Goal: Information Seeking & Learning: Learn about a topic

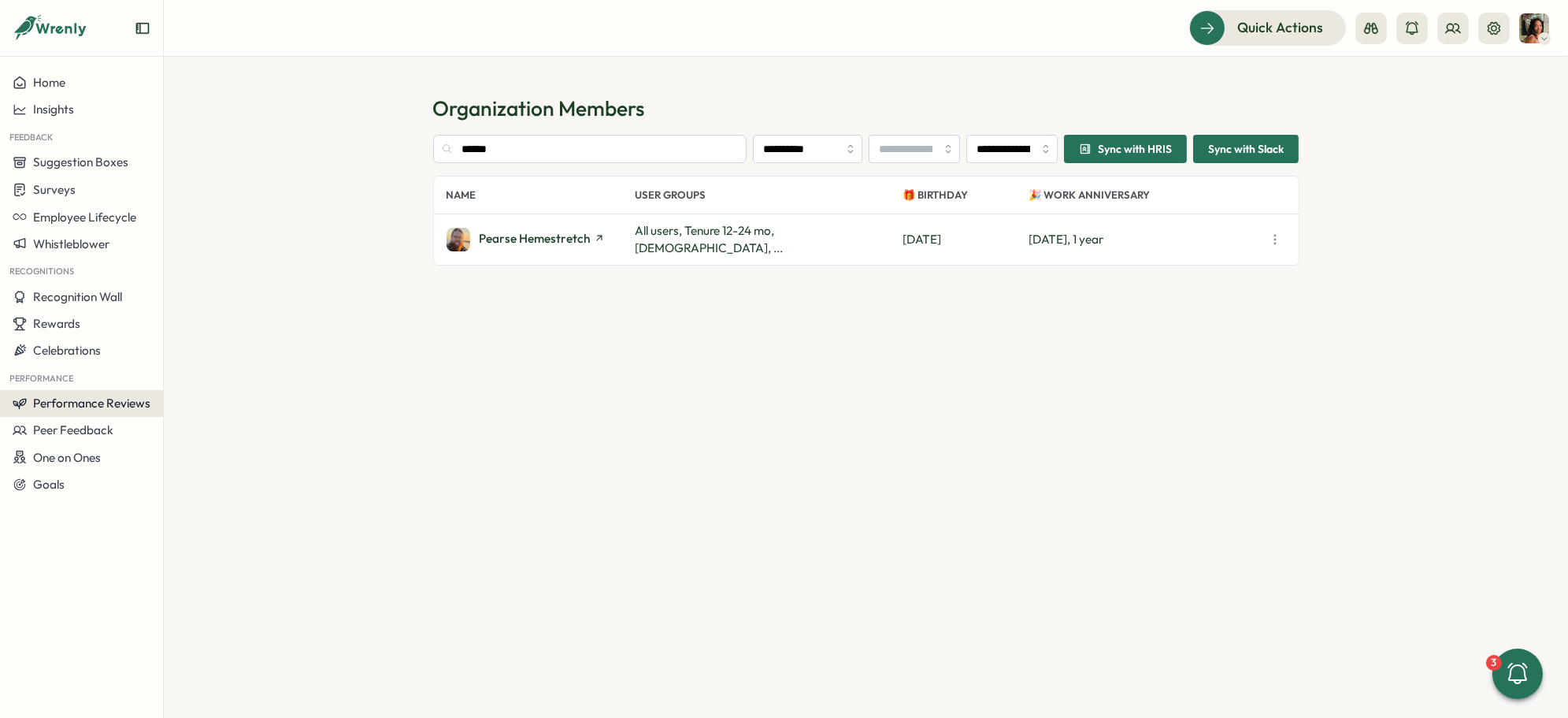
click at [119, 403] on span "Performance Reviews" at bounding box center [92, 403] width 118 height 15
click at [196, 382] on div "Reviews" at bounding box center [228, 372] width 135 height 30
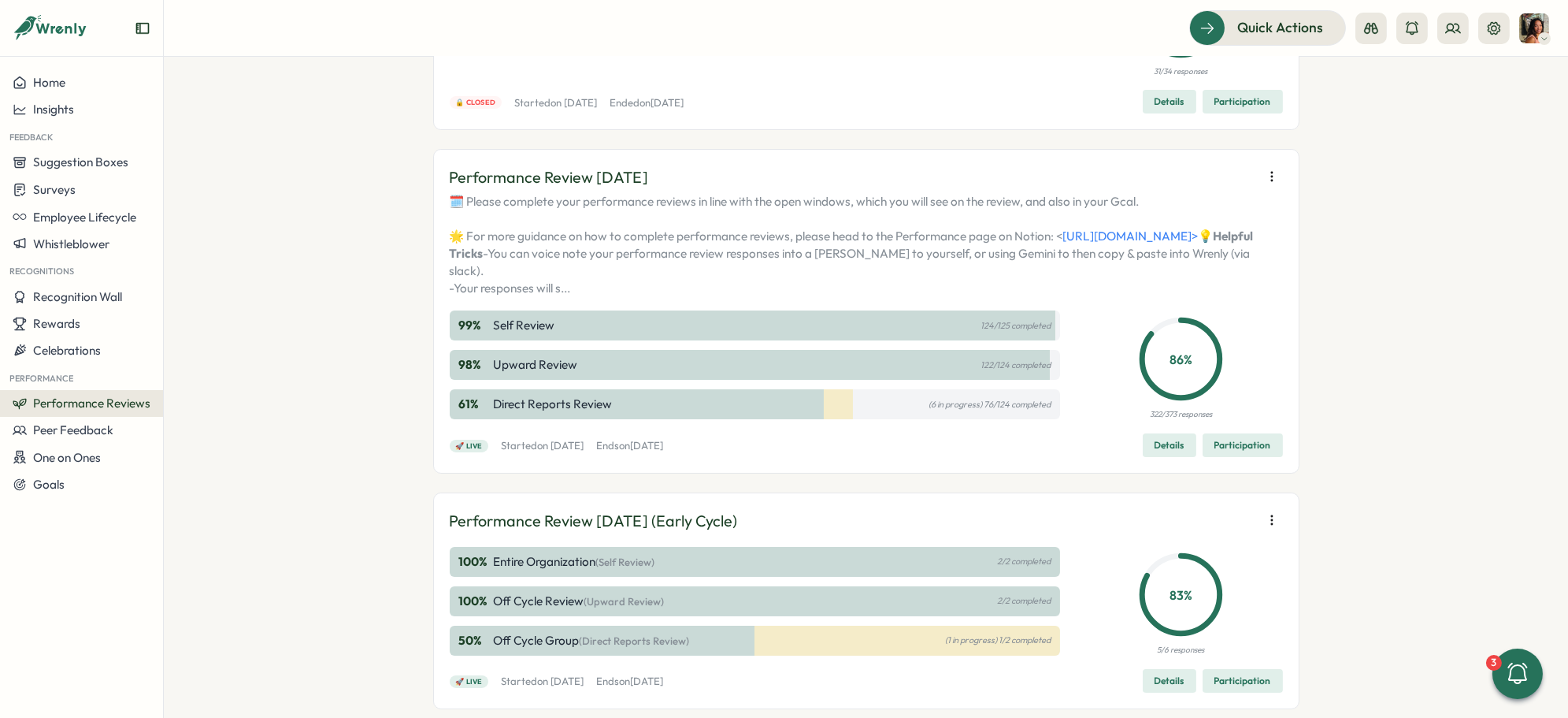
scroll to position [245, 0]
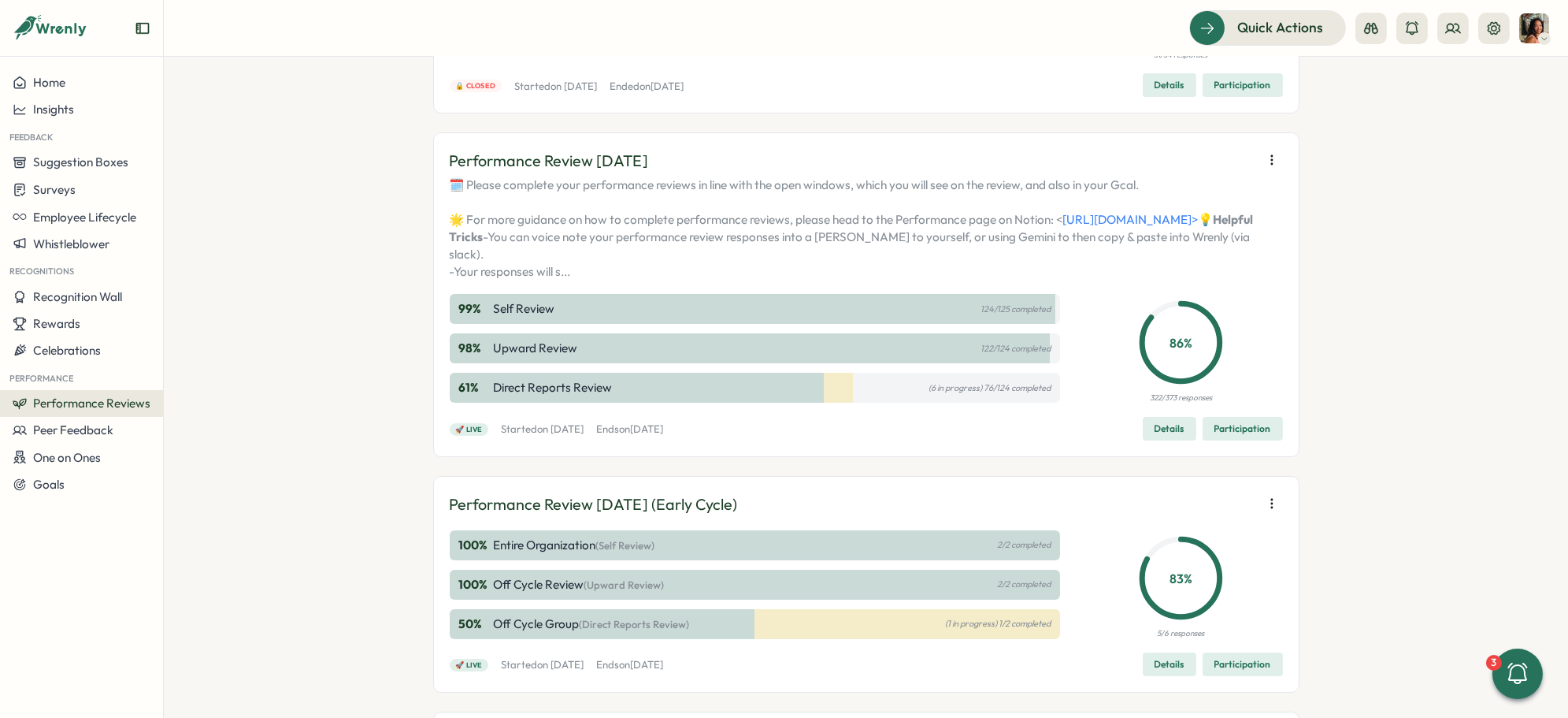
click at [1240, 439] on span "Participation" at bounding box center [1242, 429] width 56 height 22
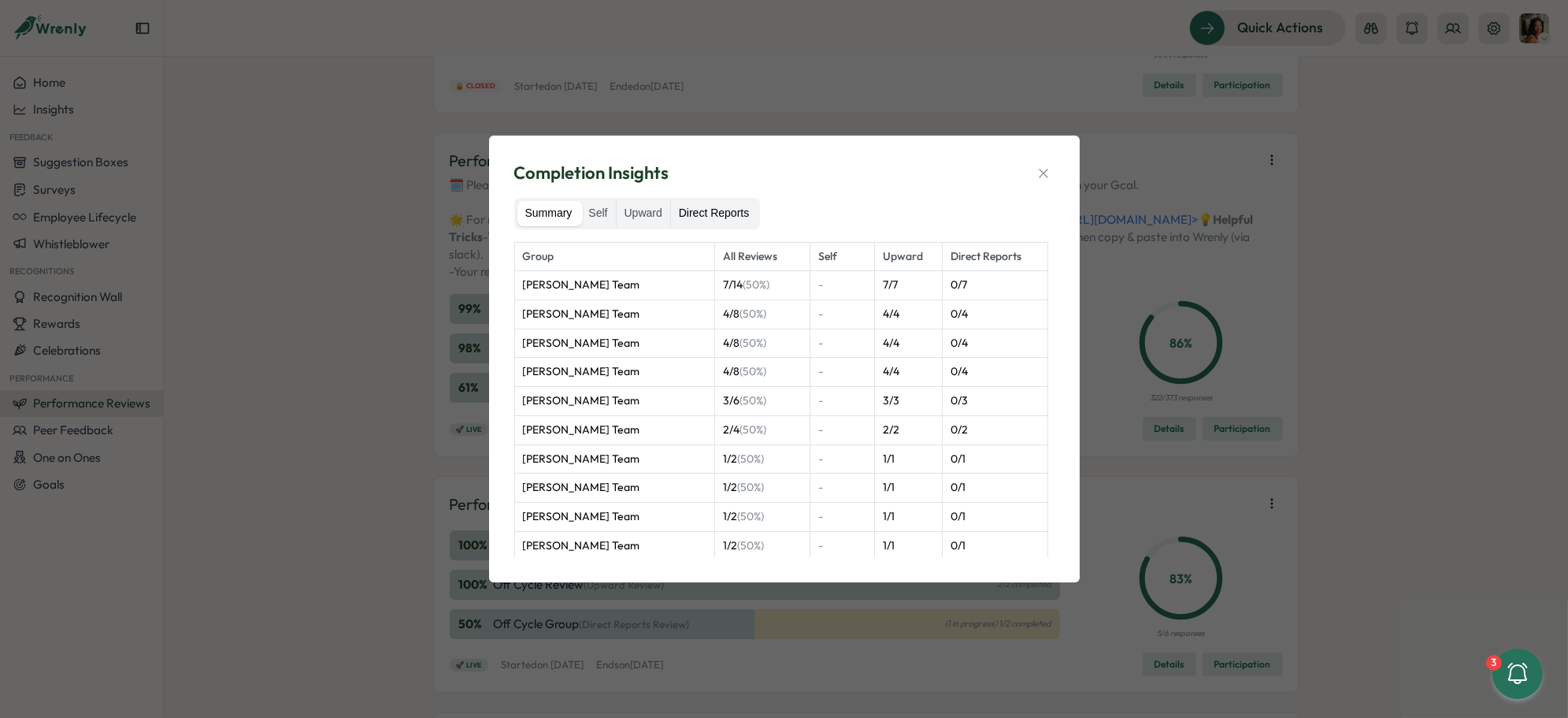
click at [708, 213] on label "Direct Reports" at bounding box center [714, 213] width 86 height 25
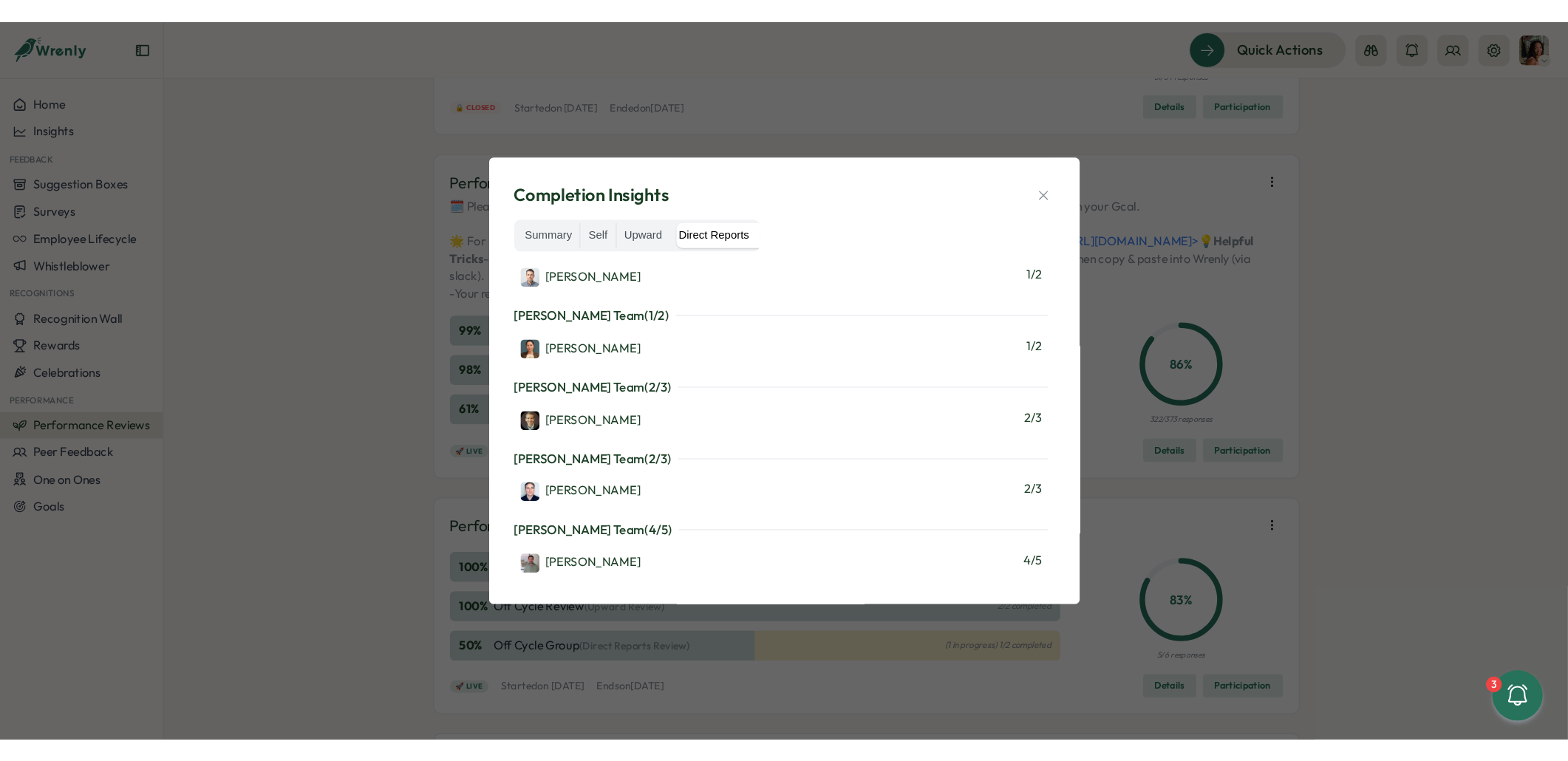
scroll to position [1171, 0]
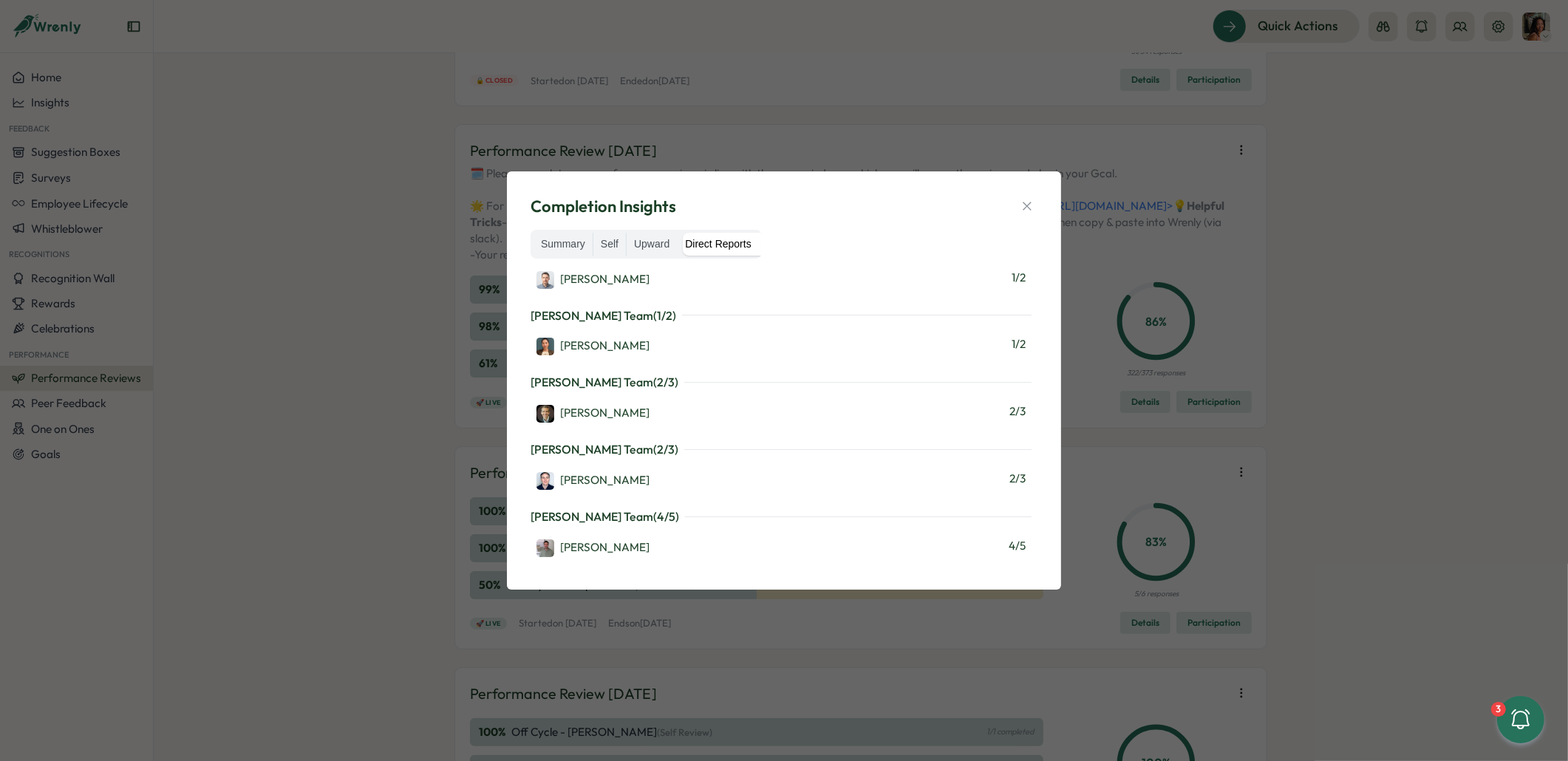
drag, startPoint x: 320, startPoint y: 122, endPoint x: 246, endPoint y: 6, distance: 137.6
click at [303, 93] on div "Completion Insights Summary Self Upward Direct Reports Martyn Fagg's Team ( 0 /…" at bounding box center [784, 380] width 1568 height 761
click at [1025, 202] on icon "button" at bounding box center [1026, 206] width 15 height 15
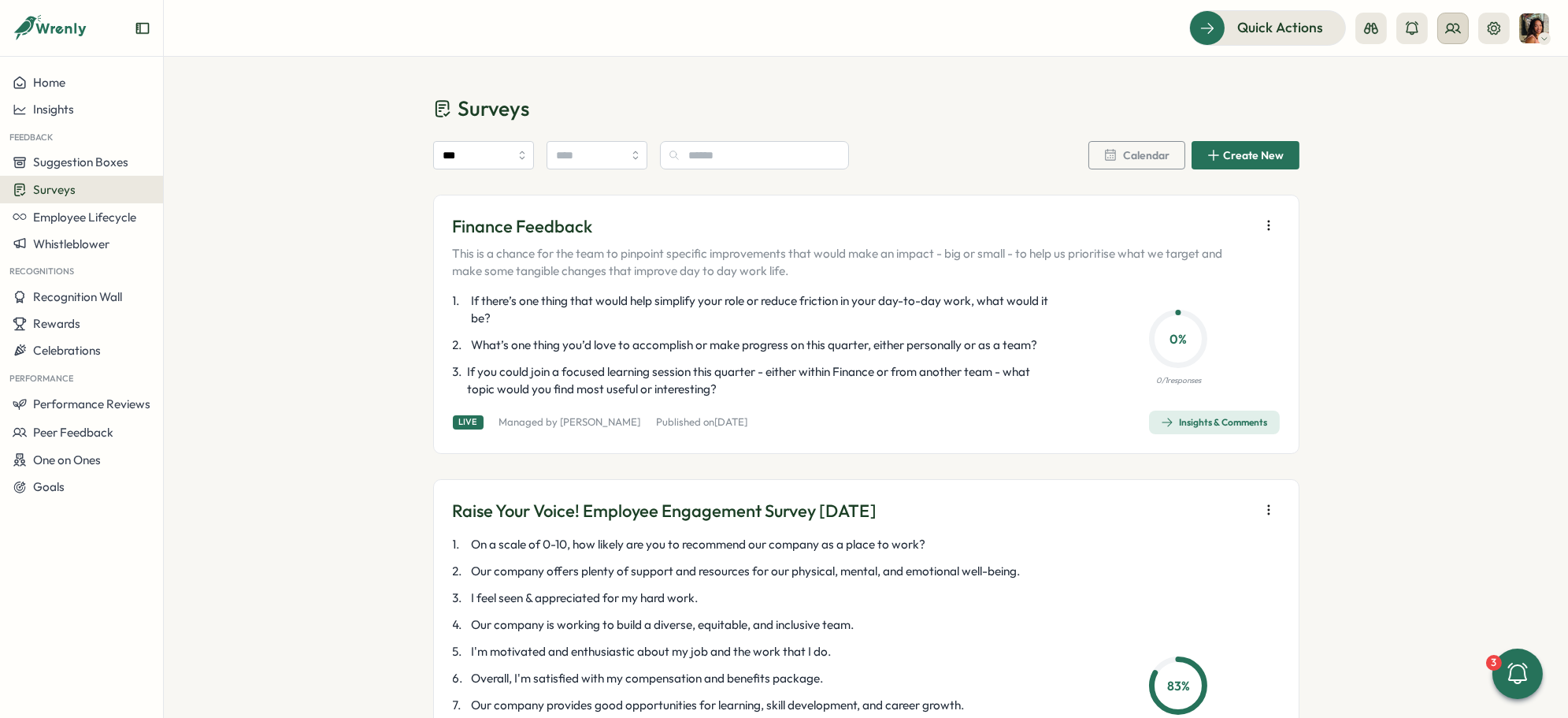
click at [1454, 27] on circle at bounding box center [1451, 27] width 7 height 7
click at [1430, 68] on div "Org Members" at bounding box center [1454, 78] width 119 height 30
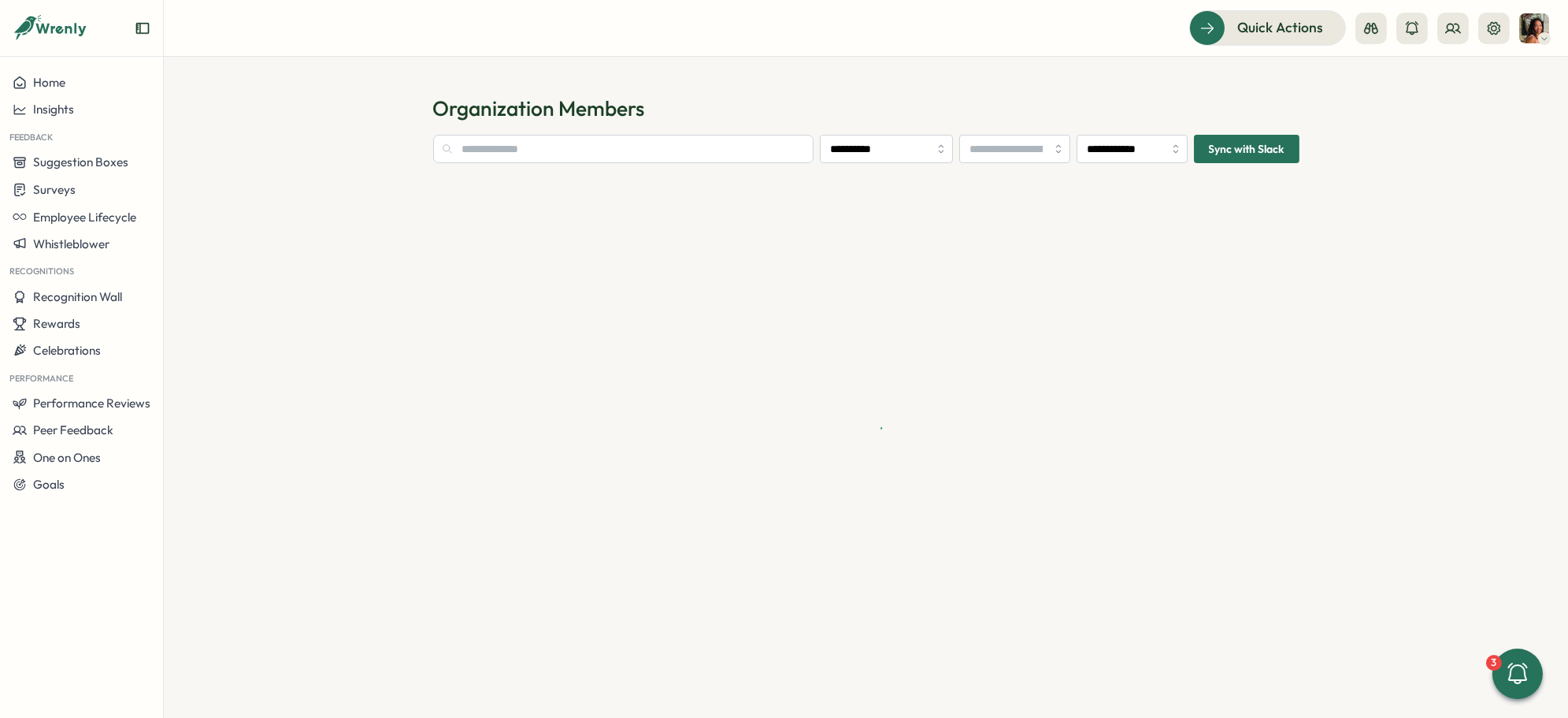
type input "**********"
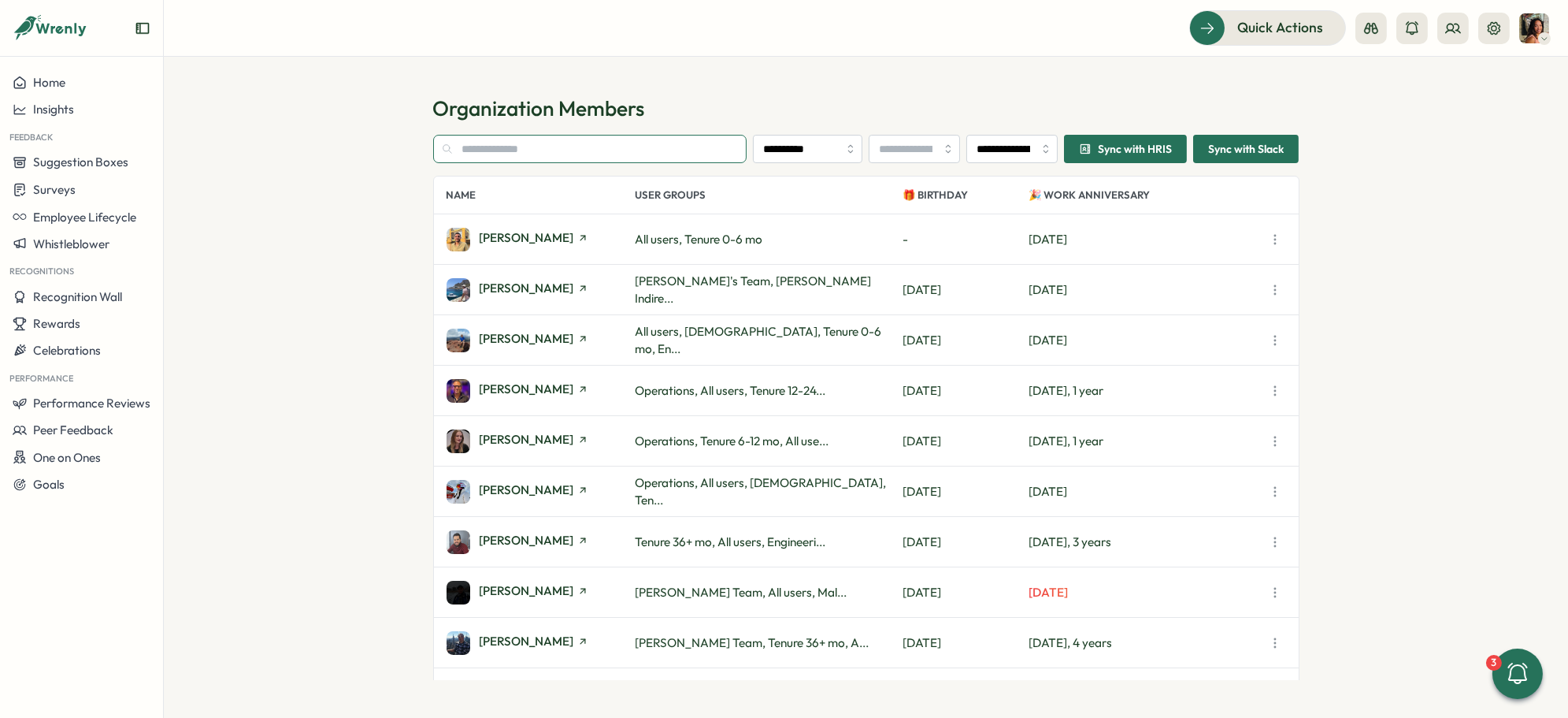
click at [625, 151] on input "text" at bounding box center [590, 149] width 314 height 28
click at [602, 143] on input "text" at bounding box center [590, 149] width 314 height 28
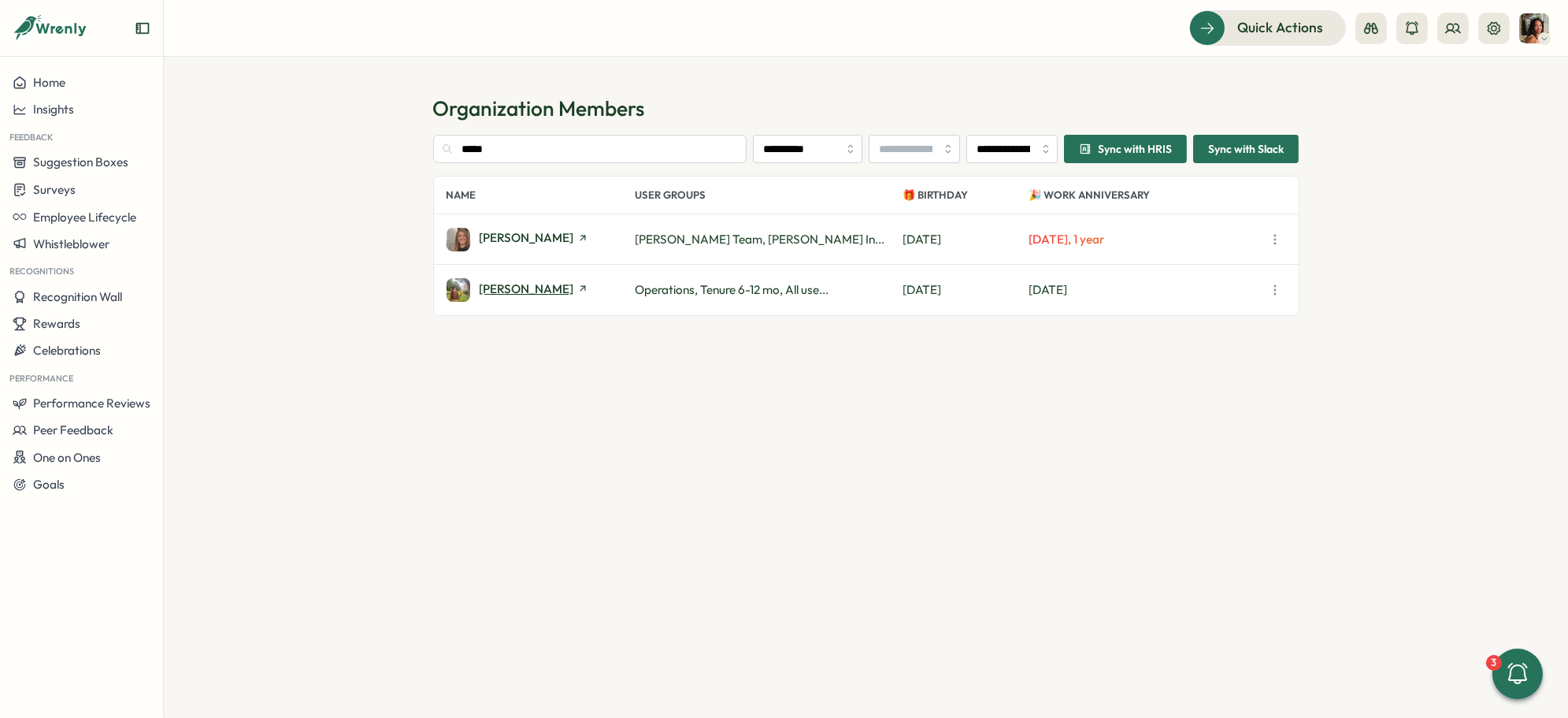
click at [516, 283] on span "Amber Stroyan" at bounding box center [527, 289] width 94 height 12
click at [593, 152] on input "*****" at bounding box center [590, 149] width 314 height 28
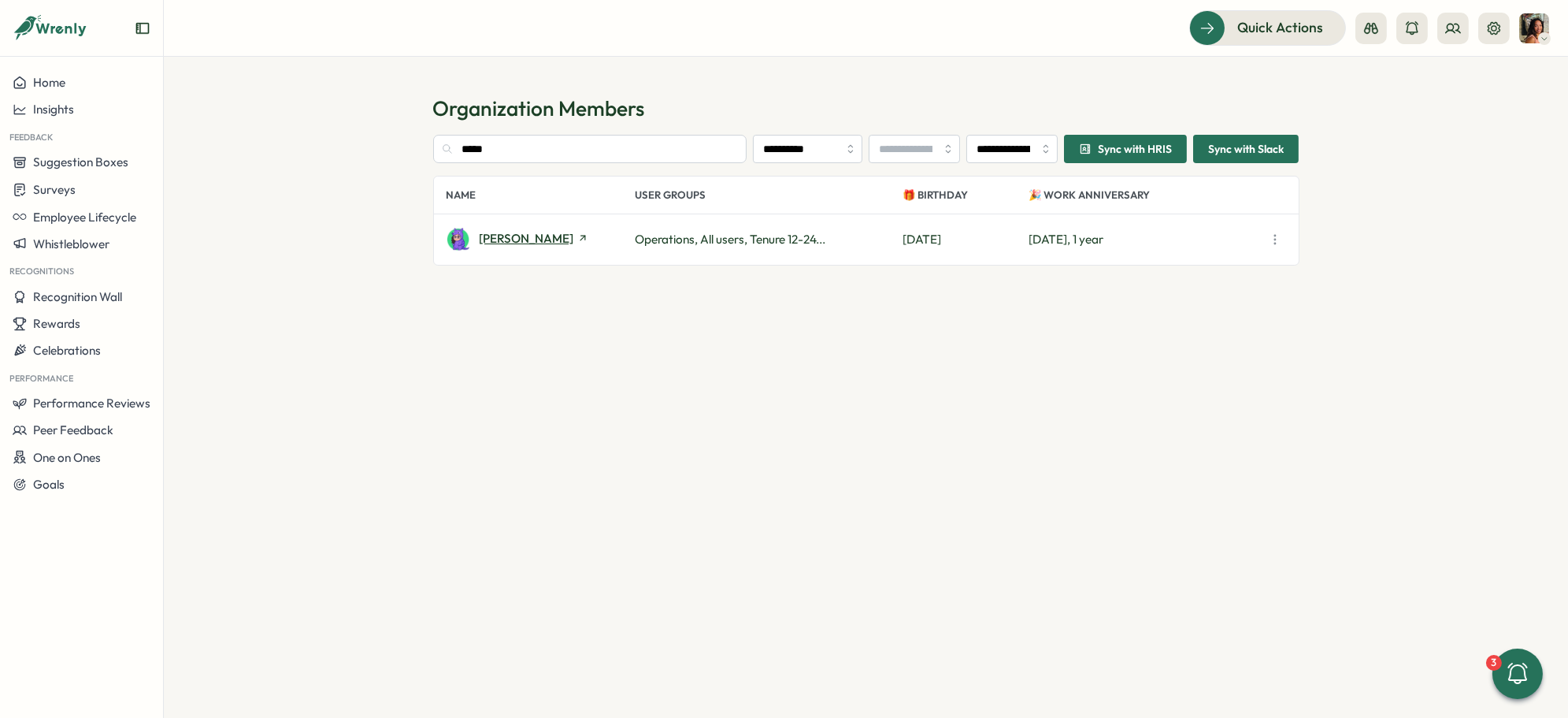
click at [502, 243] on span "Angel Yebra" at bounding box center [527, 238] width 94 height 12
click at [499, 145] on input "*****" at bounding box center [590, 149] width 314 height 28
click at [578, 143] on input "*****" at bounding box center [590, 149] width 314 height 28
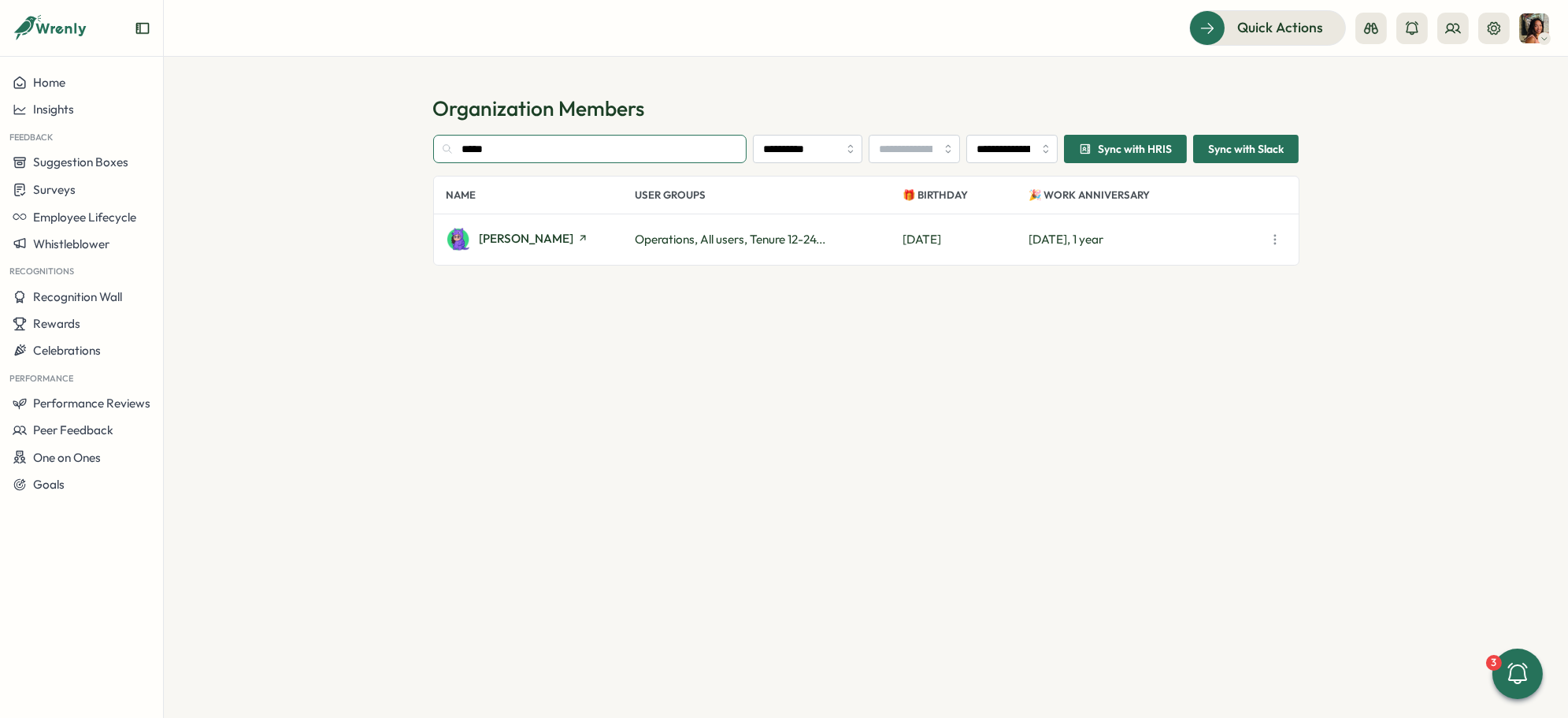
click at [578, 143] on input "*****" at bounding box center [590, 149] width 314 height 28
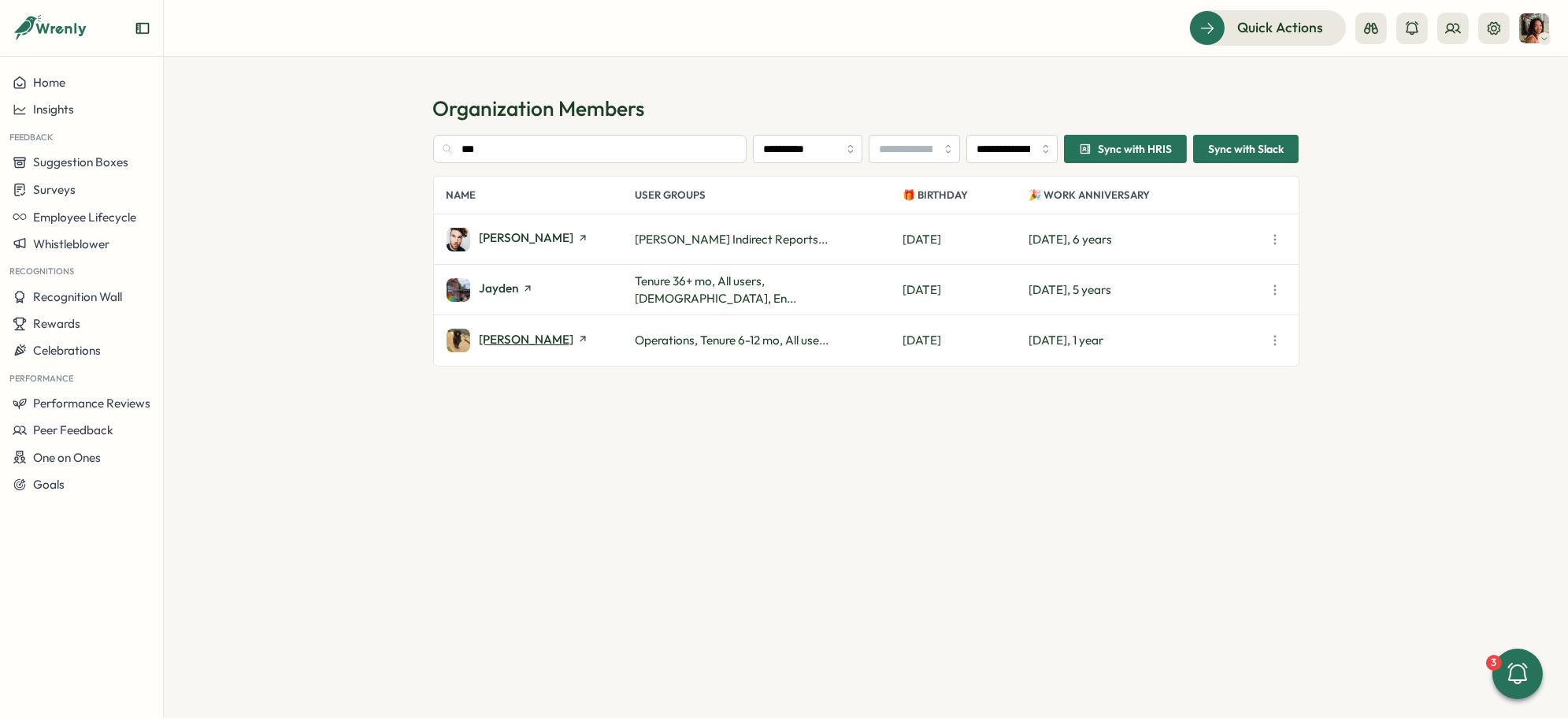
click at [507, 338] on span "Jay Murphy" at bounding box center [527, 339] width 94 height 12
click at [702, 148] on input "***" at bounding box center [590, 149] width 314 height 28
type input "*"
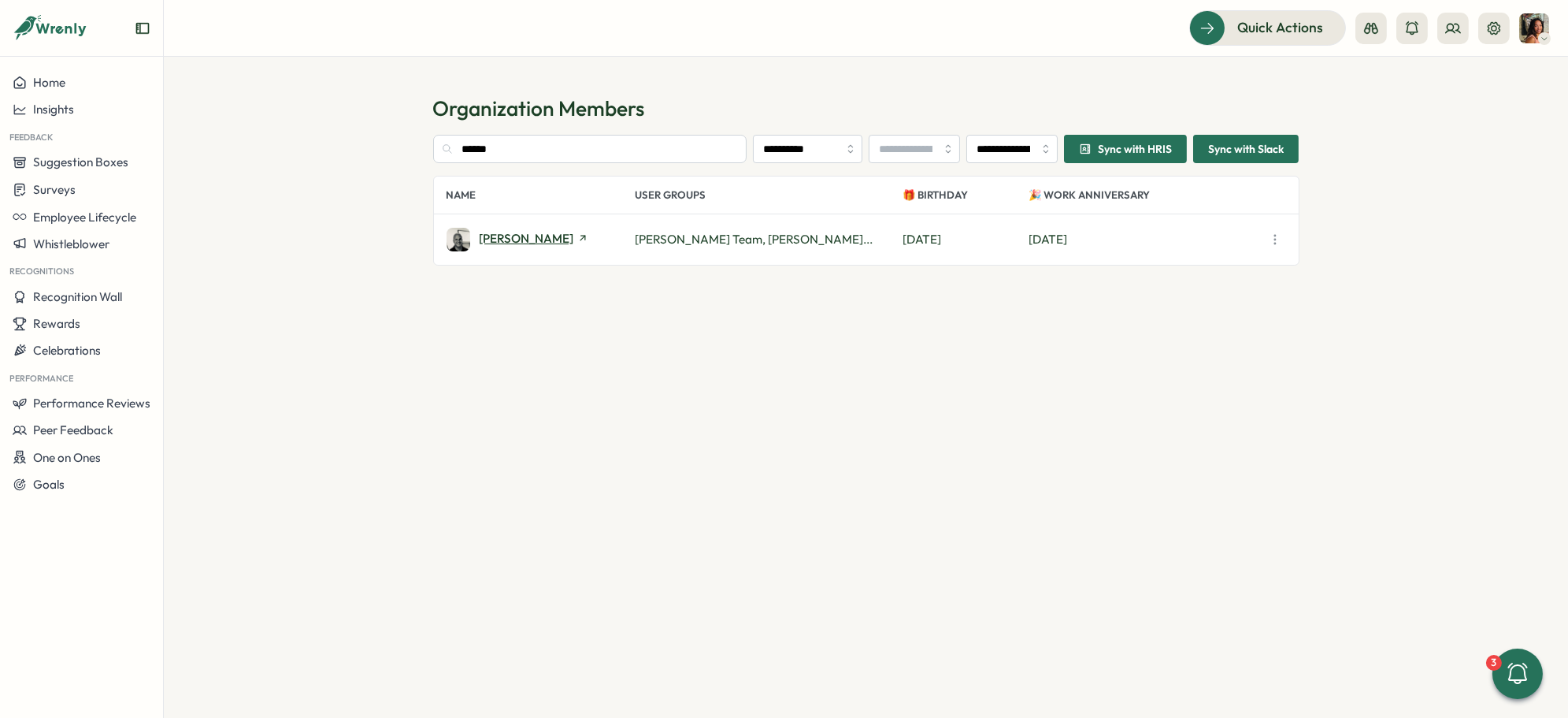
click at [506, 238] on span "Damien Glista" at bounding box center [527, 238] width 94 height 12
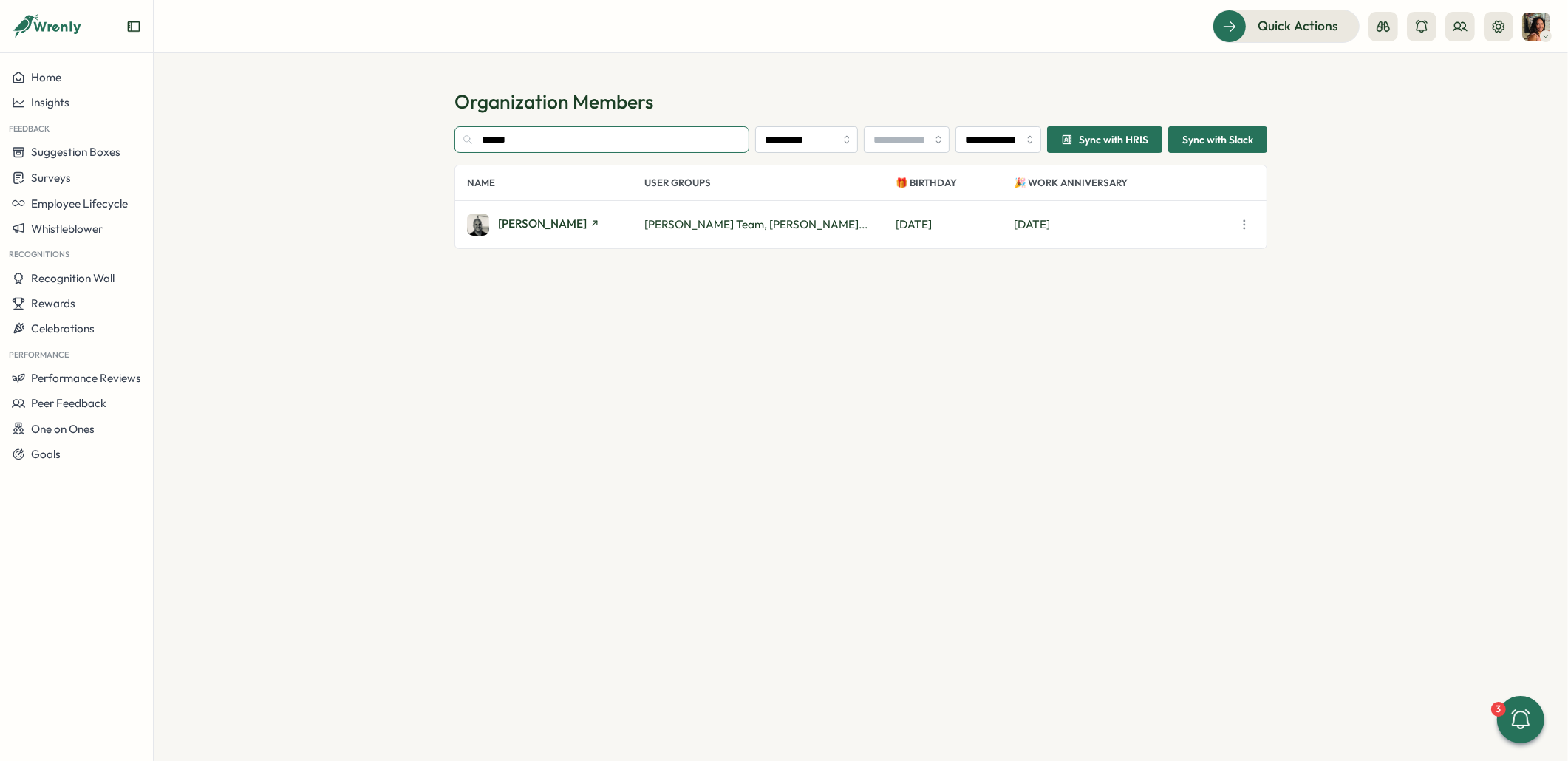
click at [563, 138] on input "******" at bounding box center [601, 140] width 295 height 26
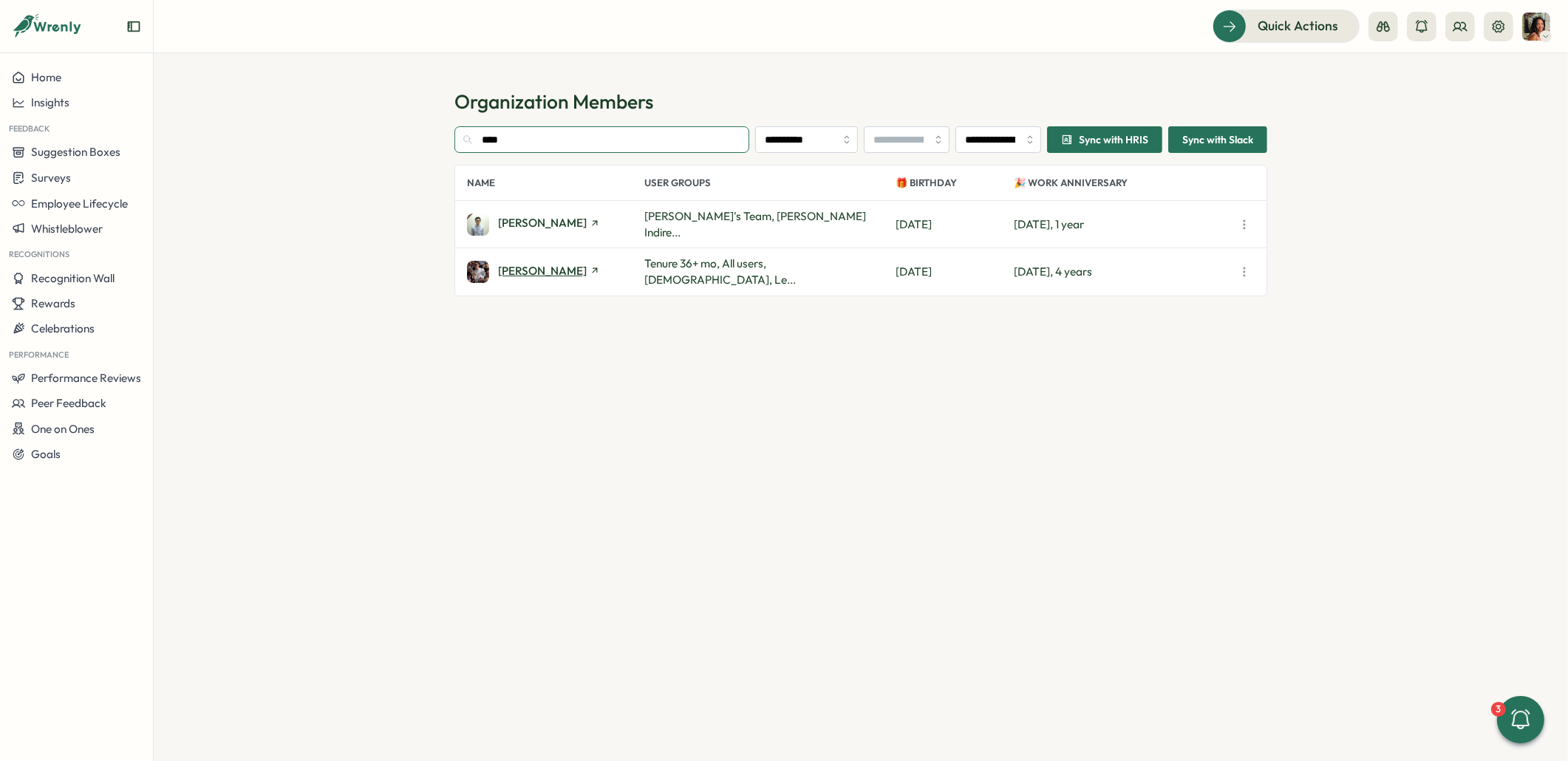
type input "****"
click at [541, 267] on span "Josh Wells" at bounding box center [543, 271] width 89 height 11
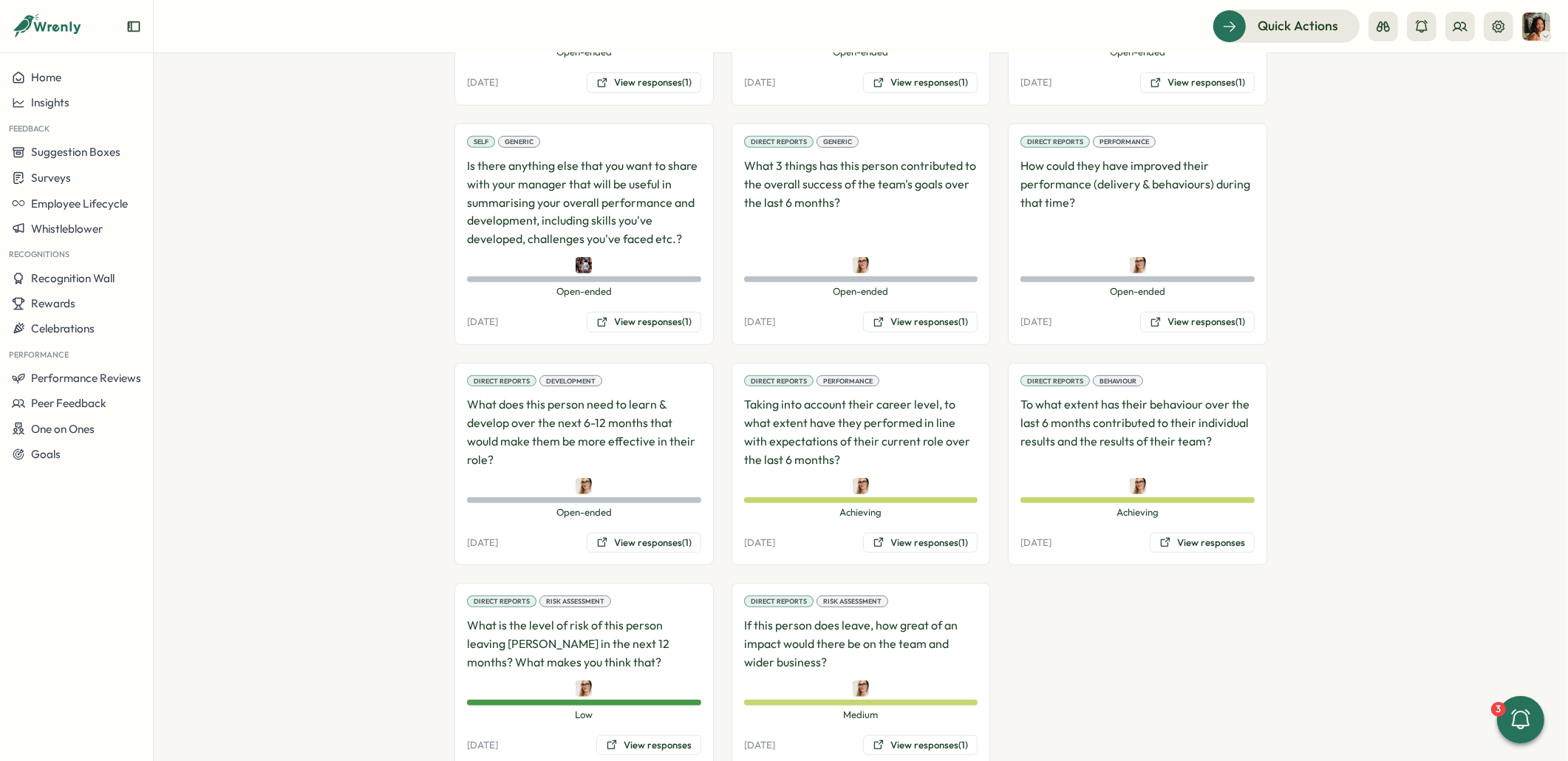
scroll to position [1054, 0]
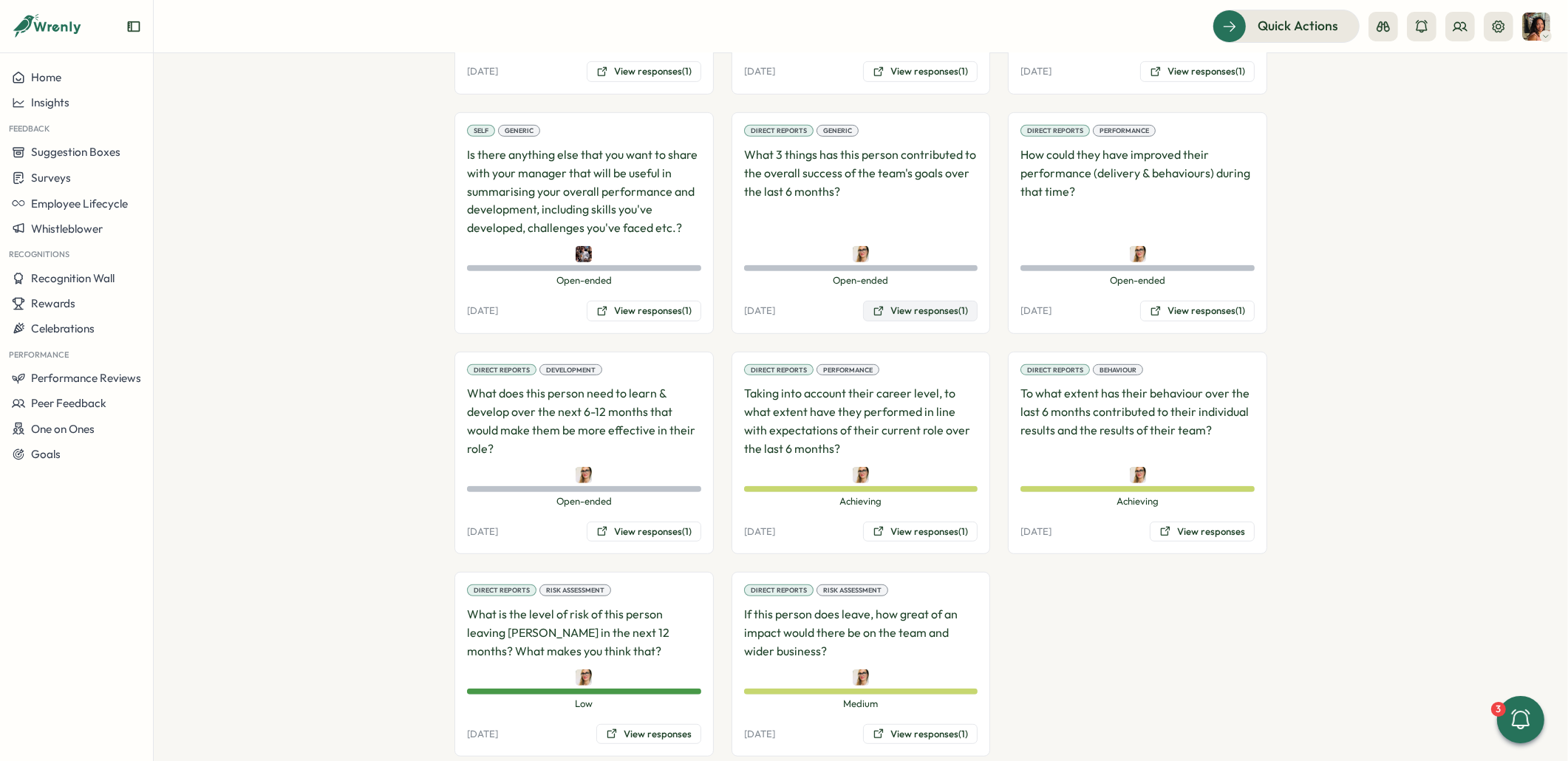
click at [915, 301] on button "View responses (1)" at bounding box center [920, 311] width 114 height 21
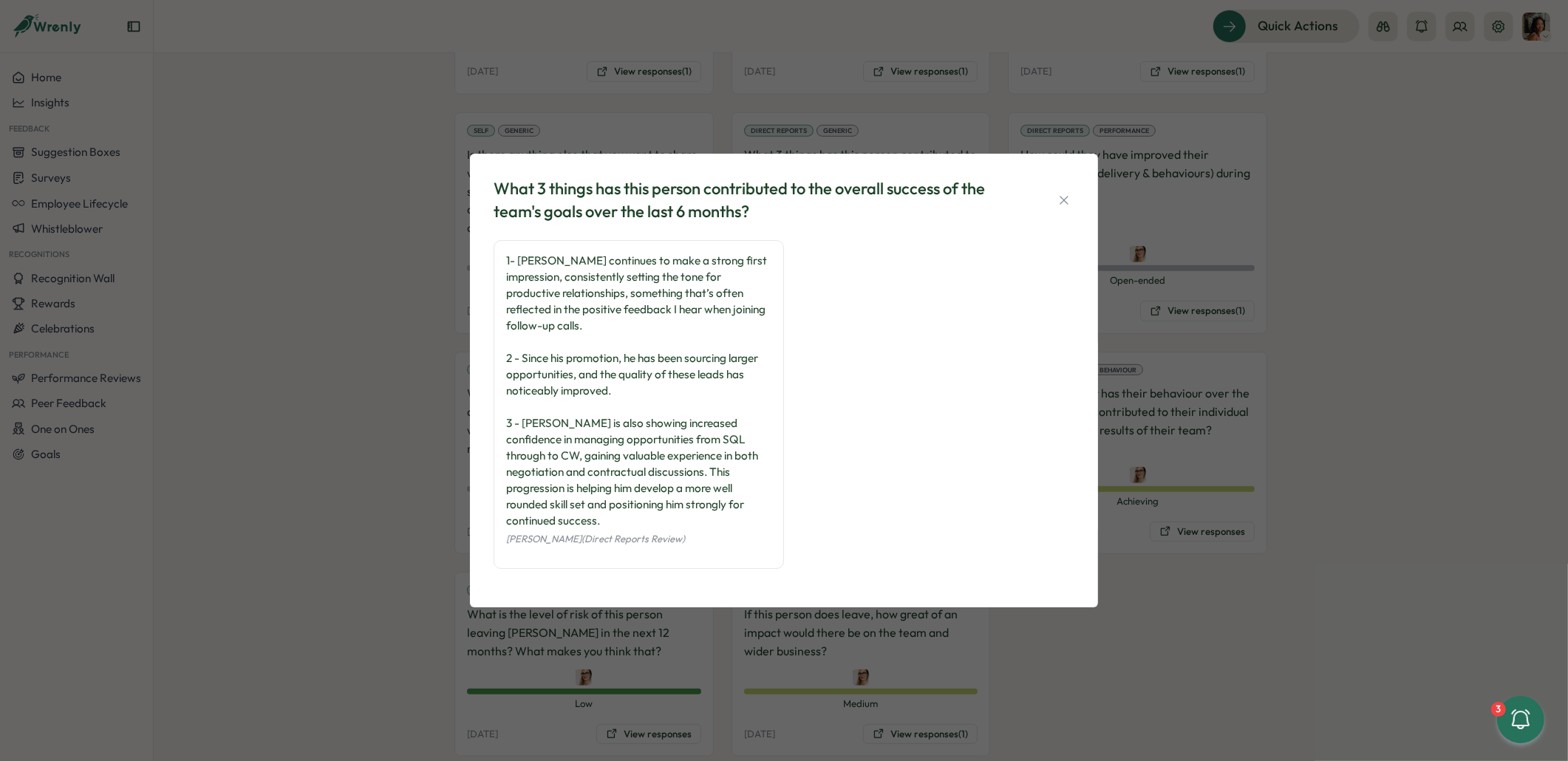
click at [1283, 305] on div "What 3 things has this person contributed to the overall success of the team's …" at bounding box center [784, 380] width 1568 height 761
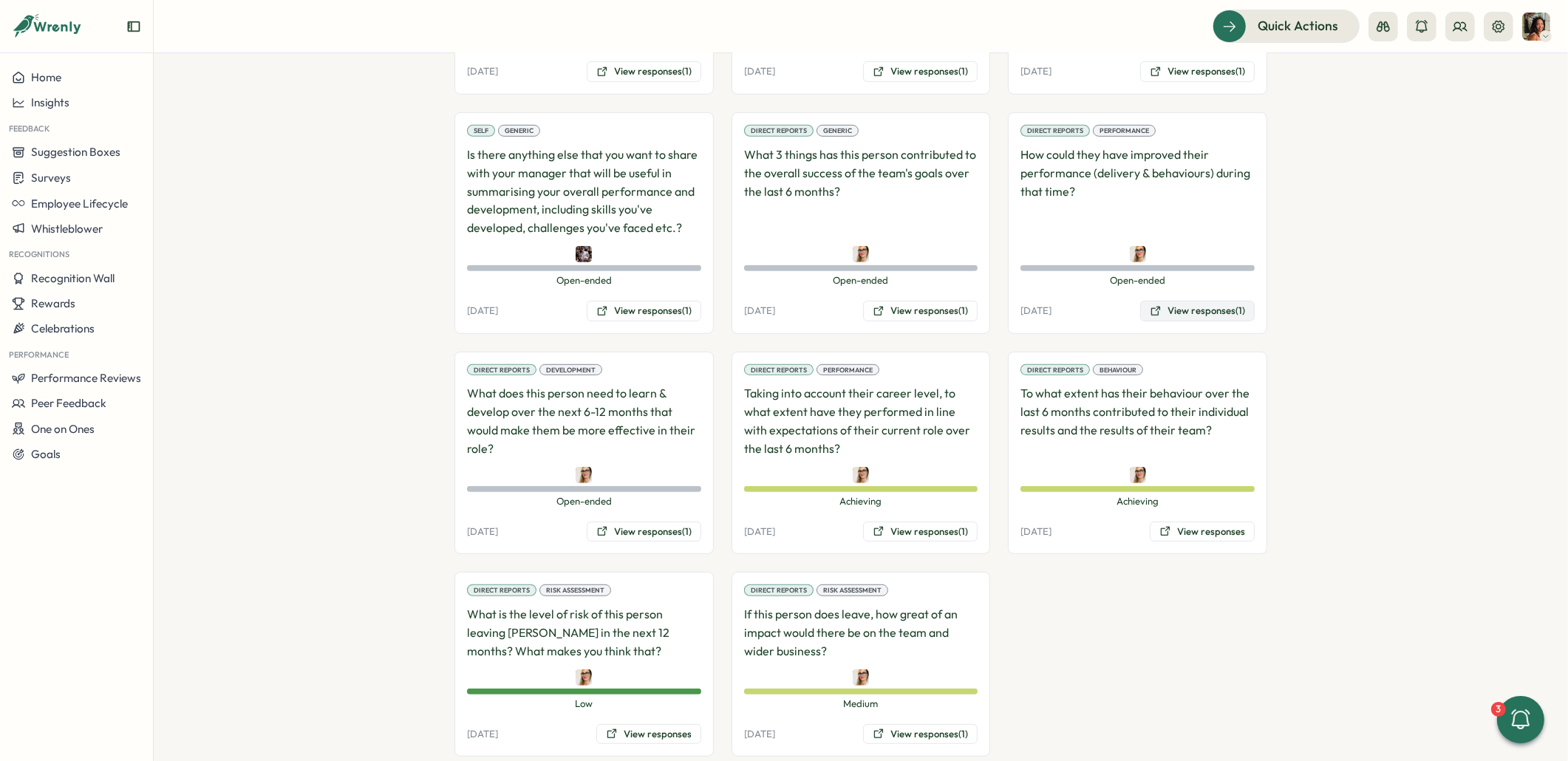
click at [1182, 301] on button "View responses (1)" at bounding box center [1196, 311] width 114 height 21
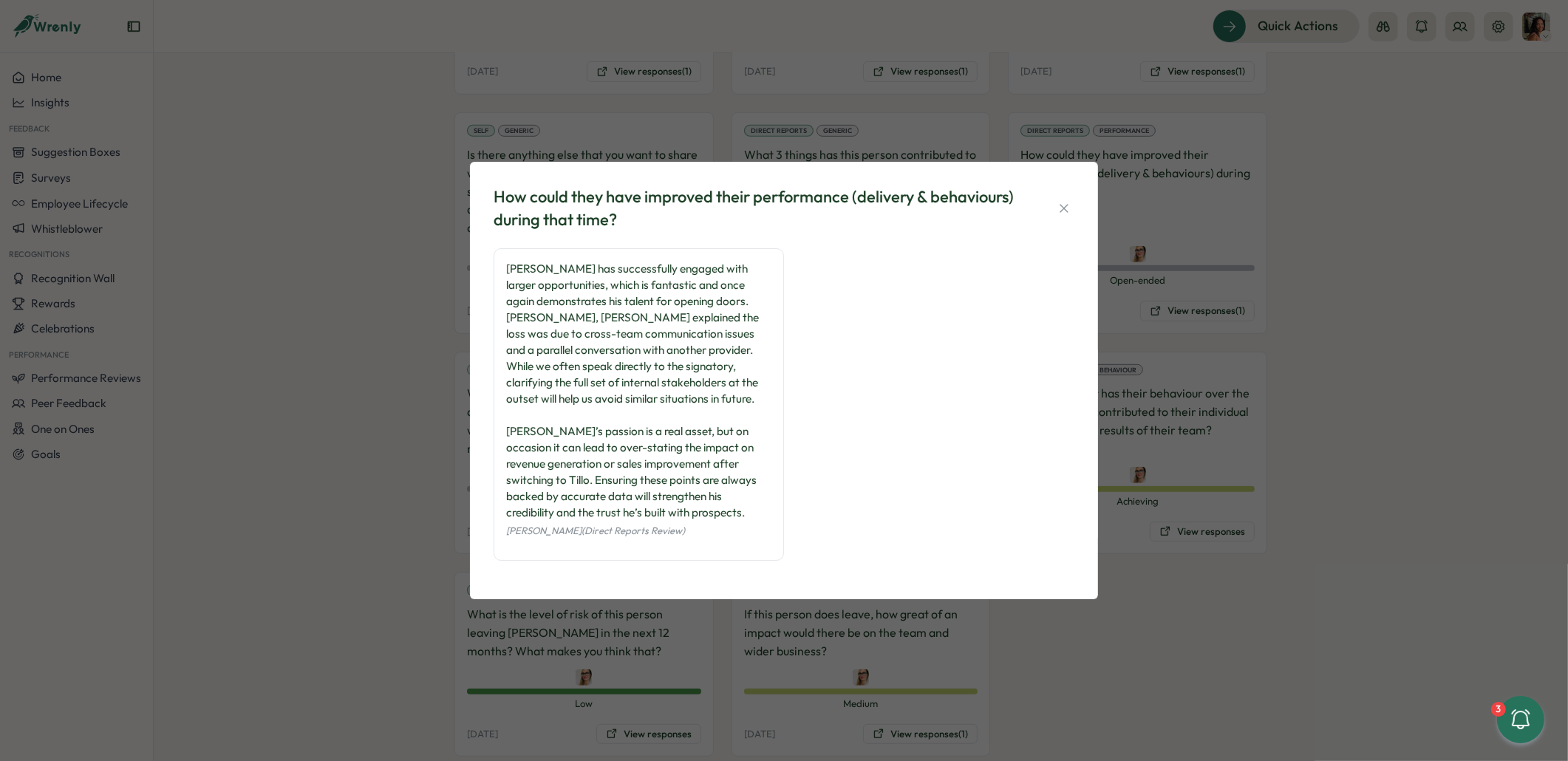
click at [407, 460] on div "How could they have improved their performance (delivery & behaviours) during t…" at bounding box center [784, 380] width 1568 height 761
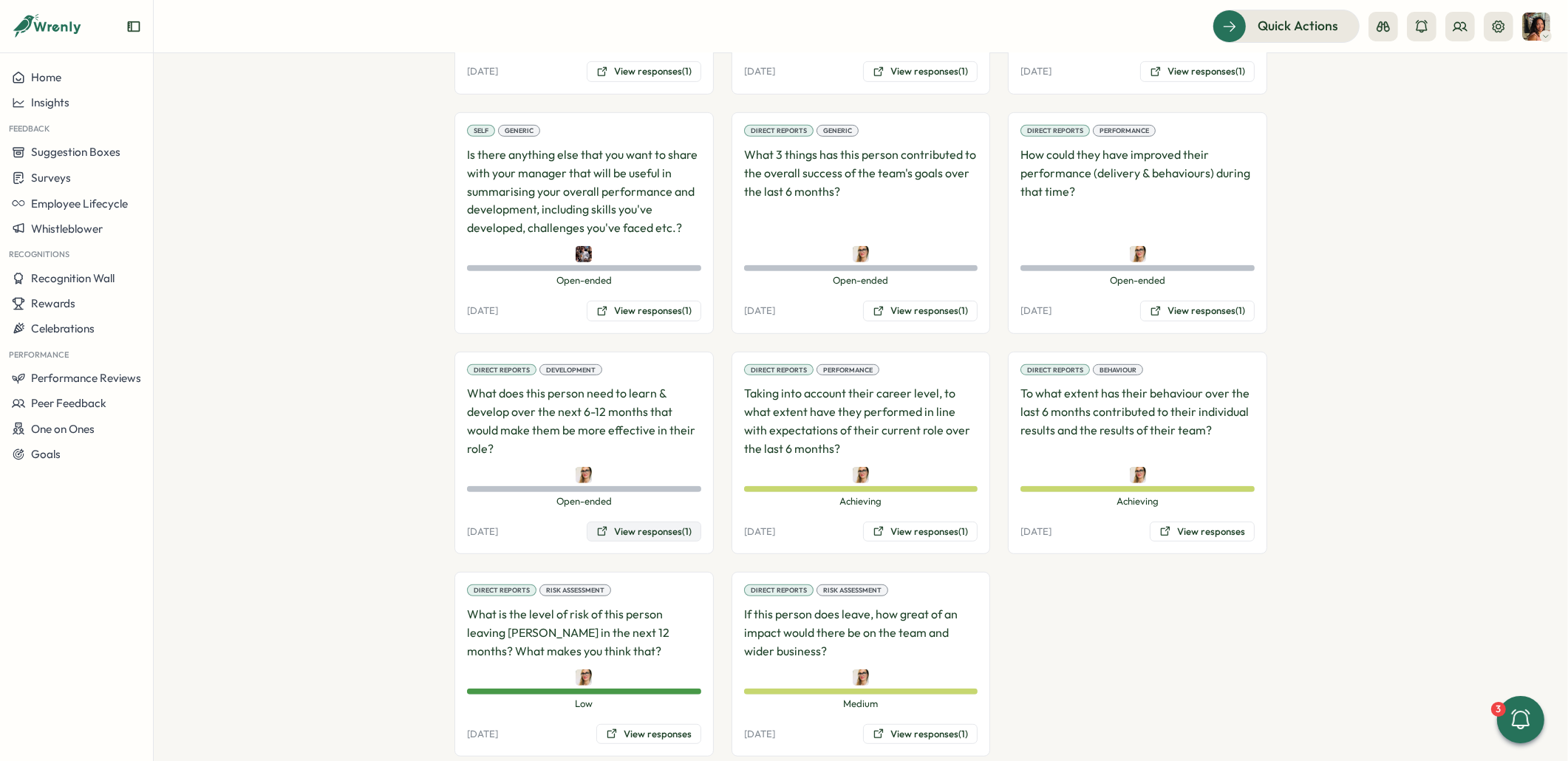
click at [618, 522] on button "View responses (1)" at bounding box center [644, 532] width 114 height 21
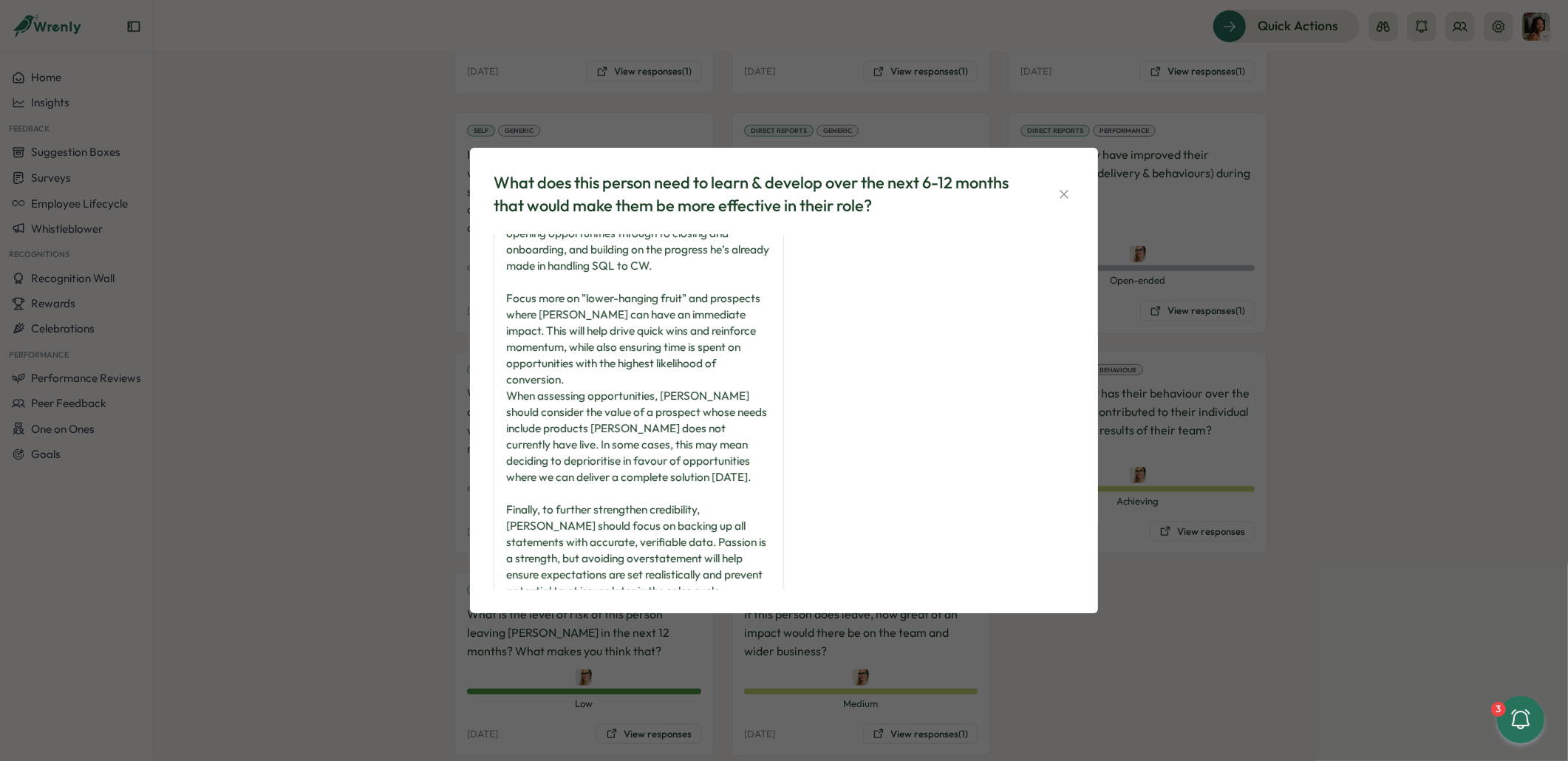
scroll to position [102, 0]
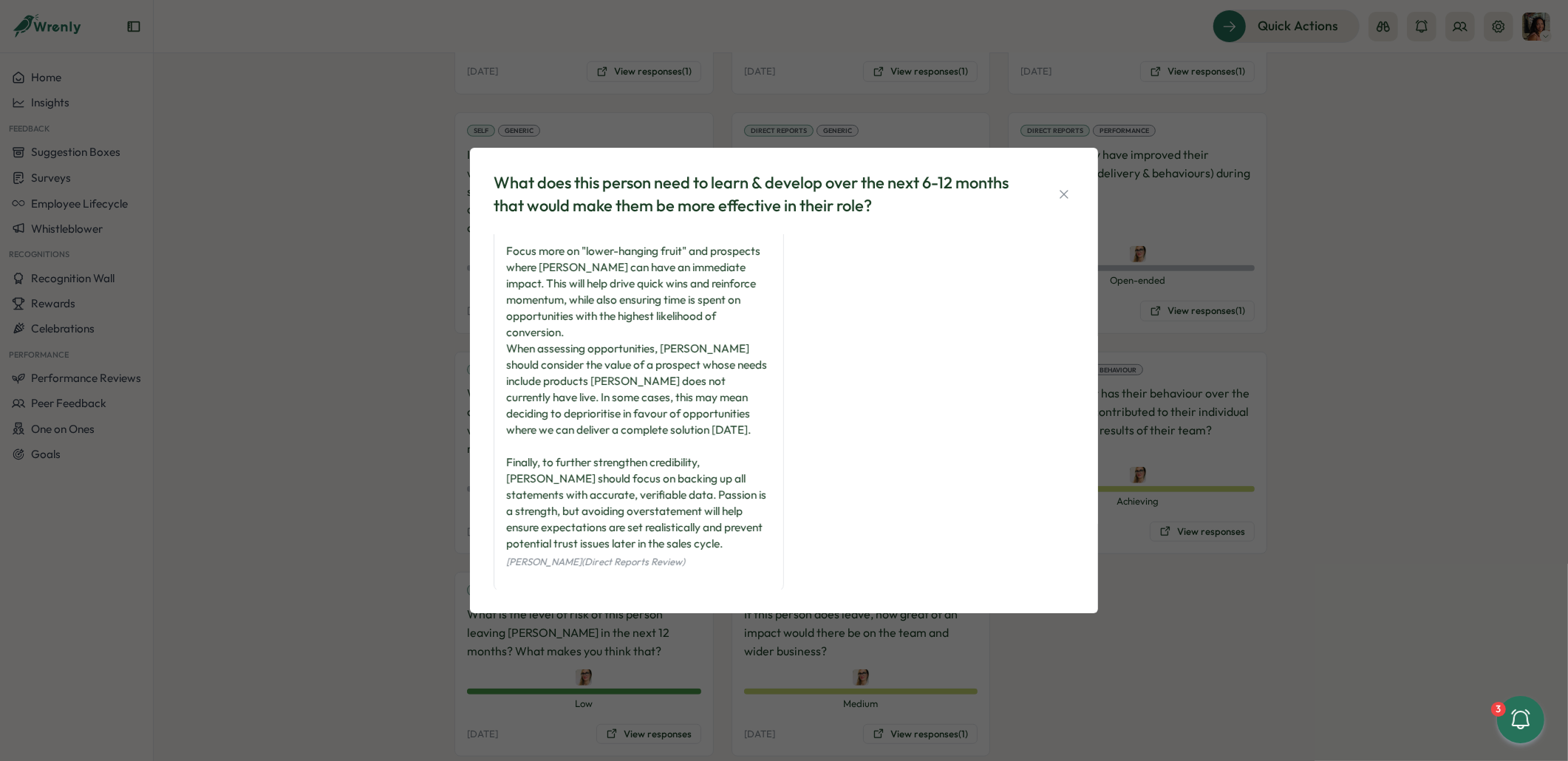
click at [1249, 602] on div "What does this person need to learn & develop over the next 6-12 months that wo…" at bounding box center [784, 380] width 1568 height 761
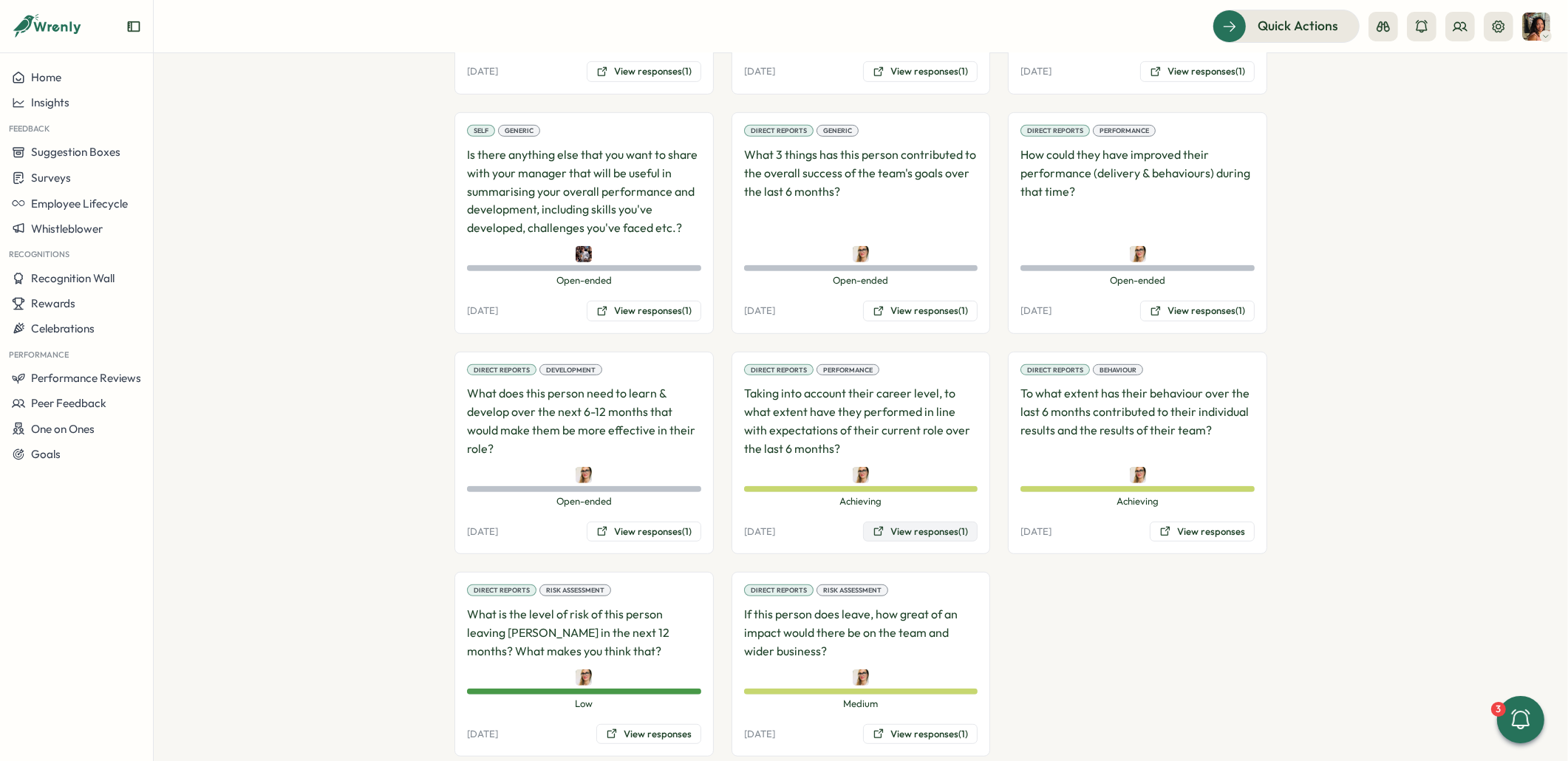
click at [912, 522] on button "View responses (1)" at bounding box center [920, 532] width 114 height 21
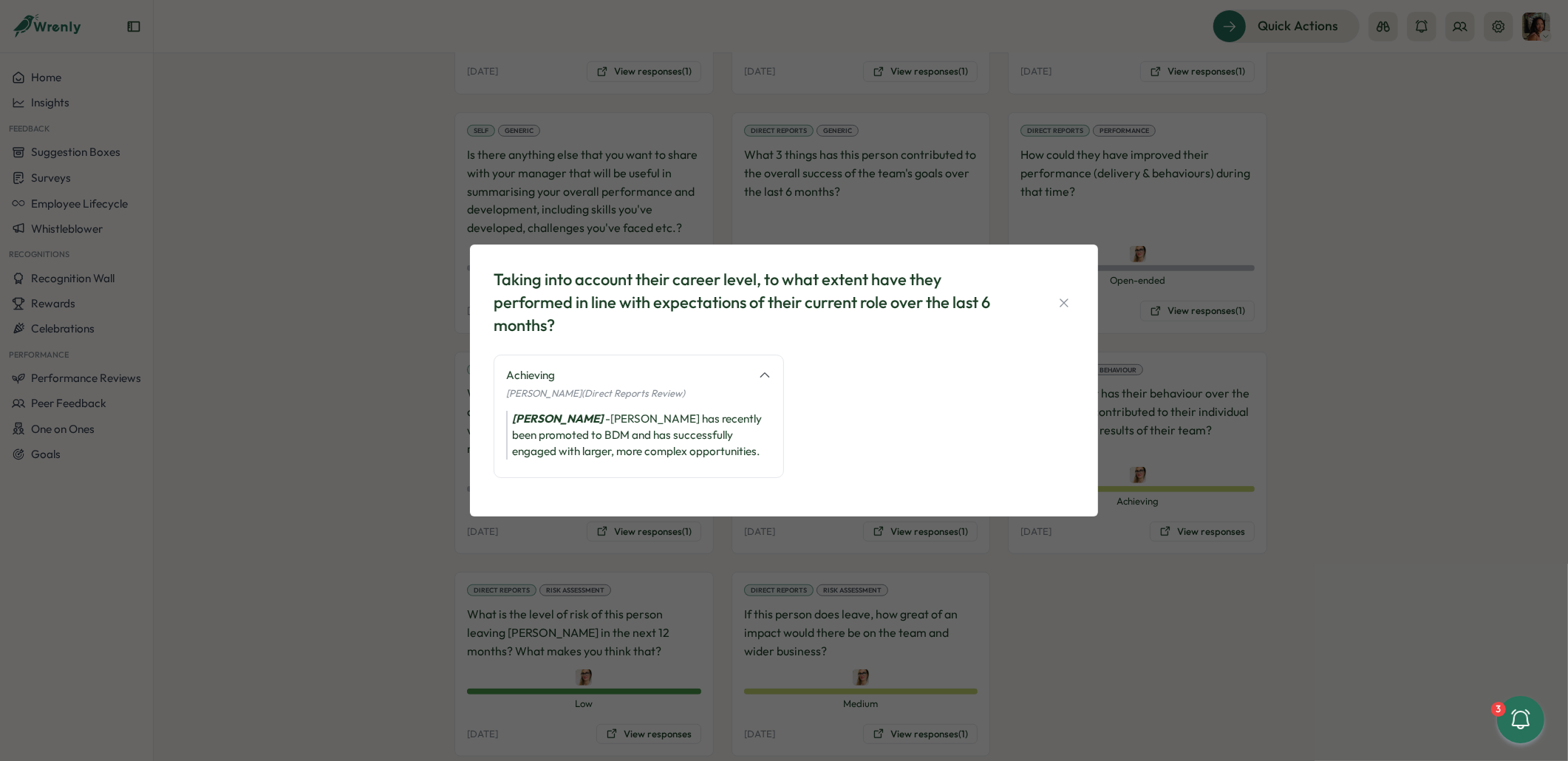
click at [1209, 515] on div "Taking into account their career level, to what extent have they performed in l…" at bounding box center [784, 380] width 1568 height 761
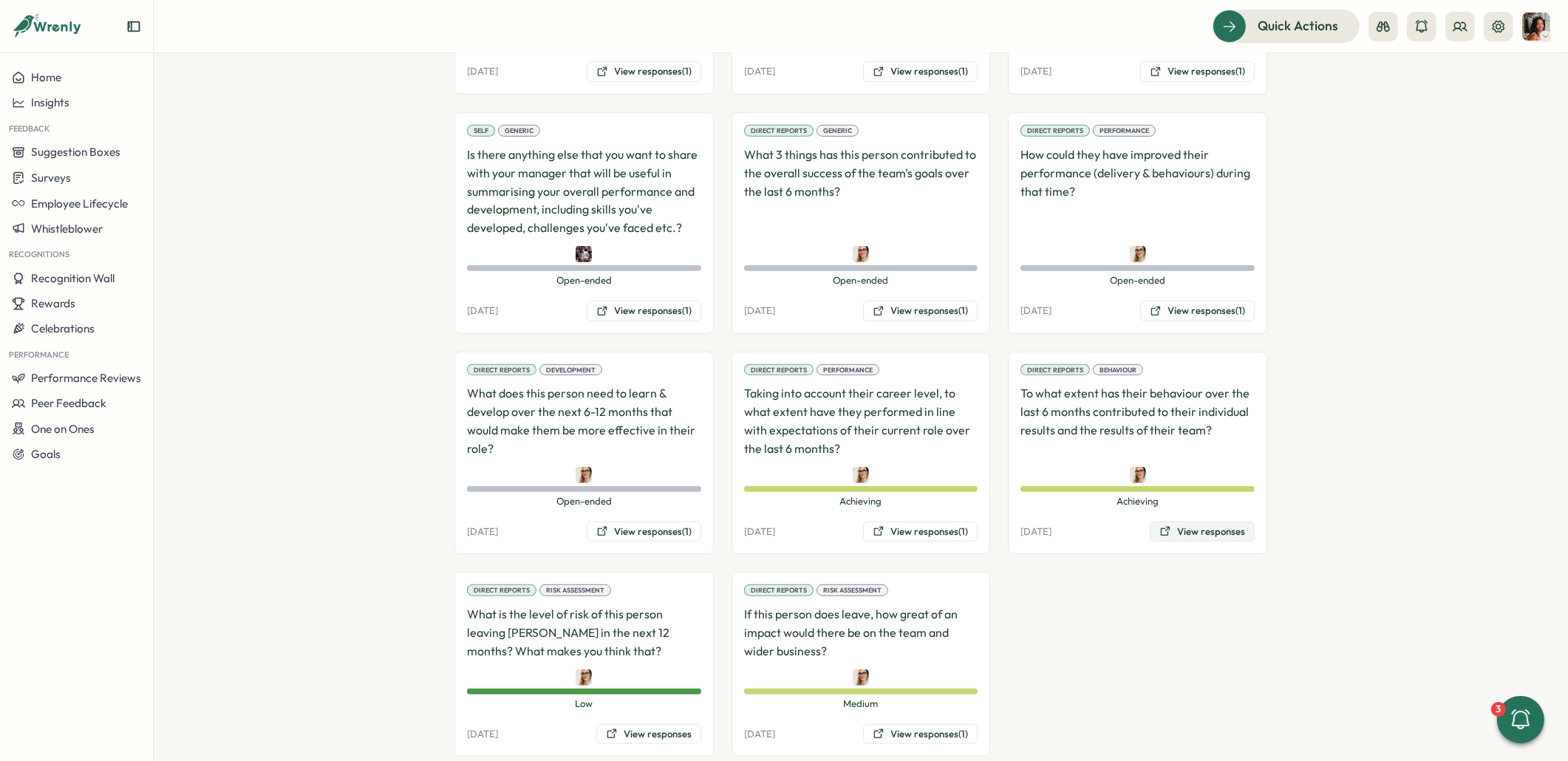
click at [1191, 522] on button "View responses" at bounding box center [1202, 532] width 105 height 21
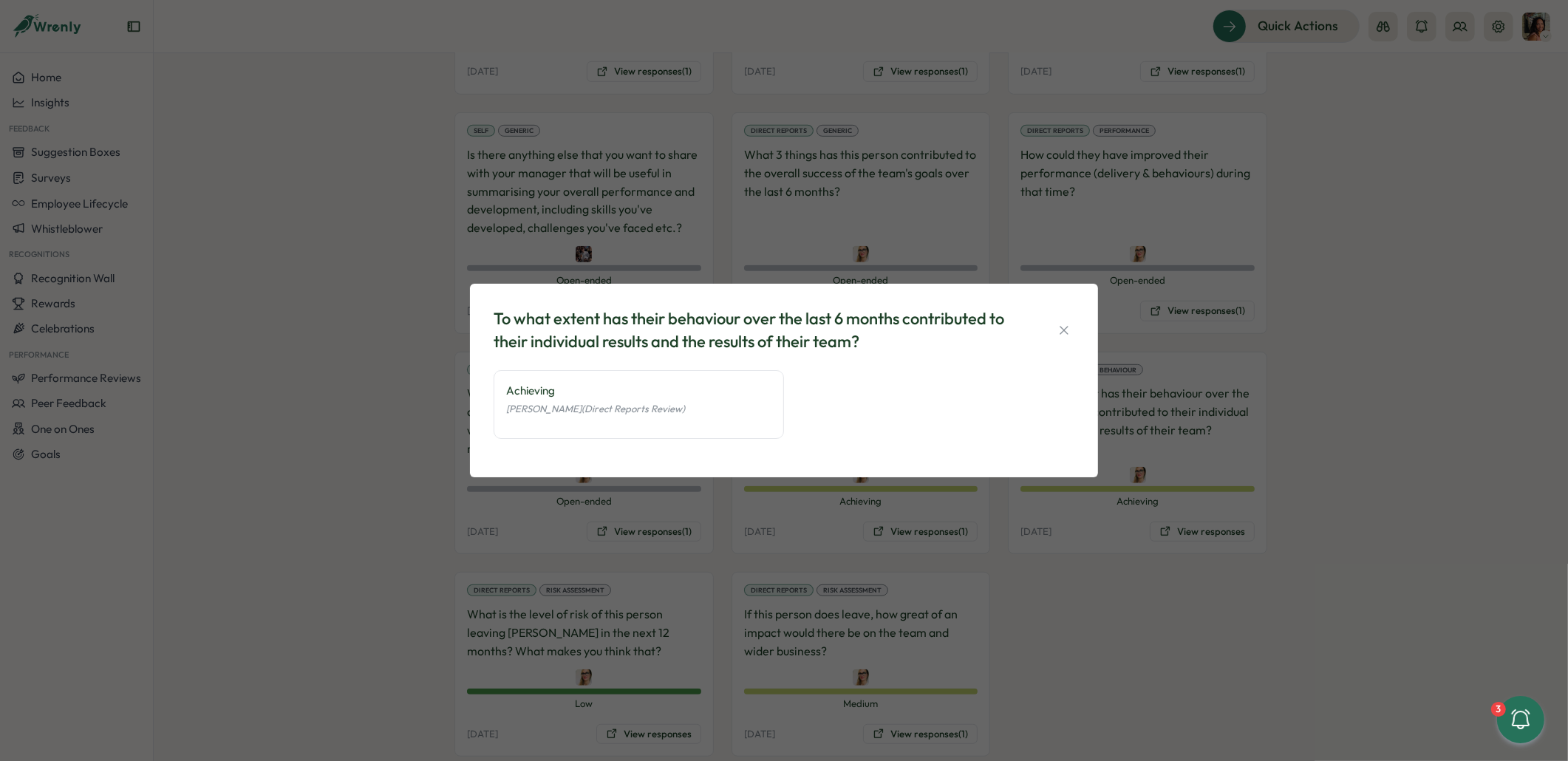
click at [464, 672] on div "To what extent has their behaviour over the last 6 months contributed to their …" at bounding box center [784, 380] width 1568 height 761
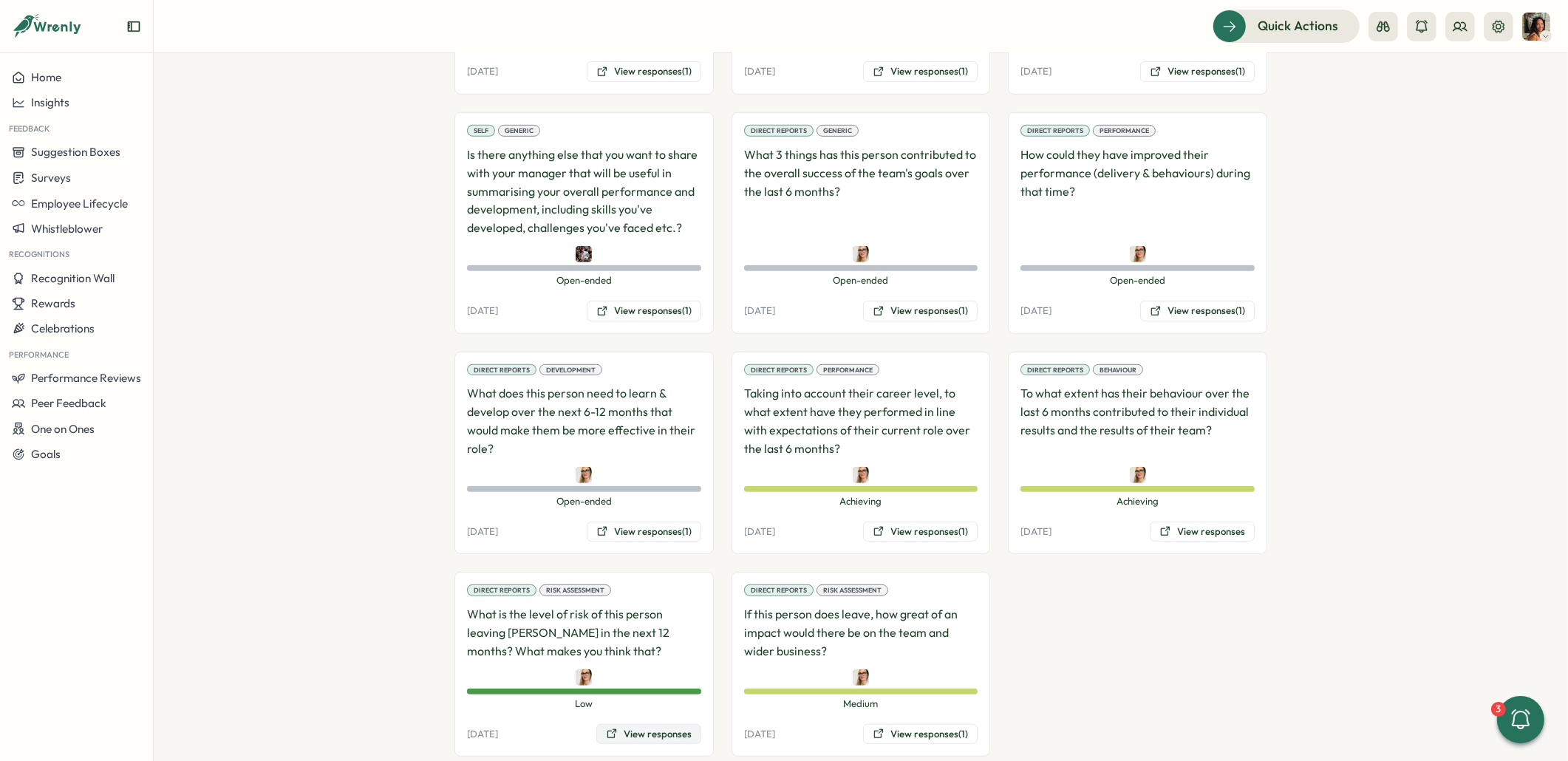
click at [633, 672] on button "View responses" at bounding box center [648, 734] width 105 height 21
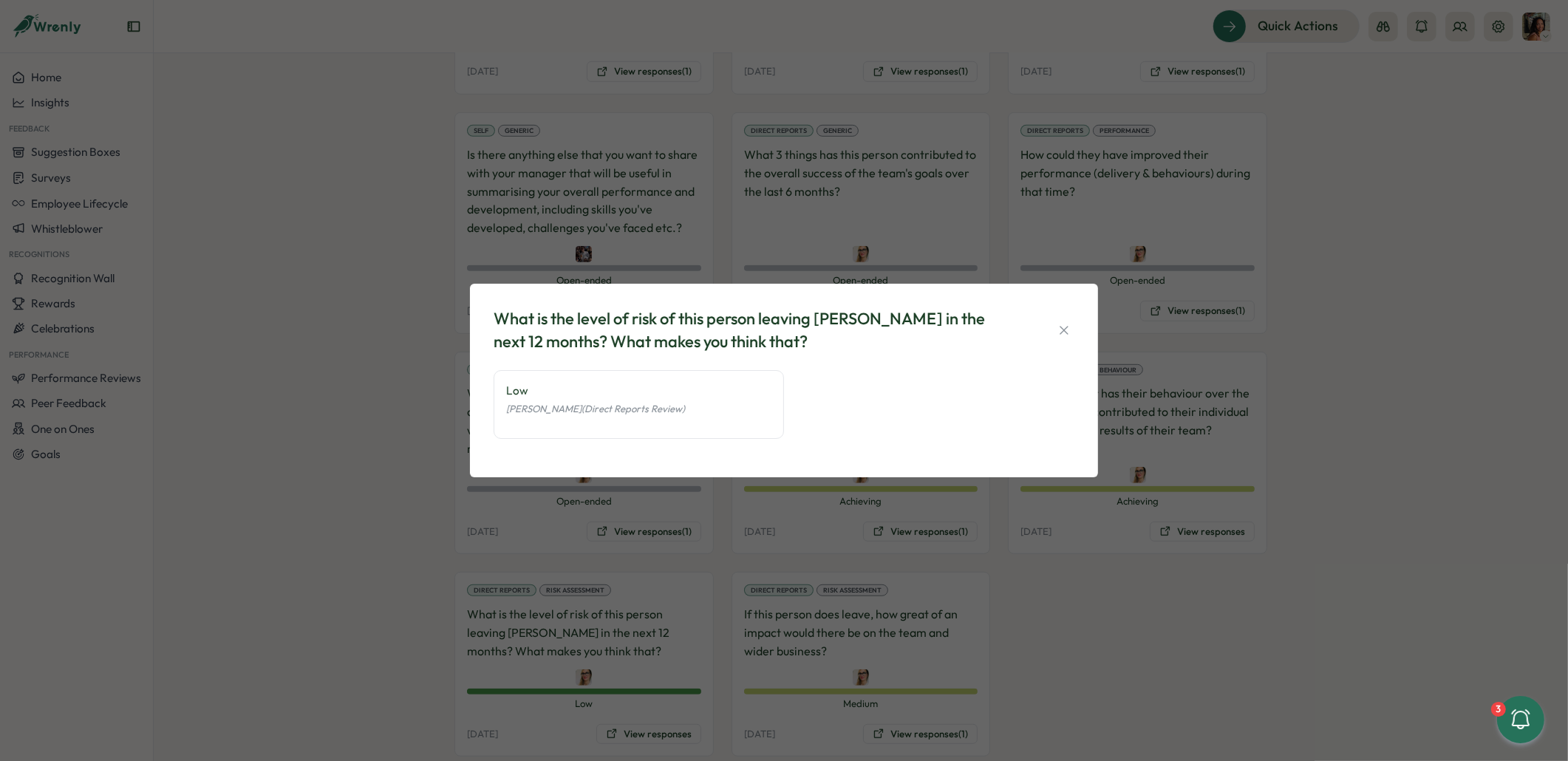
click at [825, 672] on div "What is the level of risk of this person leaving Tillo in the next 12 months? W…" at bounding box center [784, 380] width 1568 height 761
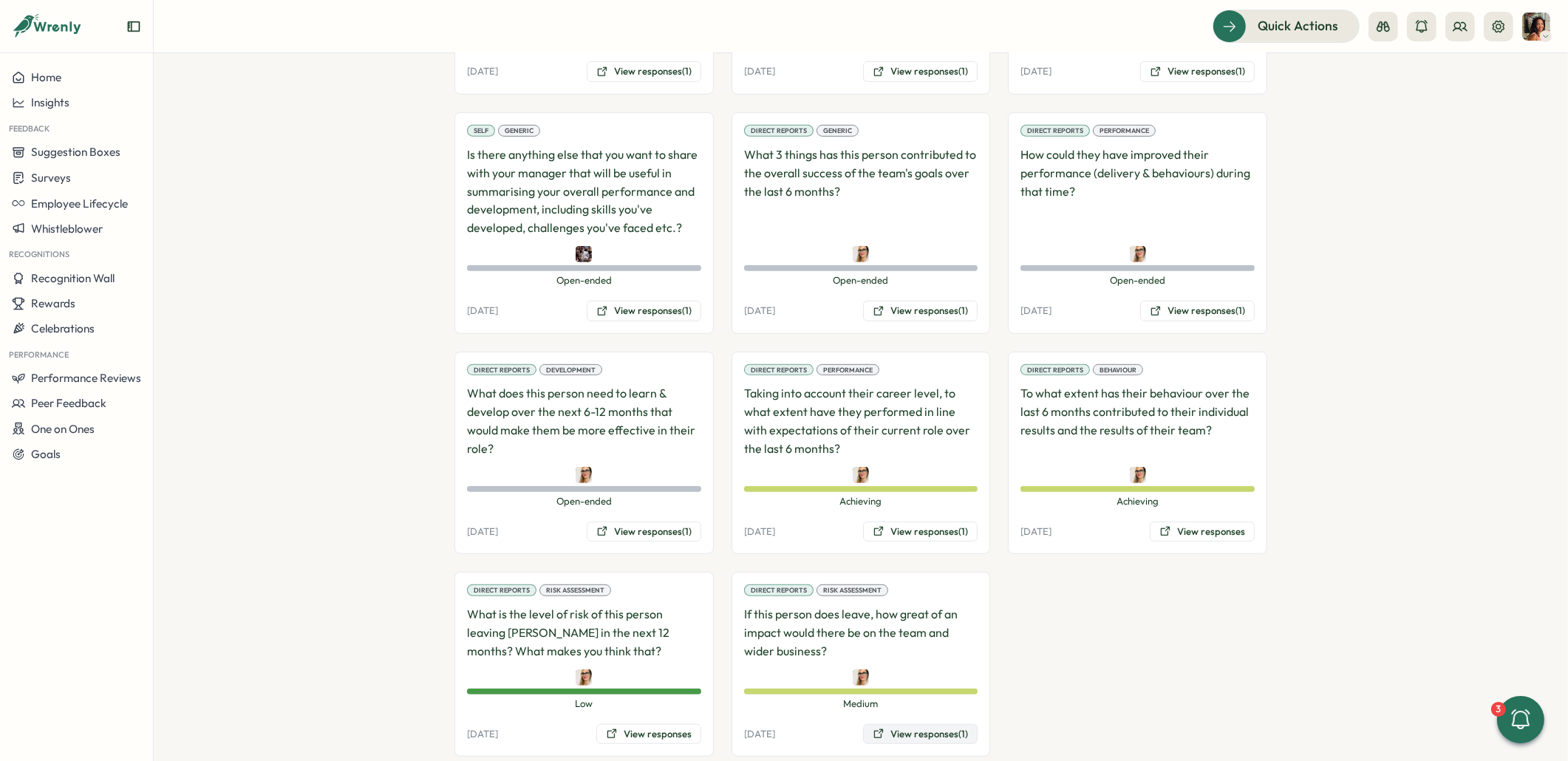
click at [879, 672] on icon at bounding box center [878, 733] width 12 height 12
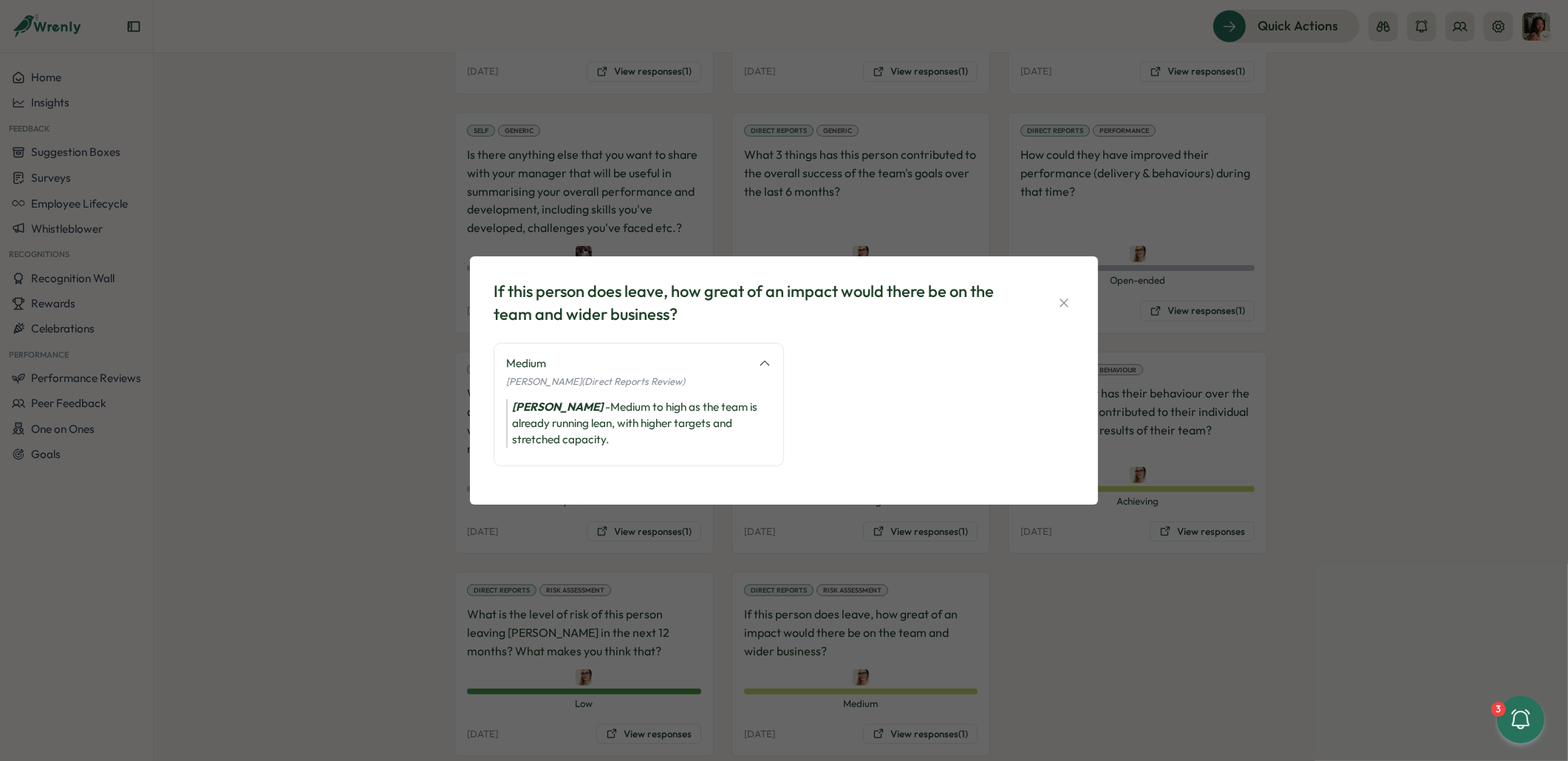
click at [315, 314] on div "If this person does leave, how great of an impact would there be on the team an…" at bounding box center [784, 380] width 1568 height 761
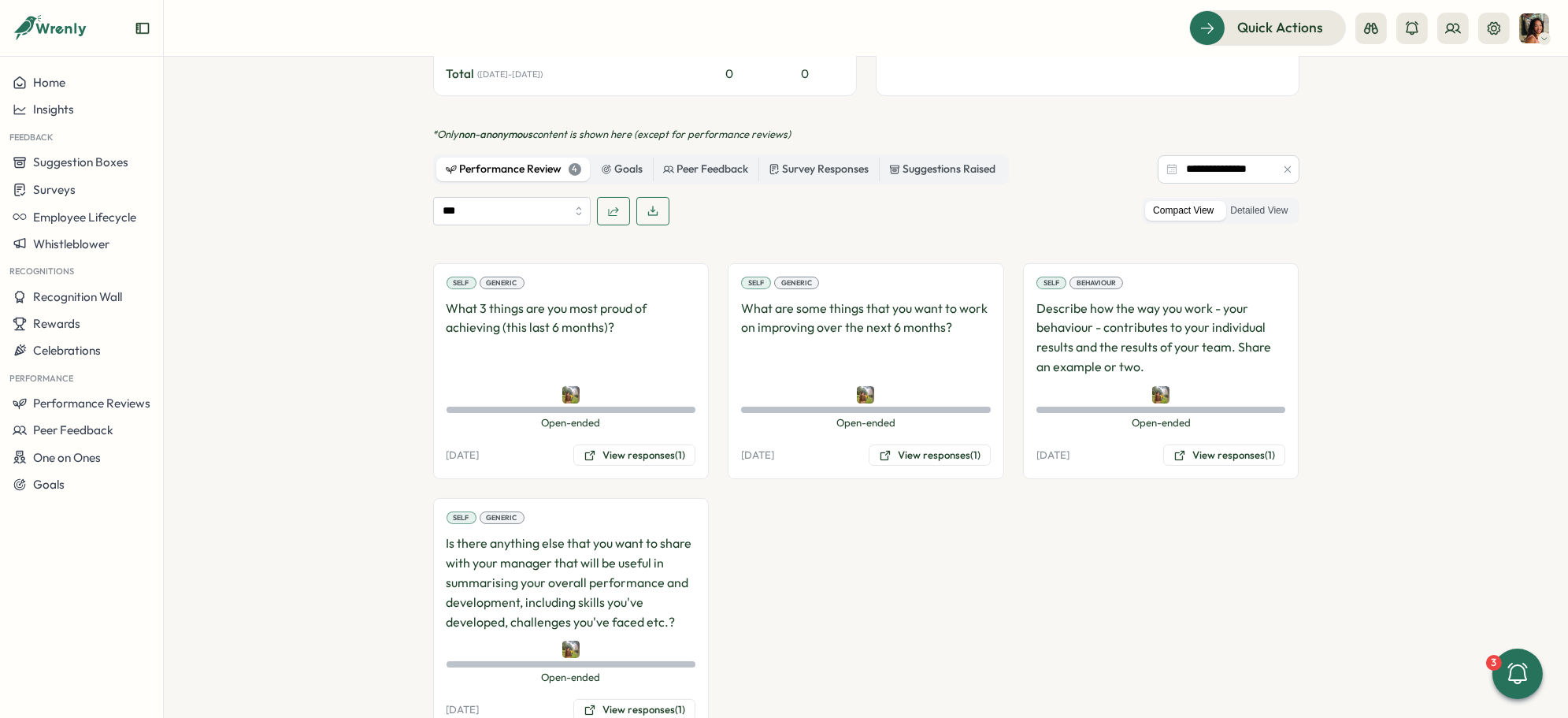
scroll to position [667, 0]
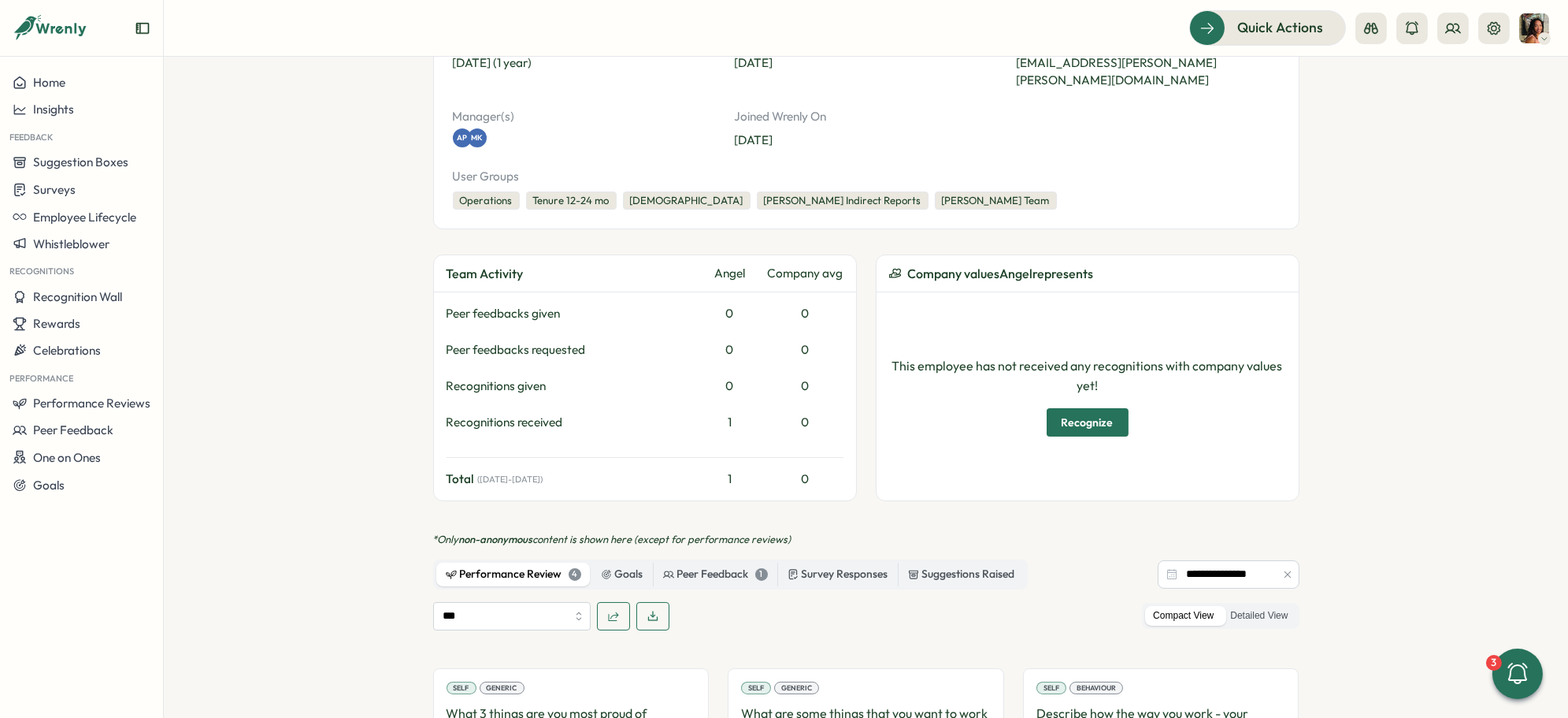
scroll to position [704, 0]
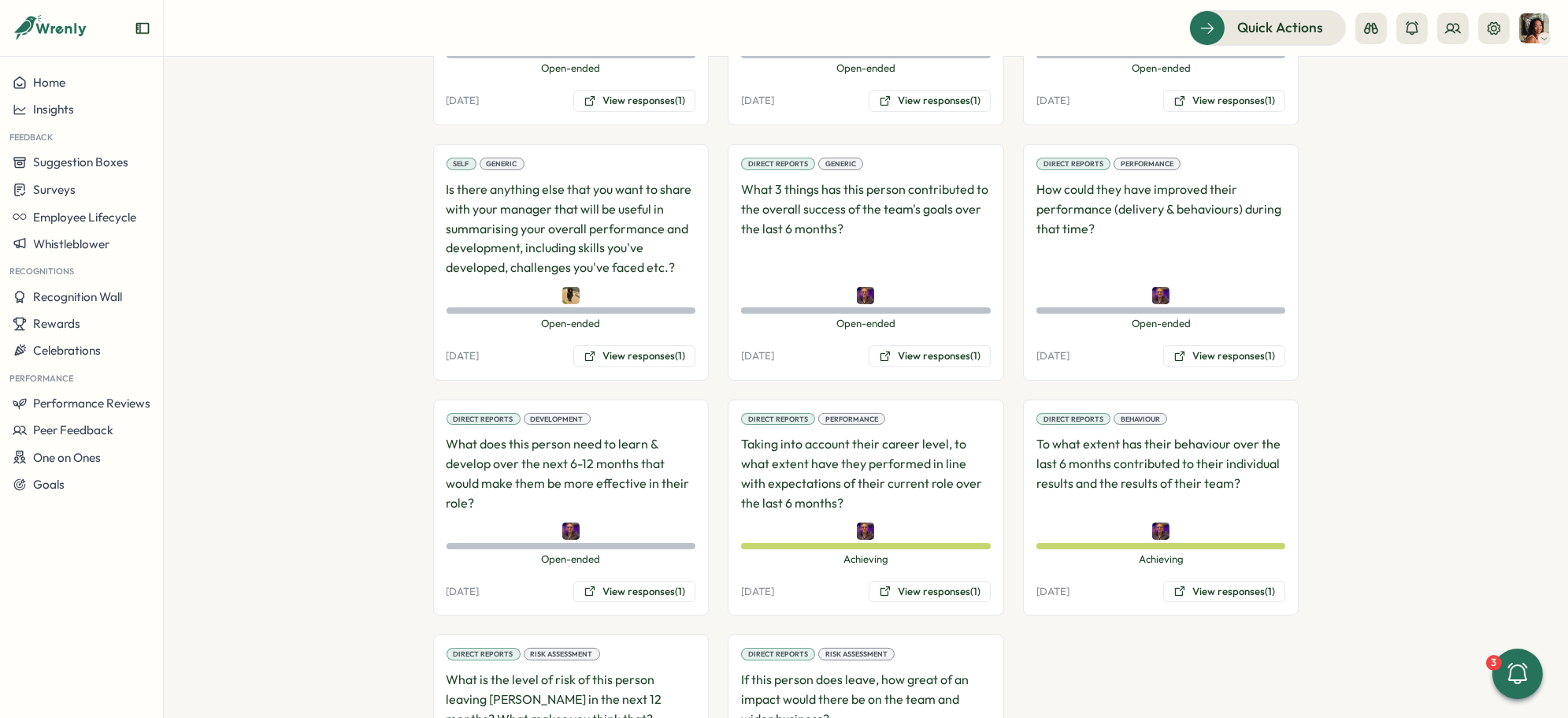
scroll to position [1128, 0]
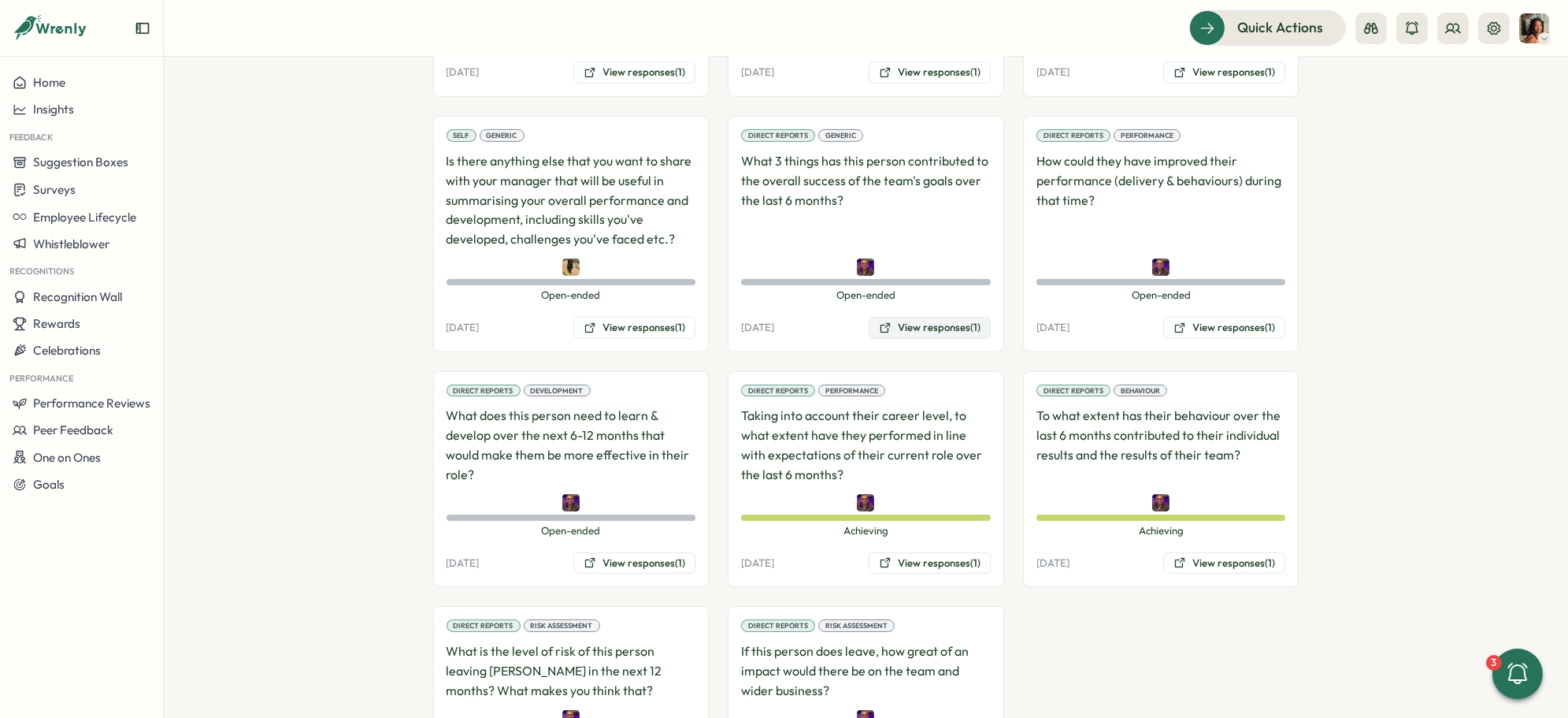
click at [922, 317] on button "View responses (1)" at bounding box center [929, 327] width 122 height 22
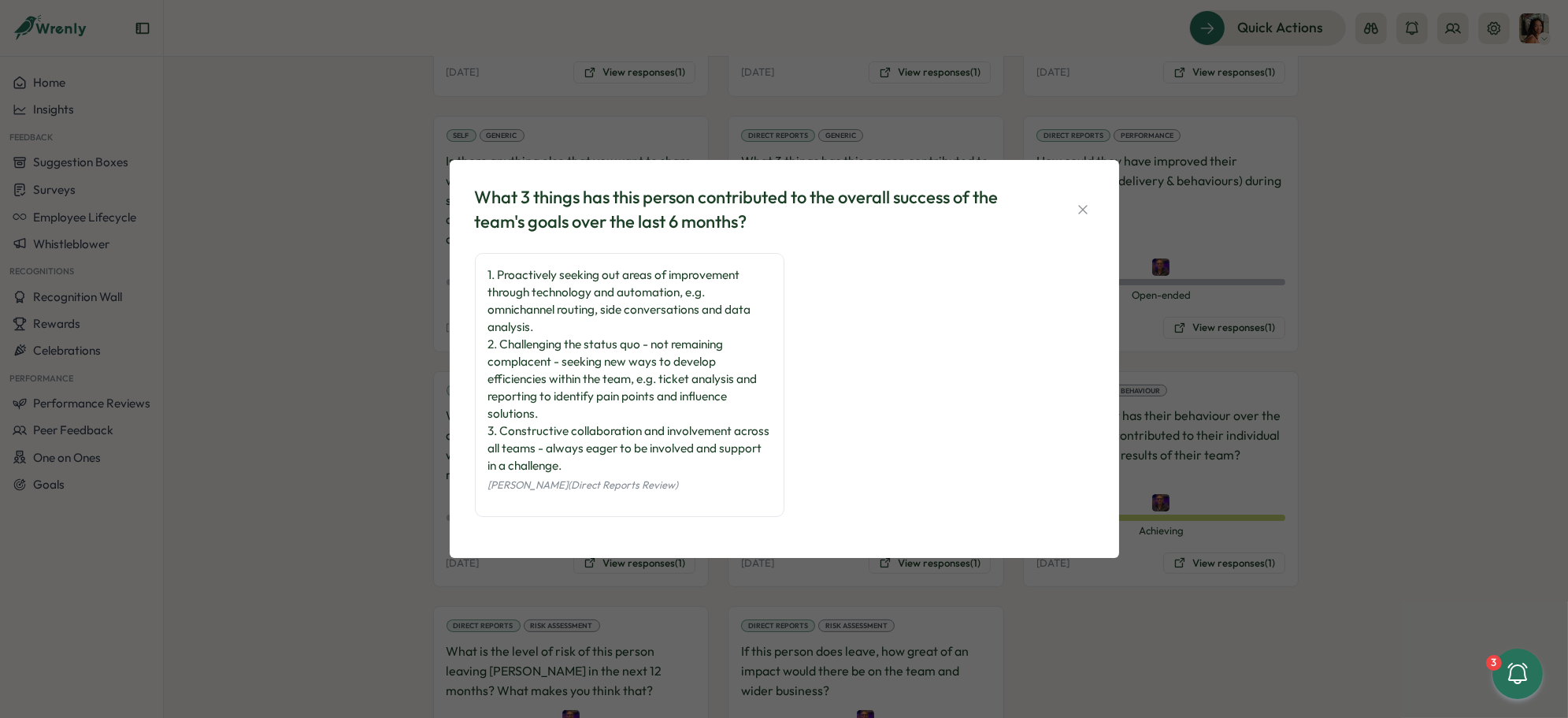
click at [1384, 324] on div "What 3 things has this person contributed to the overall success of the team's …" at bounding box center [784, 359] width 1568 height 718
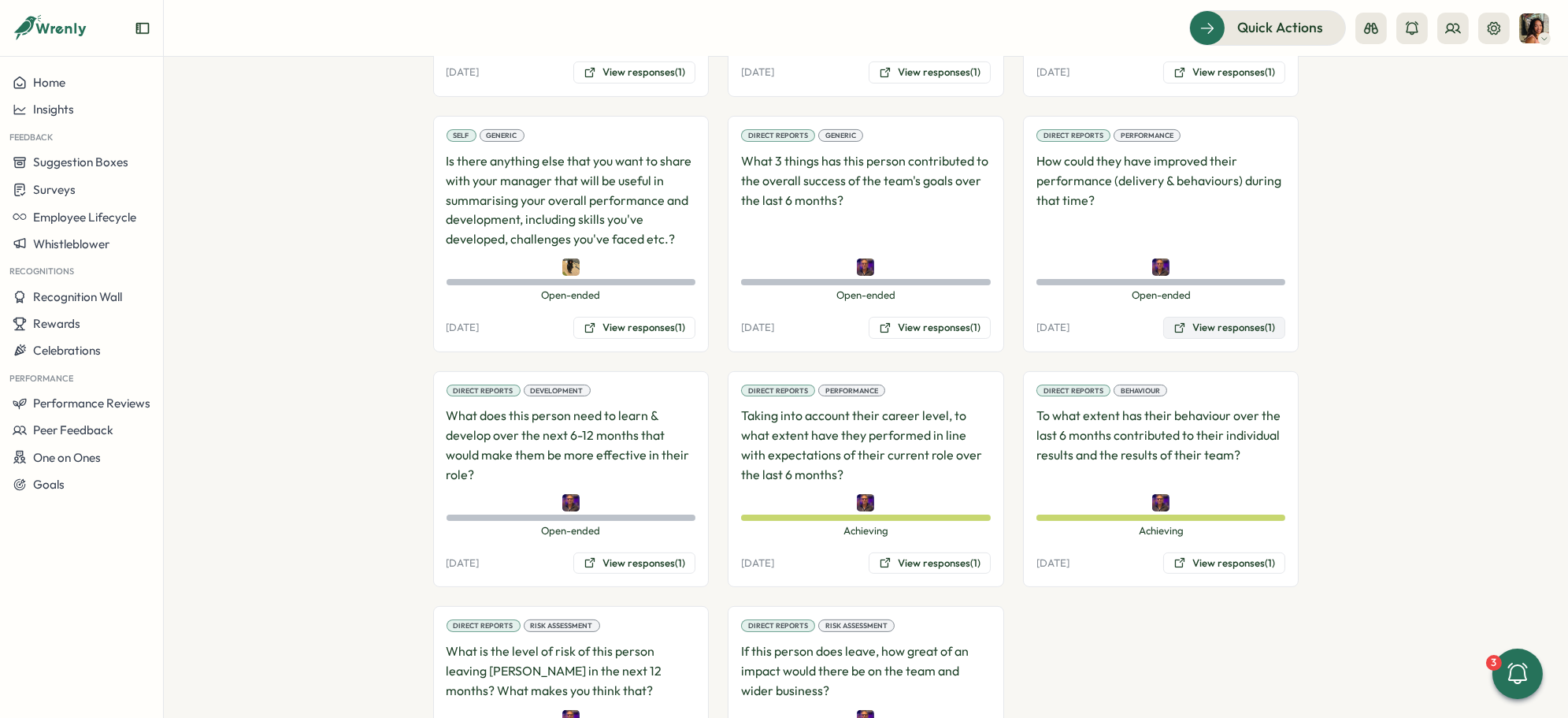
click at [1187, 317] on button "View responses (1)" at bounding box center [1224, 327] width 122 height 22
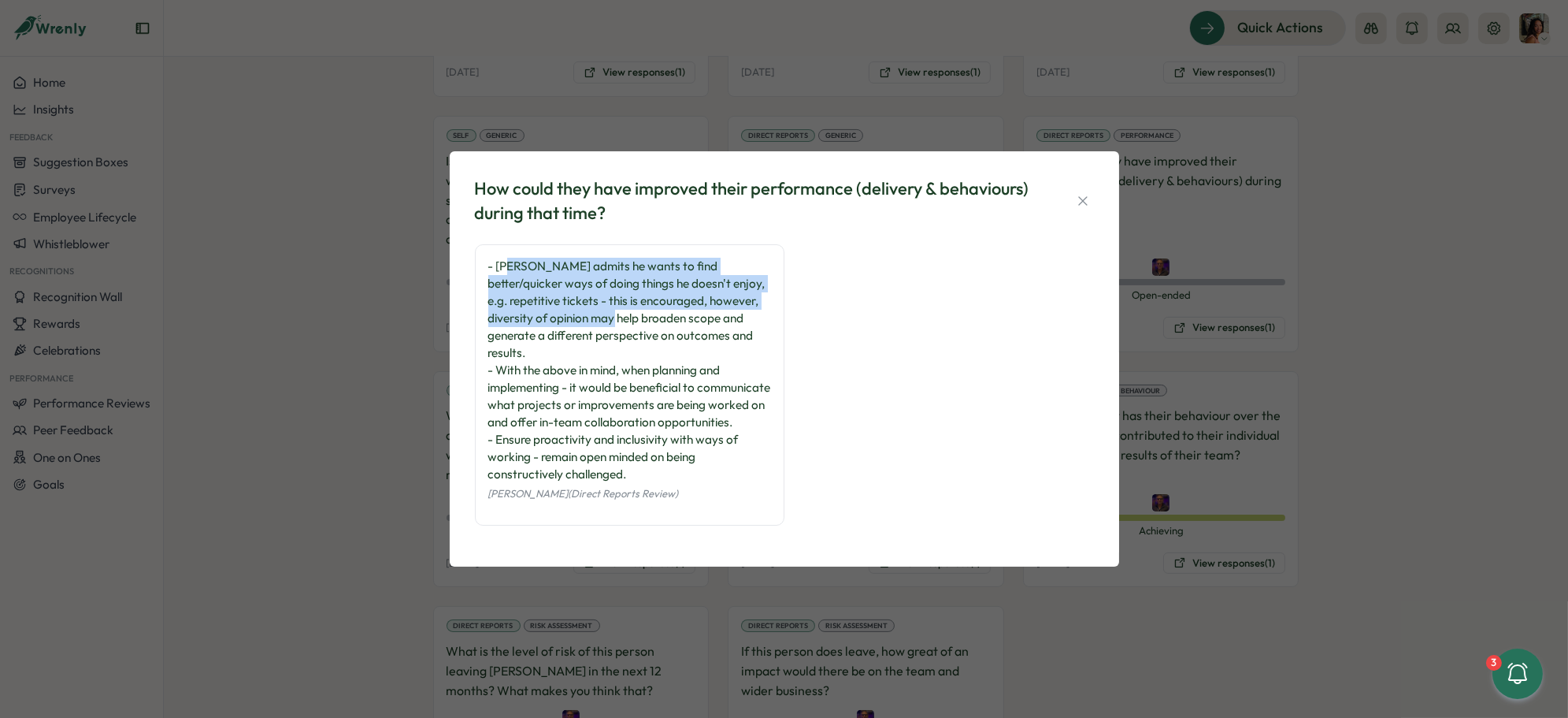
drag, startPoint x: 509, startPoint y: 268, endPoint x: 554, endPoint y: 337, distance: 82.4
click at [540, 314] on div "- Jay admits he wants to find better/quicker ways of doing things he doesn't en…" at bounding box center [629, 371] width 283 height 226
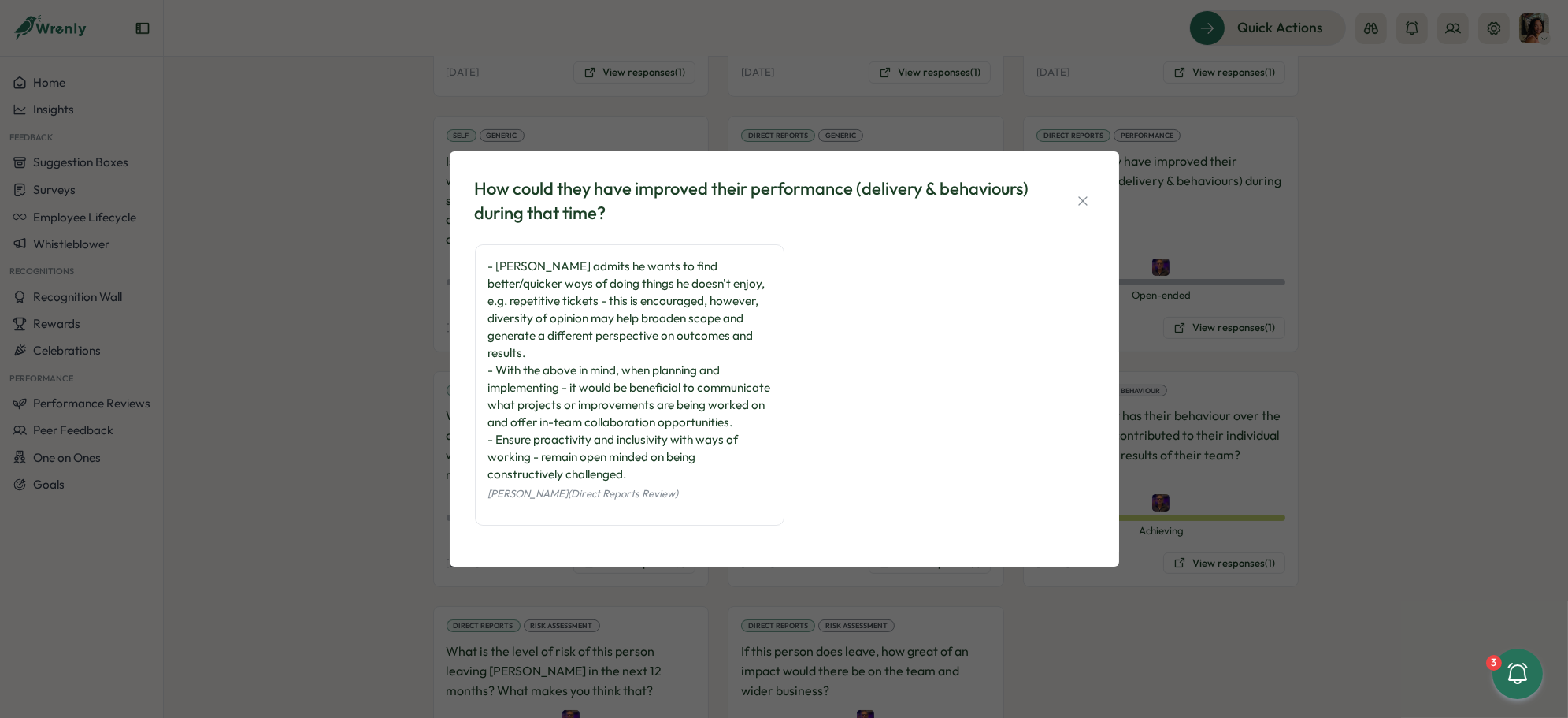
click at [588, 381] on div "- Jay admits he wants to find better/quicker ways of doing things he doesn't en…" at bounding box center [629, 371] width 283 height 226
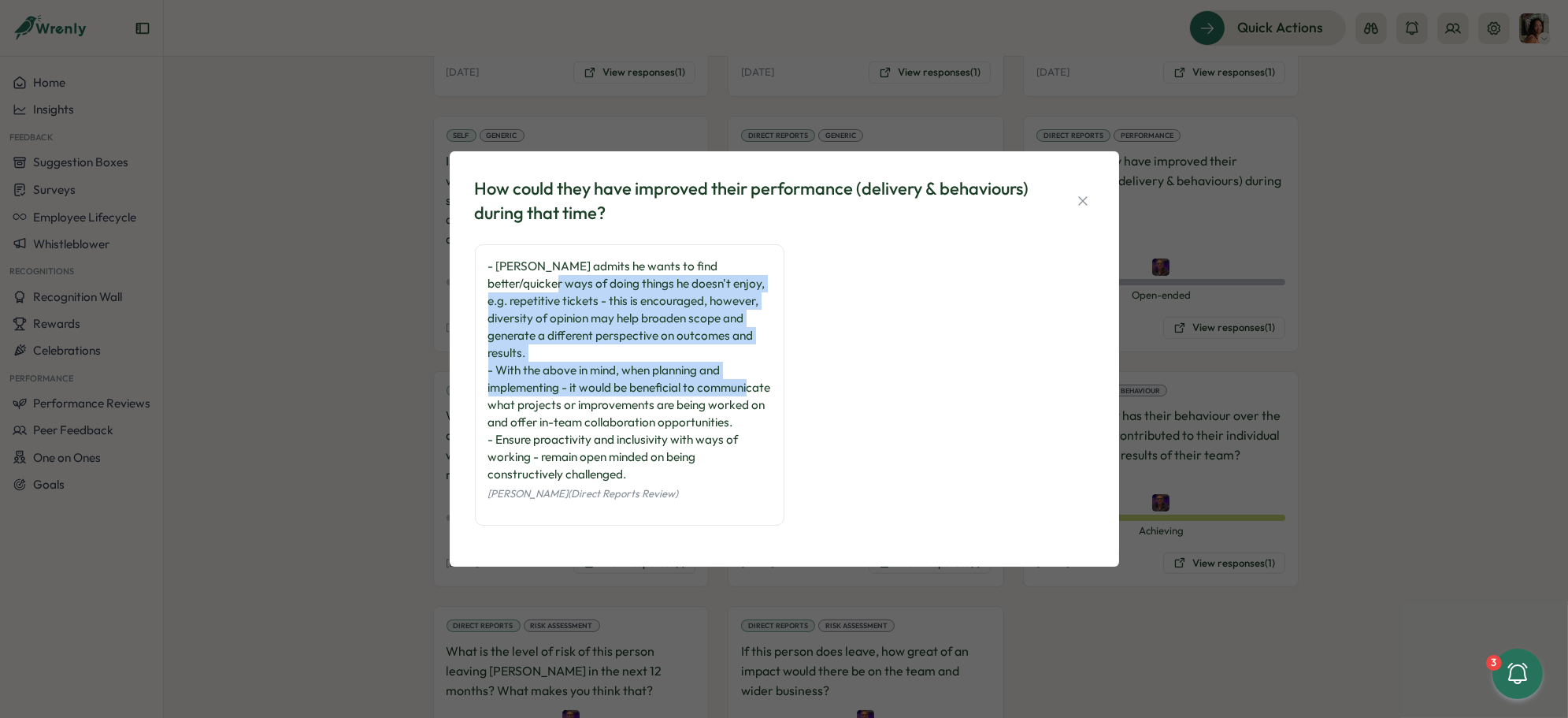
drag, startPoint x: 596, startPoint y: 393, endPoint x: 485, endPoint y: 283, distance: 156.3
click at [485, 283] on div "- Jay admits he wants to find better/quicker ways of doing things he doesn't en…" at bounding box center [629, 385] width 309 height 281
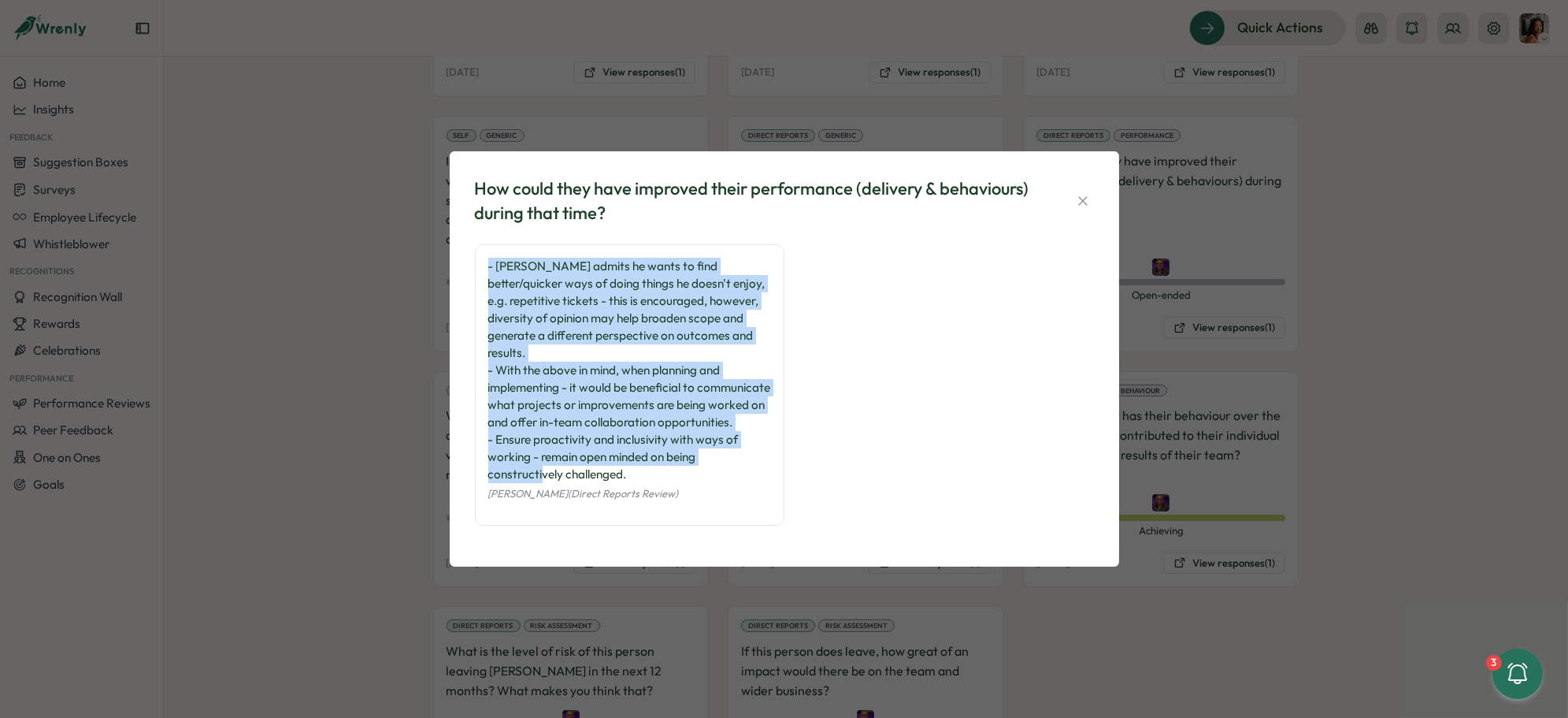
drag, startPoint x: 487, startPoint y: 268, endPoint x: 589, endPoint y: 471, distance: 227.2
click at [589, 471] on div "- Jay admits he wants to find better/quicker ways of doing things he doesn't en…" at bounding box center [629, 371] width 283 height 226
drag, startPoint x: 649, startPoint y: 483, endPoint x: 482, endPoint y: 288, distance: 256.7
click at [482, 288] on div "- Jay admits he wants to find better/quicker ways of doing things he doesn't en…" at bounding box center [629, 385] width 309 height 281
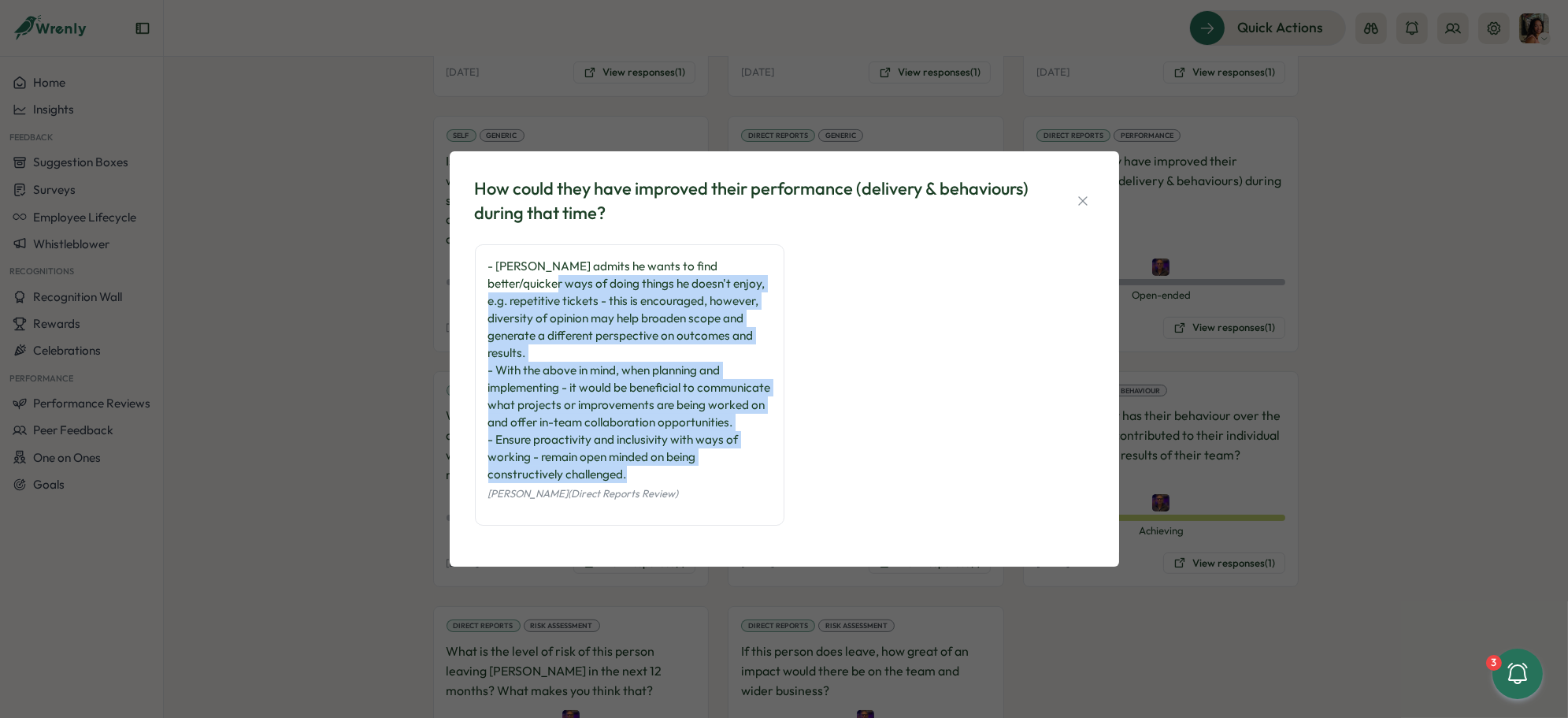
click at [482, 288] on div "- Jay admits he wants to find better/quicker ways of doing things he doesn't en…" at bounding box center [629, 385] width 309 height 281
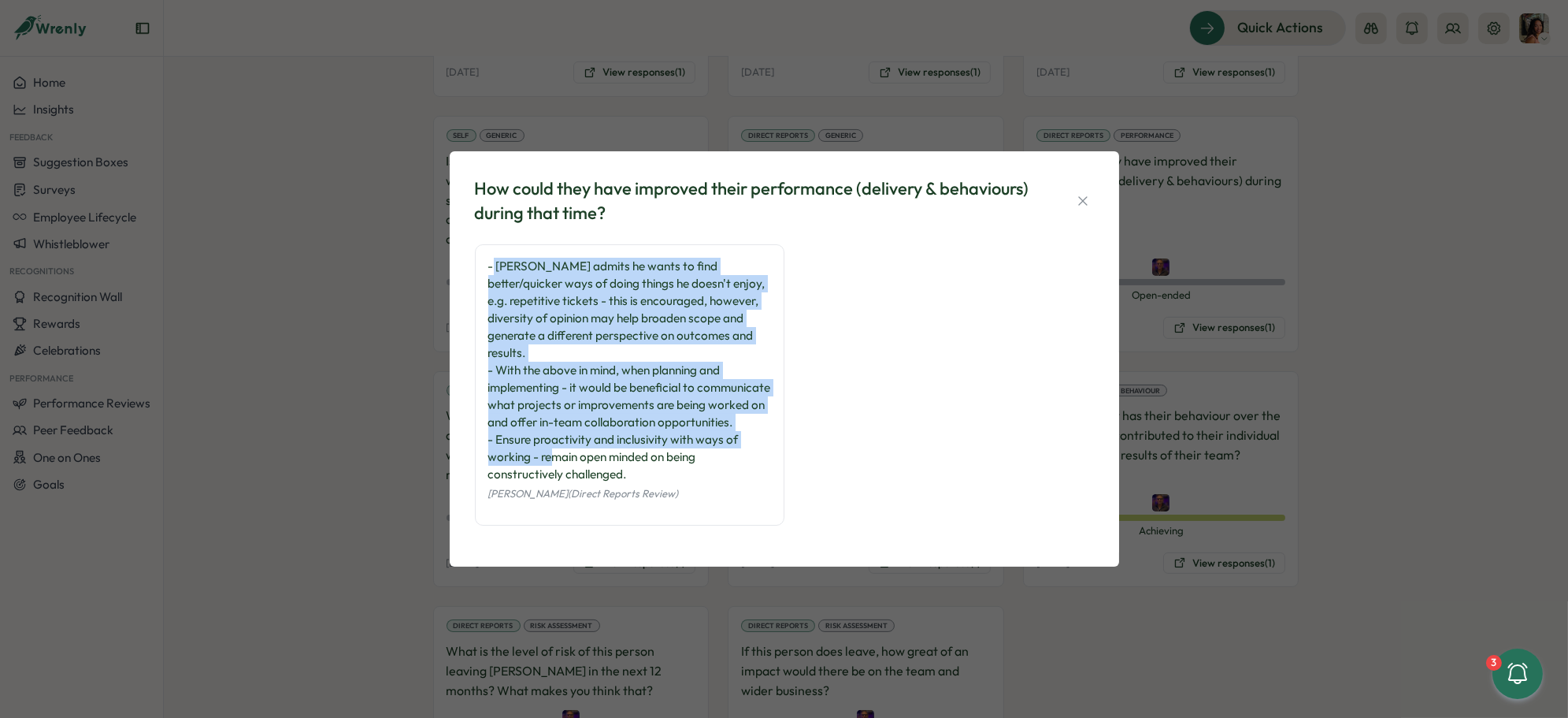
drag, startPoint x: 492, startPoint y: 274, endPoint x: 611, endPoint y: 459, distance: 220.0
click at [611, 459] on div "- Jay admits he wants to find better/quicker ways of doing things he doesn't en…" at bounding box center [629, 371] width 283 height 226
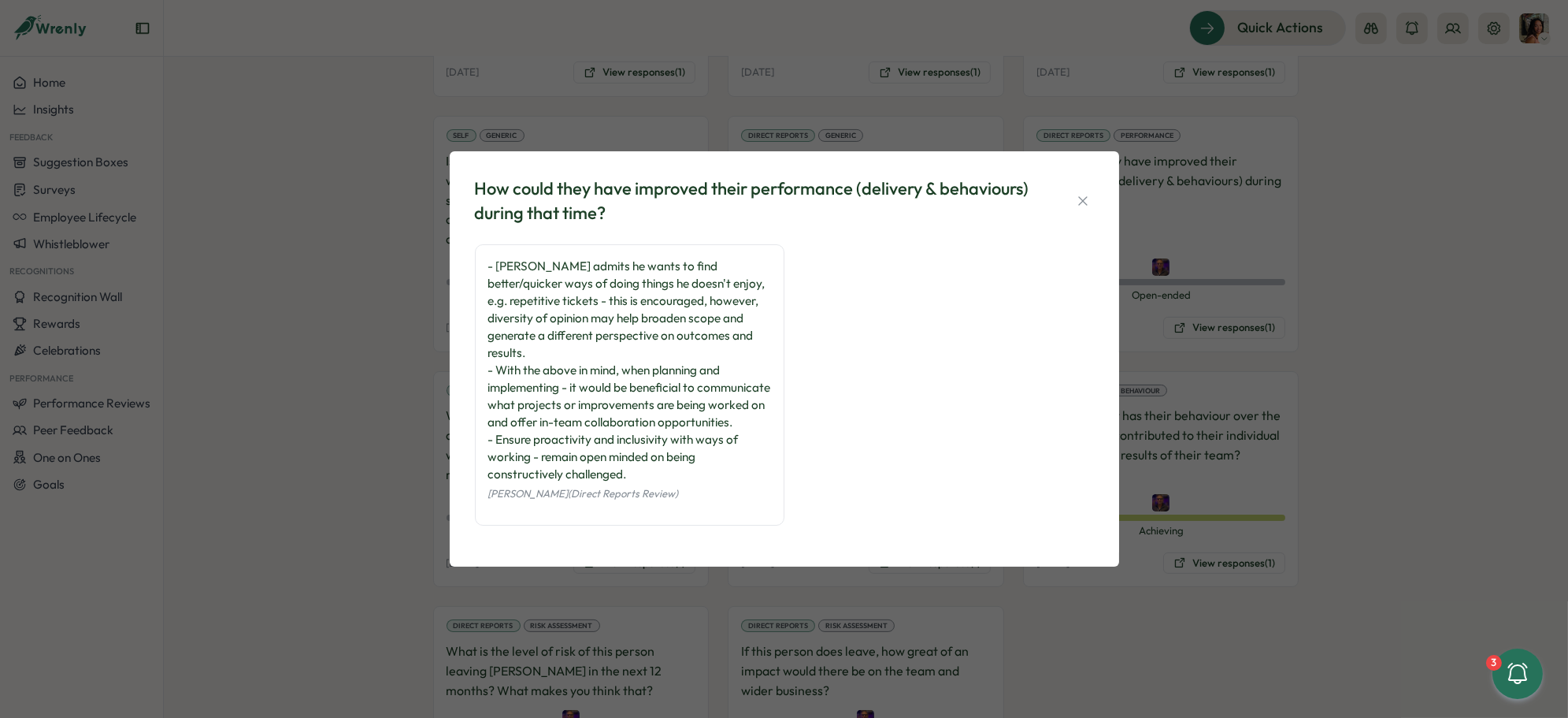
click at [390, 433] on div "How could they have improved their performance (delivery & behaviours) during t…" at bounding box center [784, 359] width 1568 height 718
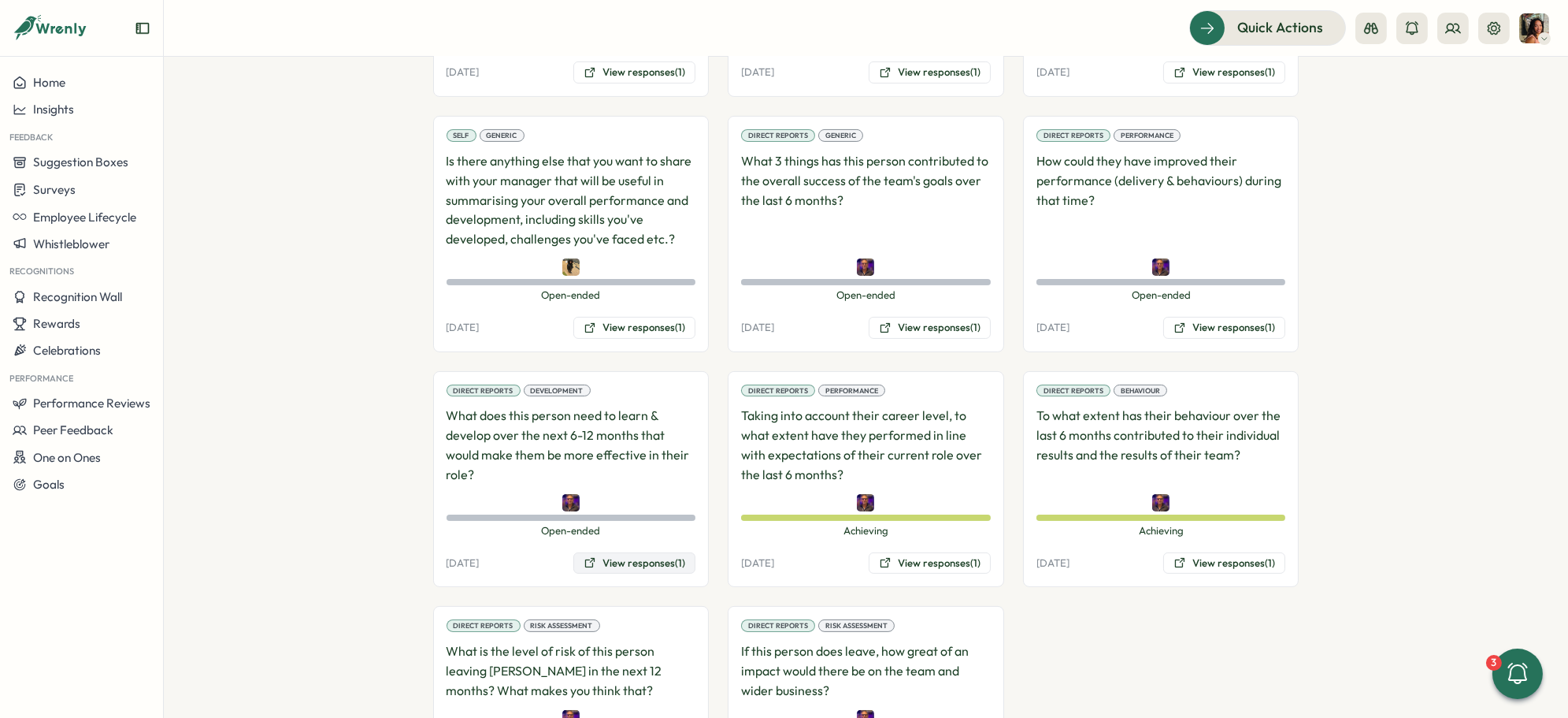
click at [627, 552] on button "View responses (1)" at bounding box center [634, 563] width 122 height 22
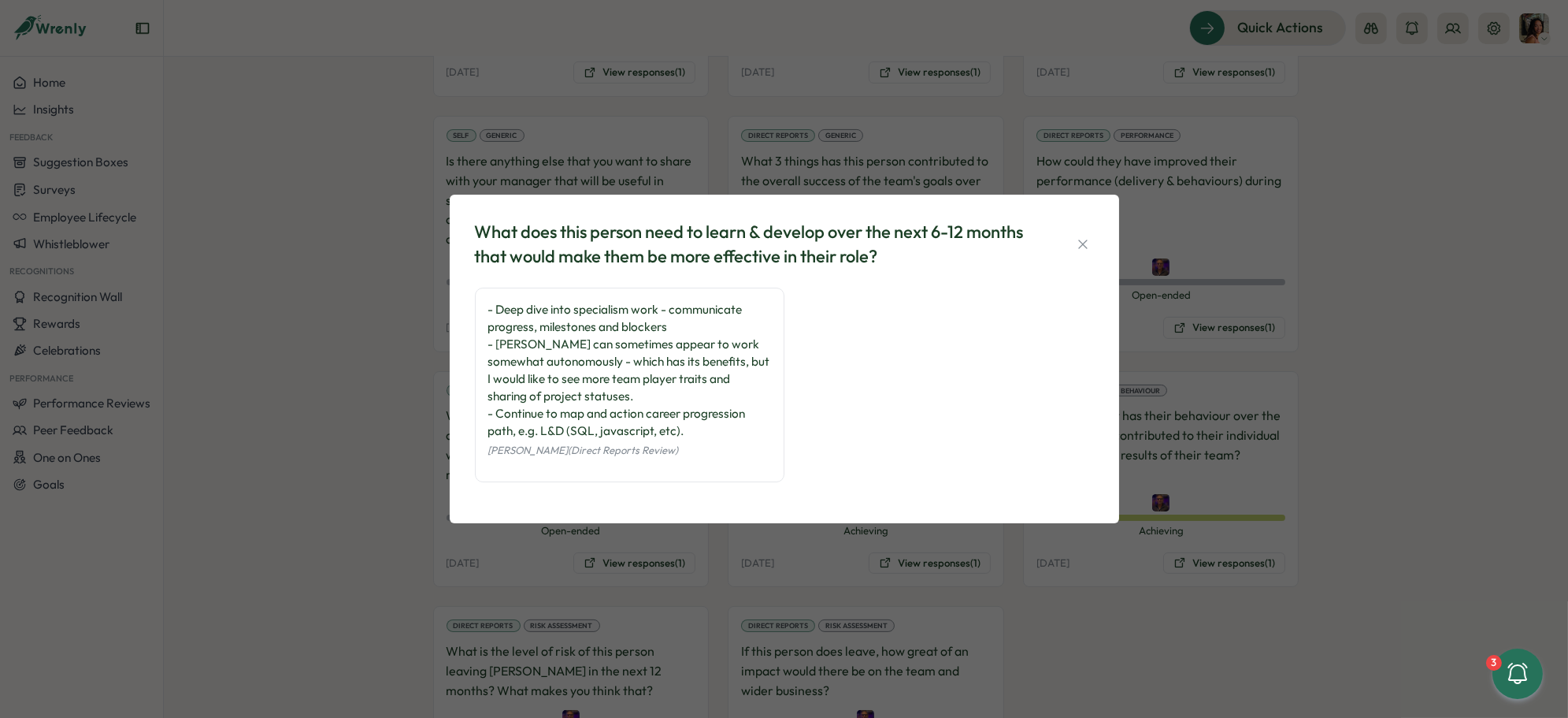
click at [325, 457] on div "What does this person need to learn & develop over the next 6-12 months that wo…" at bounding box center [784, 359] width 1568 height 718
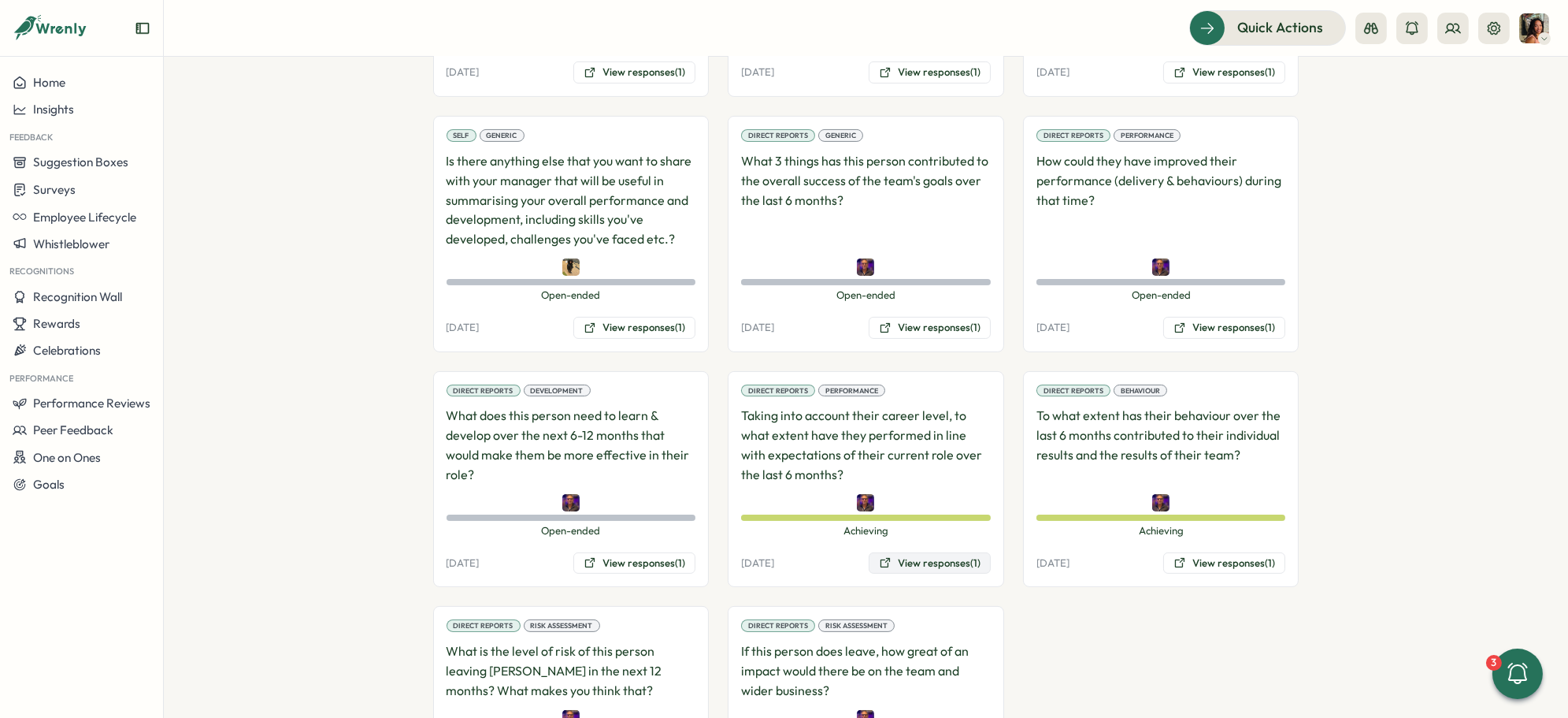
click at [897, 552] on button "View responses (1)" at bounding box center [929, 563] width 122 height 22
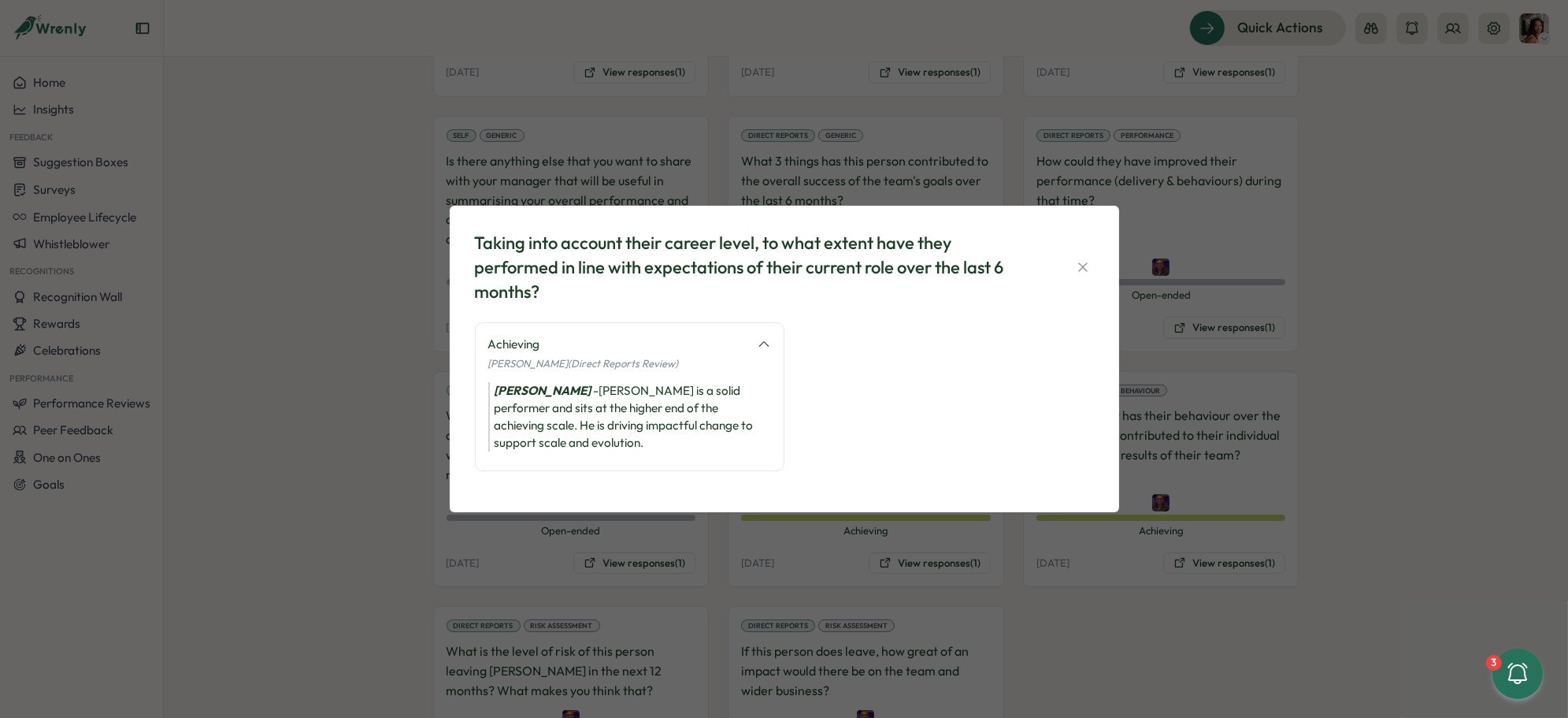
click at [1209, 559] on div "Taking into account their career level, to what extent have they performed in l…" at bounding box center [784, 359] width 1568 height 718
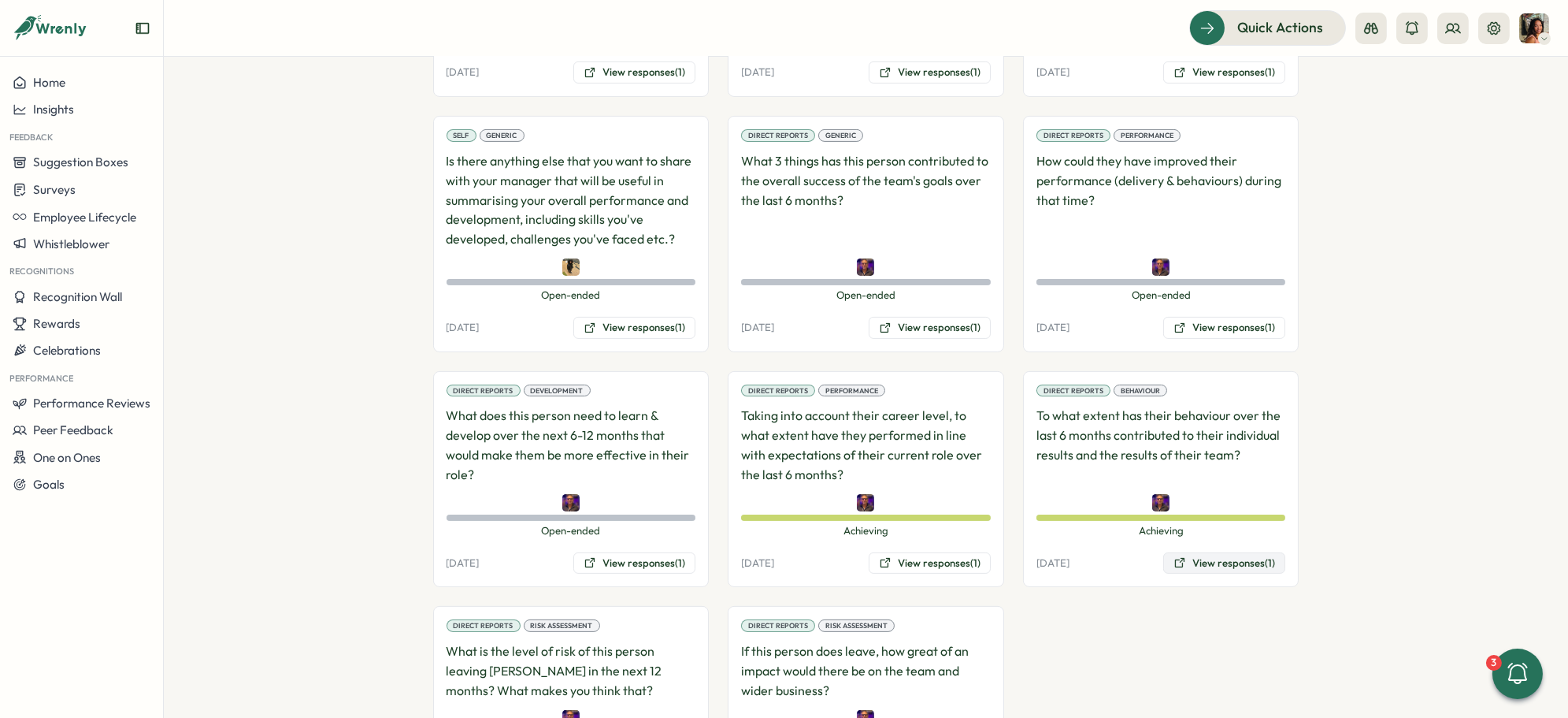
click at [1223, 552] on button "View responses (1)" at bounding box center [1224, 563] width 122 height 22
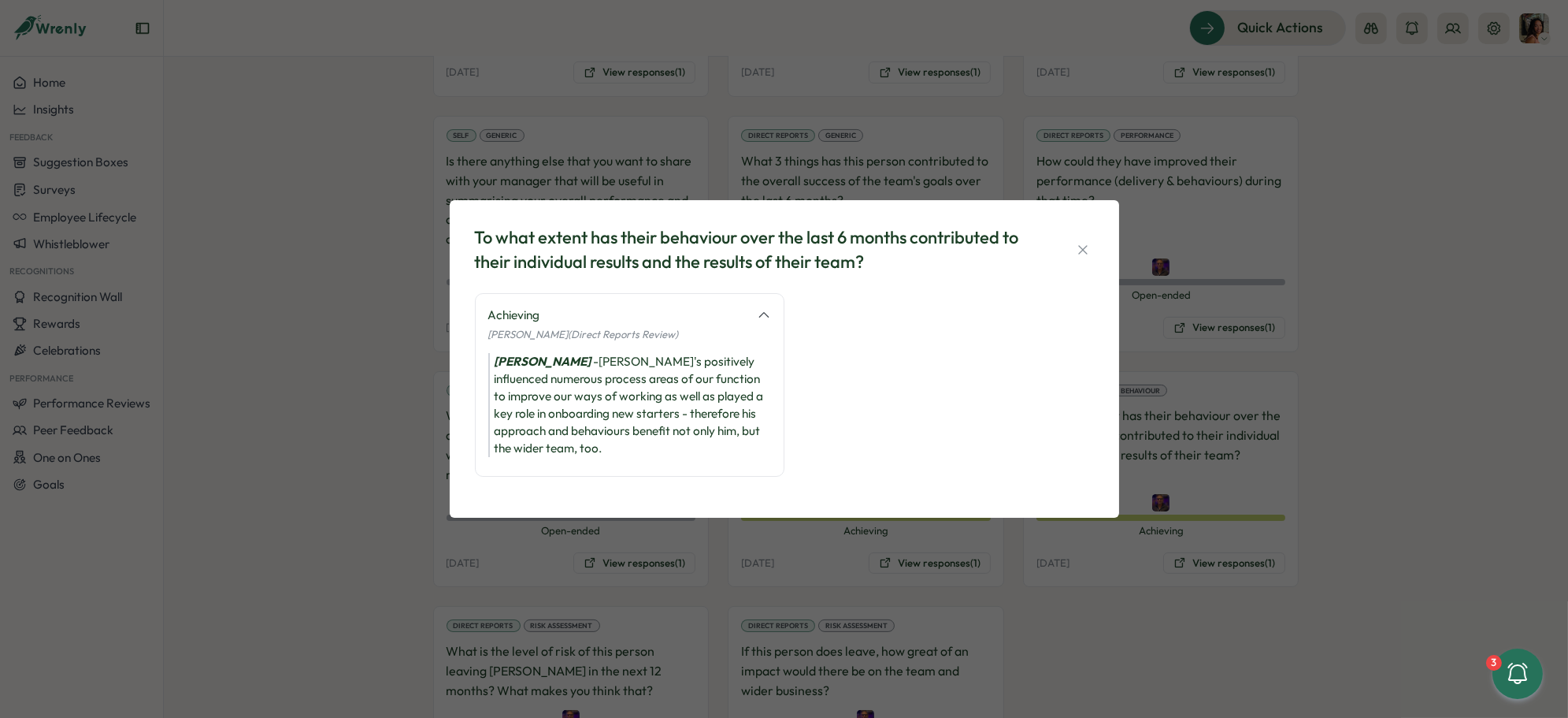
click at [1118, 587] on div "To what extent has their behaviour over the last 6 months contributed to their …" at bounding box center [784, 359] width 1568 height 718
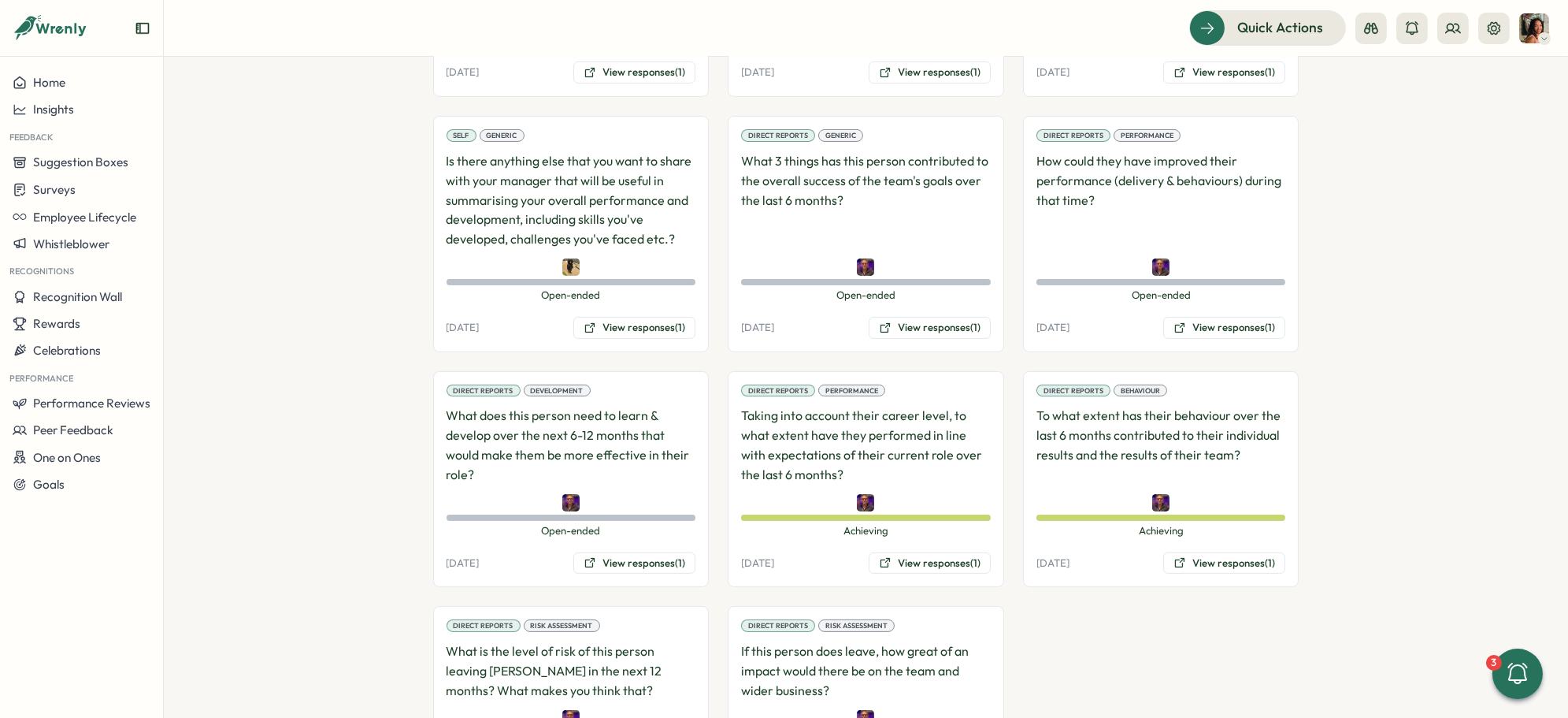
scroll to position [1218, 0]
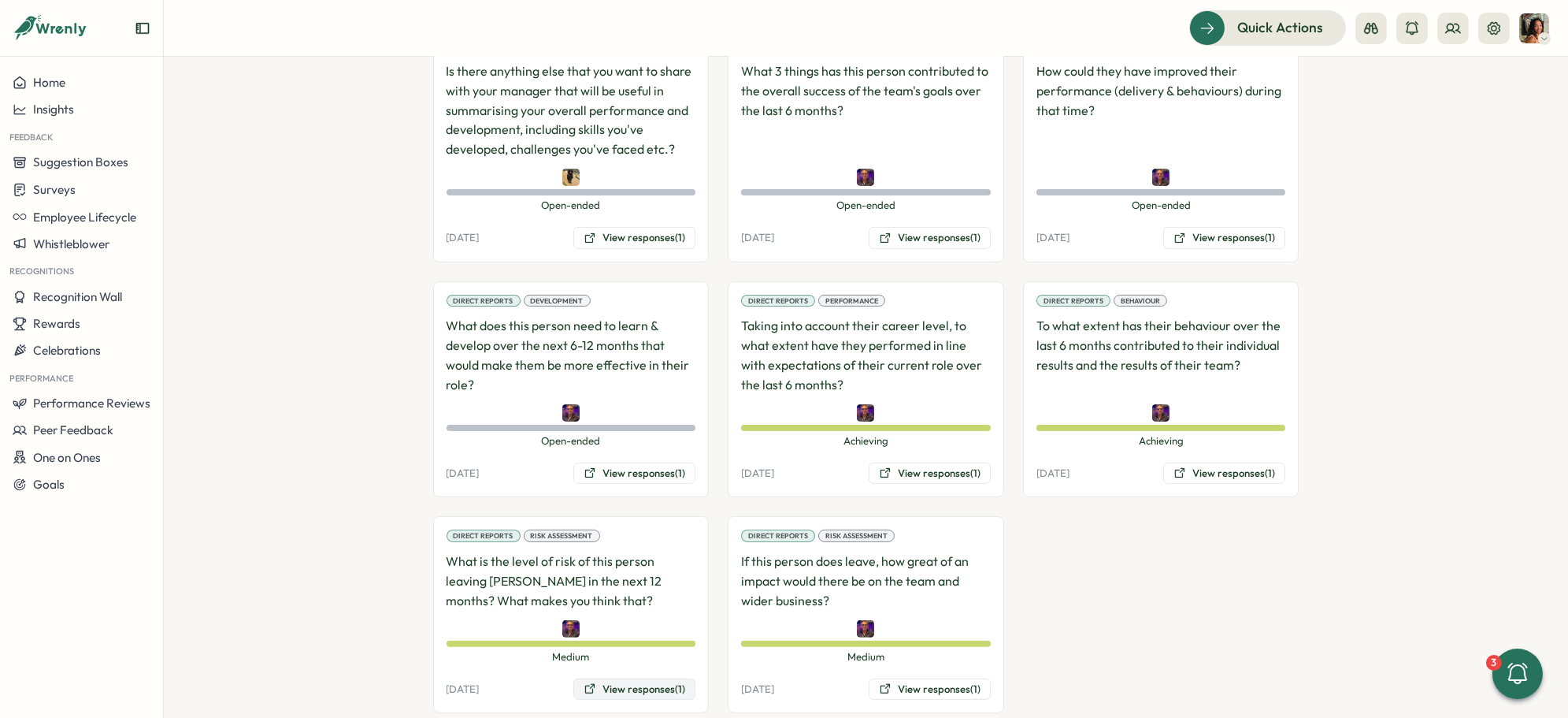
click at [627, 678] on button "View responses (1)" at bounding box center [634, 689] width 122 height 22
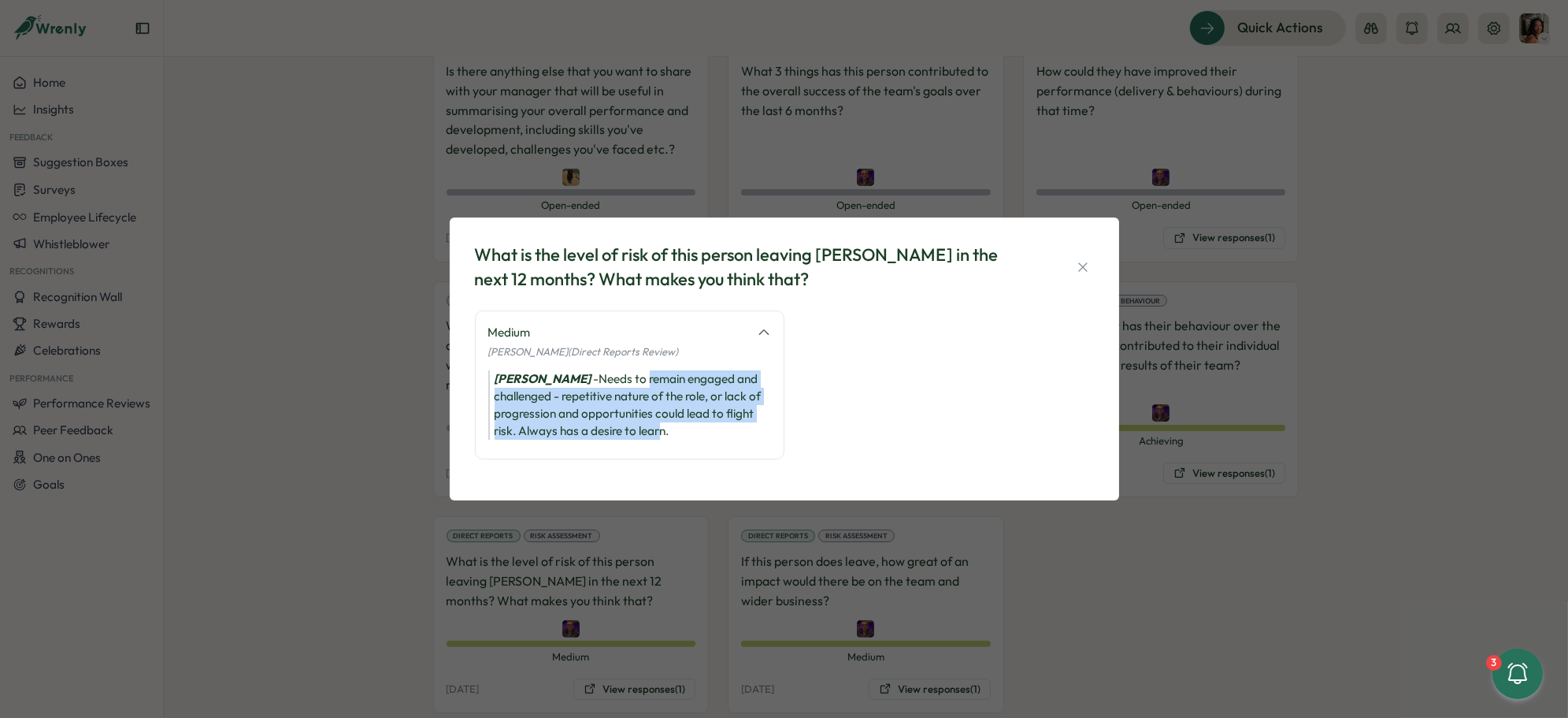
drag, startPoint x: 639, startPoint y: 371, endPoint x: 658, endPoint y: 427, distance: 59.1
click at [658, 427] on div "Adrian Pearcey - Needs to remain engaged and challenged - repetitive nature of …" at bounding box center [629, 405] width 283 height 70
drag, startPoint x: 671, startPoint y: 424, endPoint x: 533, endPoint y: 352, distance: 155.7
click at [534, 352] on div "Medium Adrian Pearcey (Direct Reports Review) Adrian Pearcey - Needs to remain …" at bounding box center [629, 385] width 309 height 149
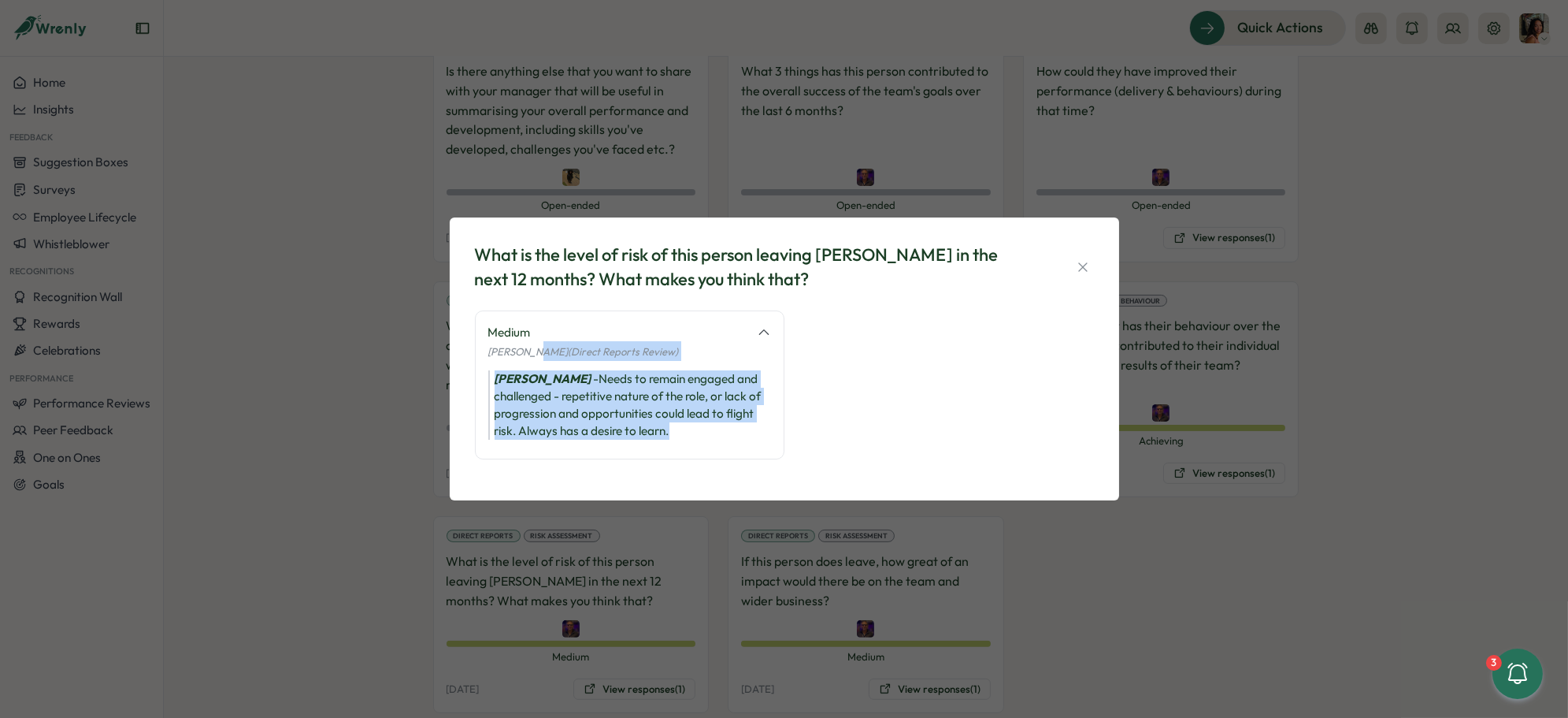
click at [533, 352] on span "Adrian Pearcey (Direct Reports Review)" at bounding box center [583, 351] width 191 height 12
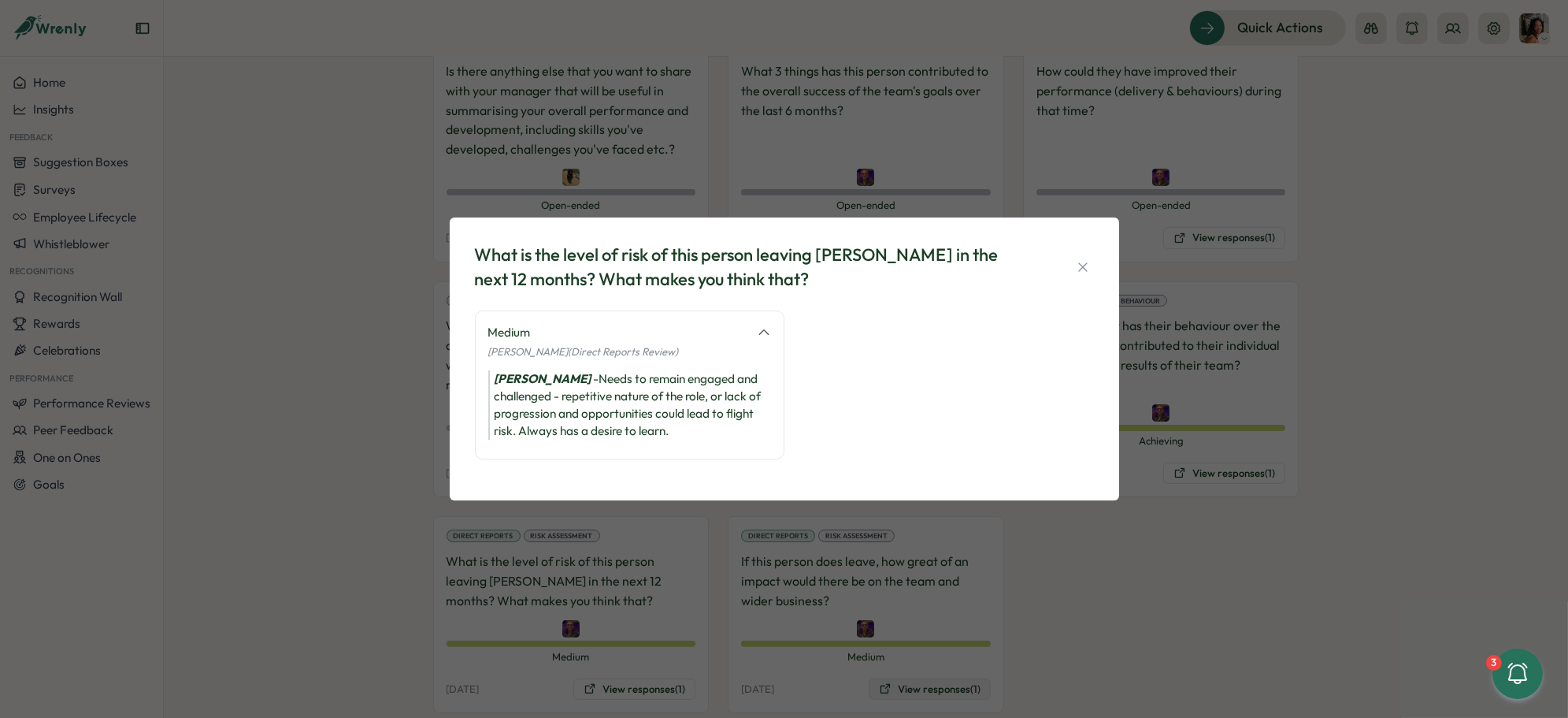
drag, startPoint x: 877, startPoint y: 654, endPoint x: 878, endPoint y: 645, distance: 9.1
click at [877, 654] on div "What is the level of risk of this person leaving Tillo in the next 12 months? W…" at bounding box center [784, 359] width 1568 height 718
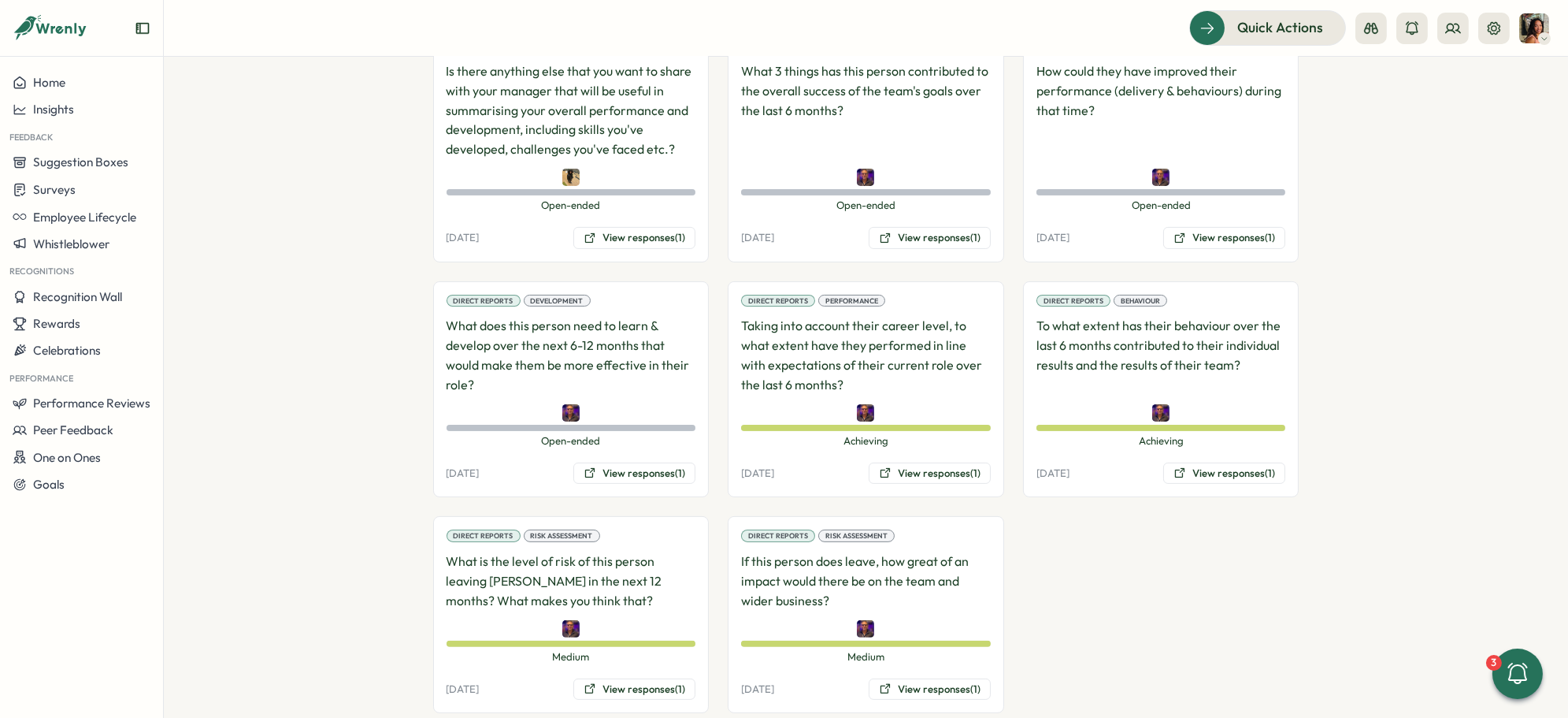
click at [880, 639] on div "Direct Reports Risk Assessment If this person does leave, how great of an impac…" at bounding box center [866, 614] width 277 height 197
click at [898, 678] on button "View responses (1)" at bounding box center [929, 689] width 122 height 22
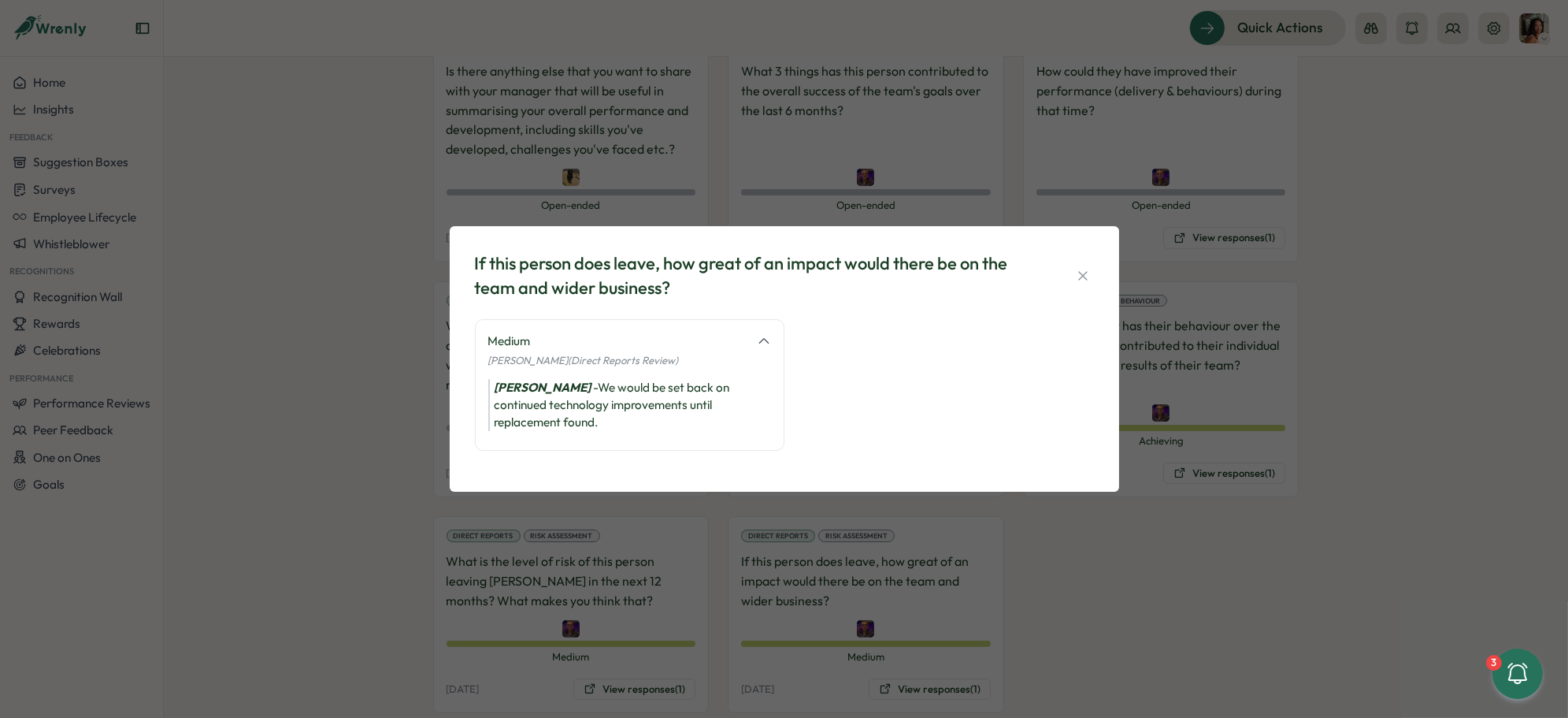
click at [327, 436] on div "If this person does leave, how great of an impact would there be on the team an…" at bounding box center [784, 359] width 1568 height 718
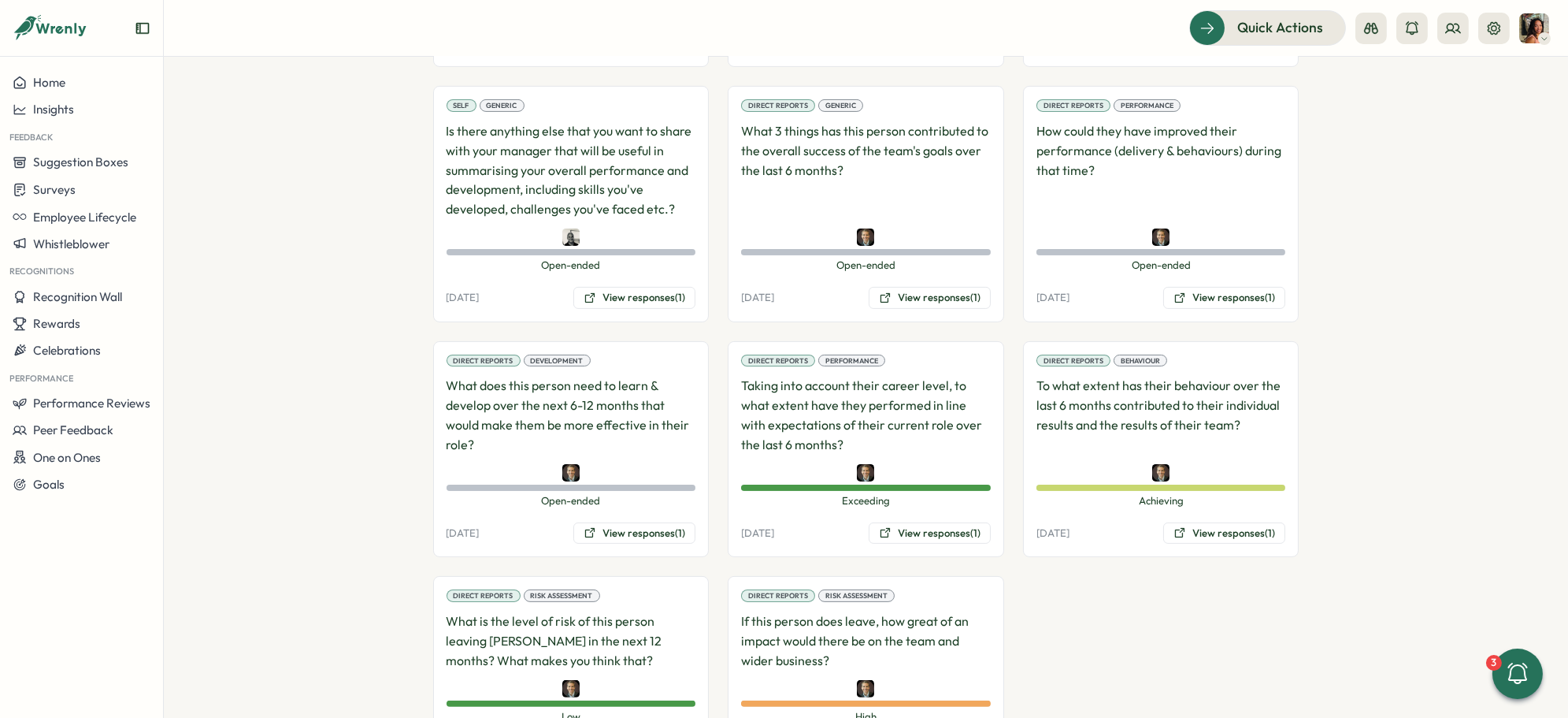
scroll to position [1218, 0]
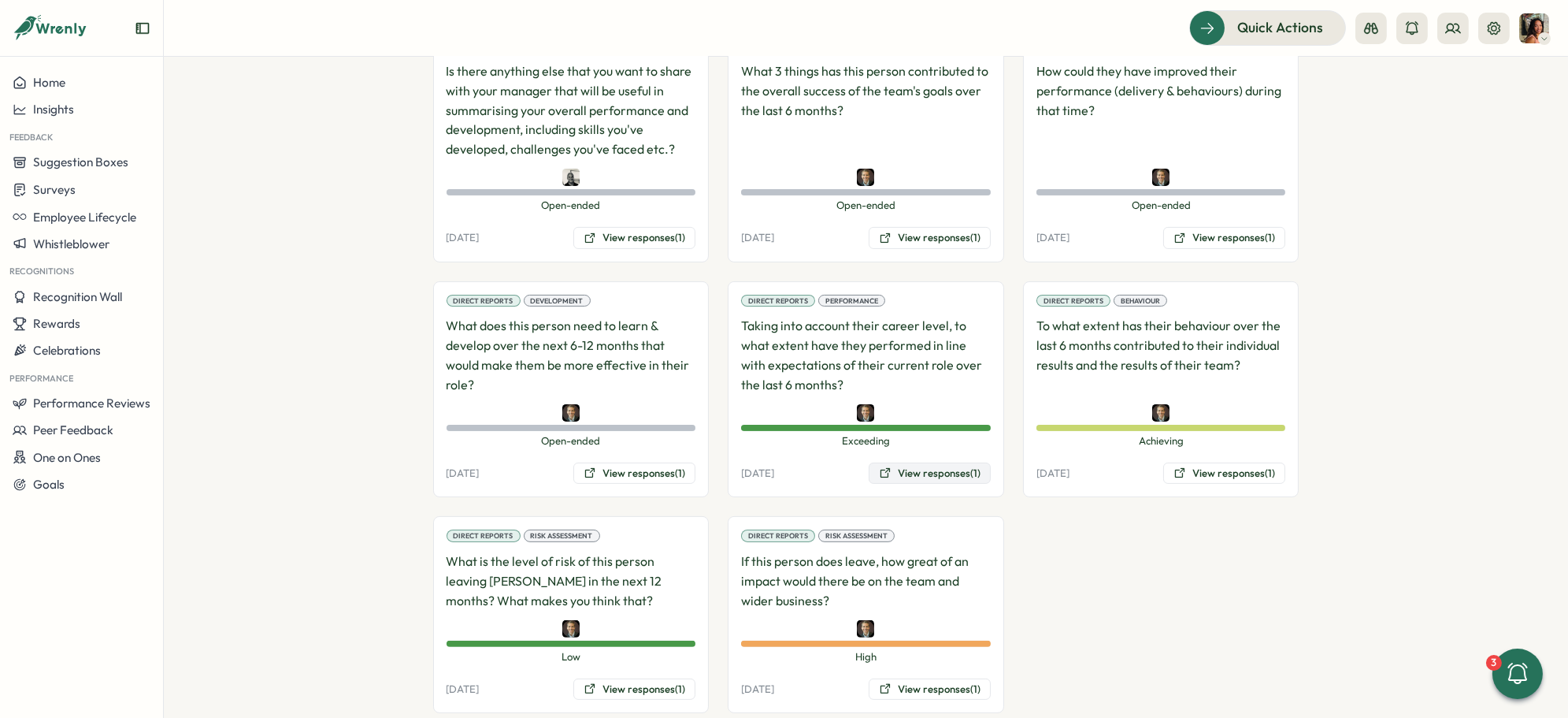
click at [927, 463] on button "View responses (1)" at bounding box center [929, 473] width 122 height 22
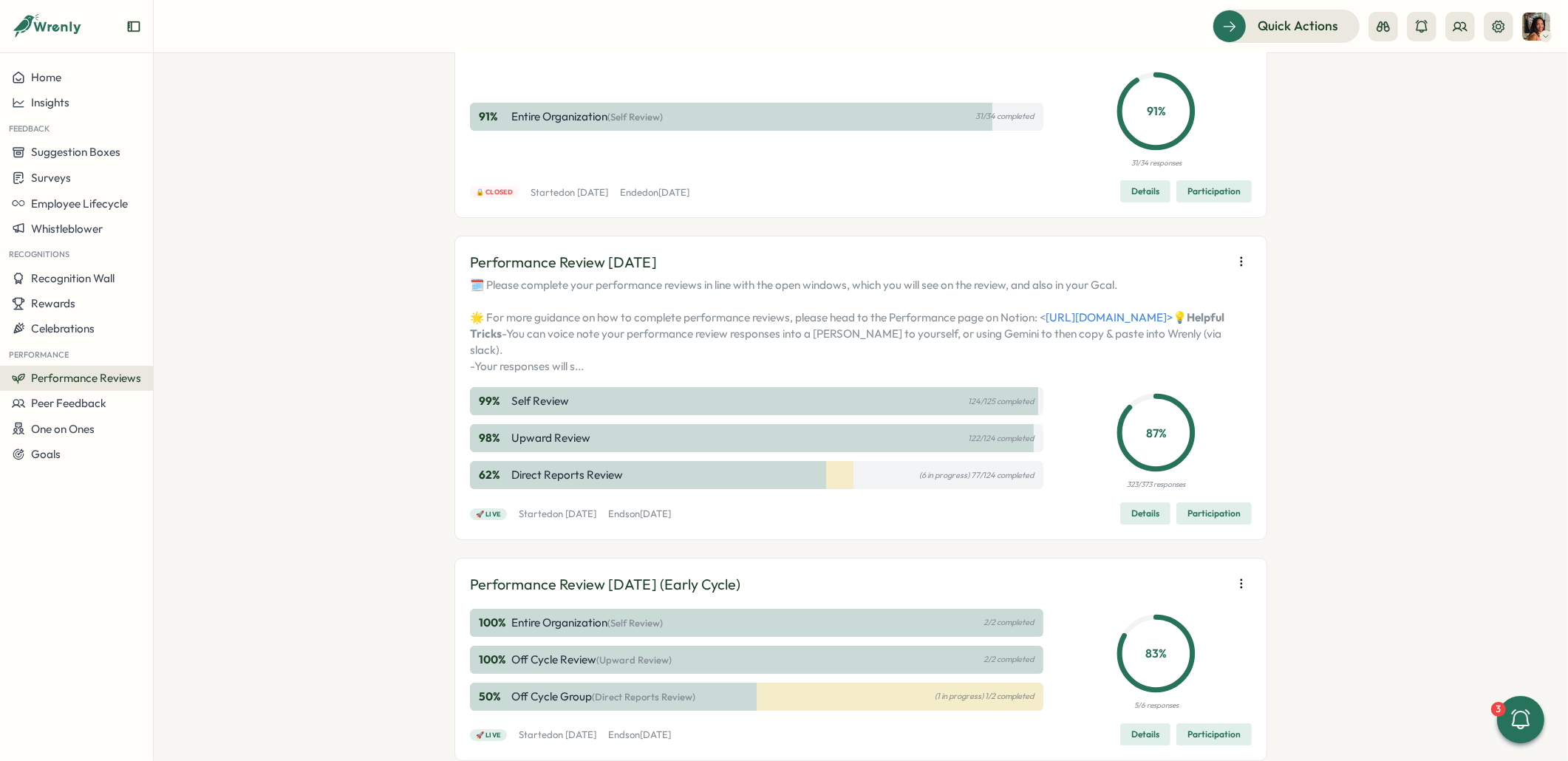
scroll to position [137, 0]
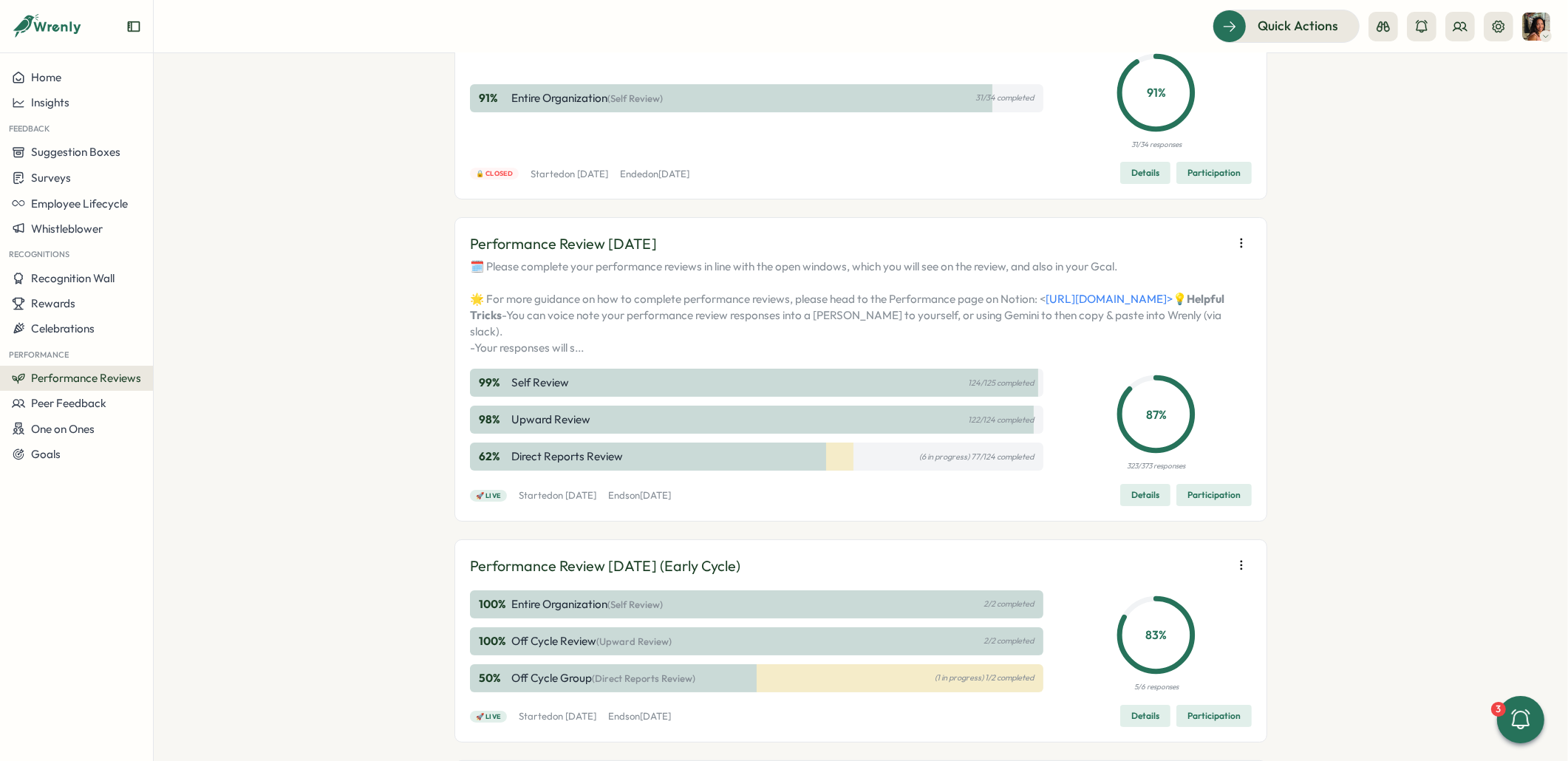
click at [1228, 505] on span "Participation" at bounding box center [1214, 494] width 53 height 21
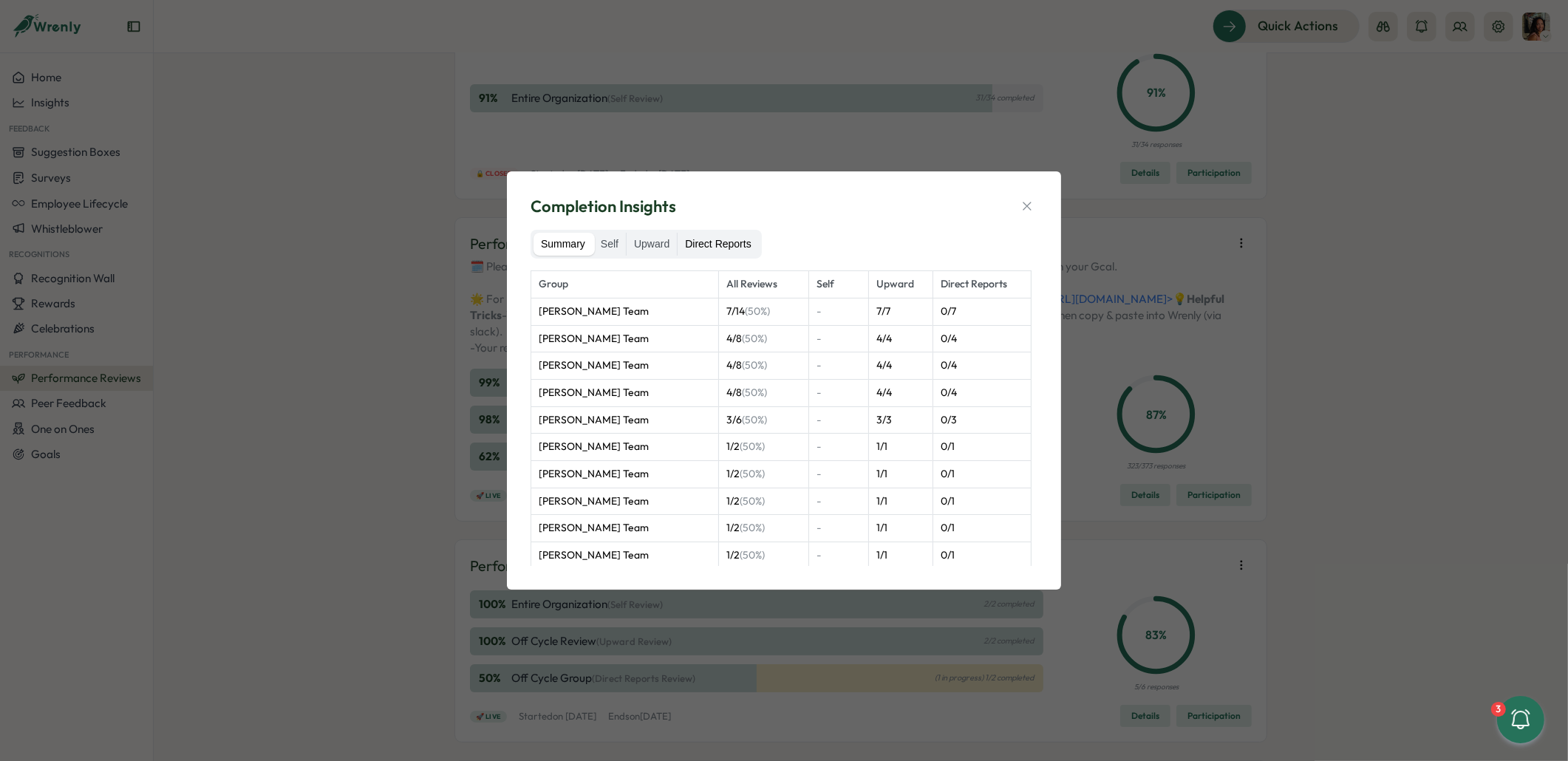
click at [746, 252] on label "Direct Reports" at bounding box center [718, 244] width 81 height 23
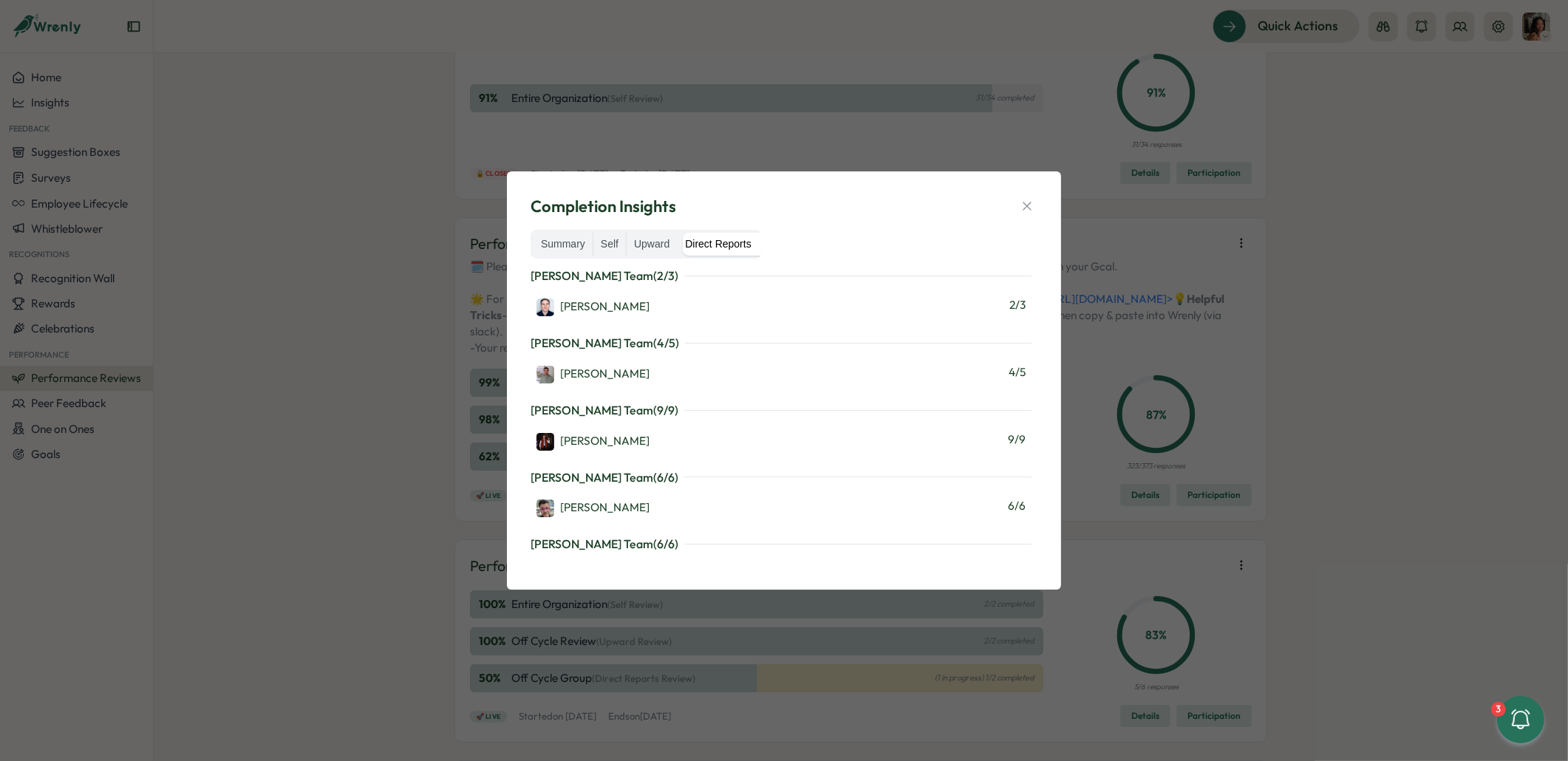
scroll to position [1349, 0]
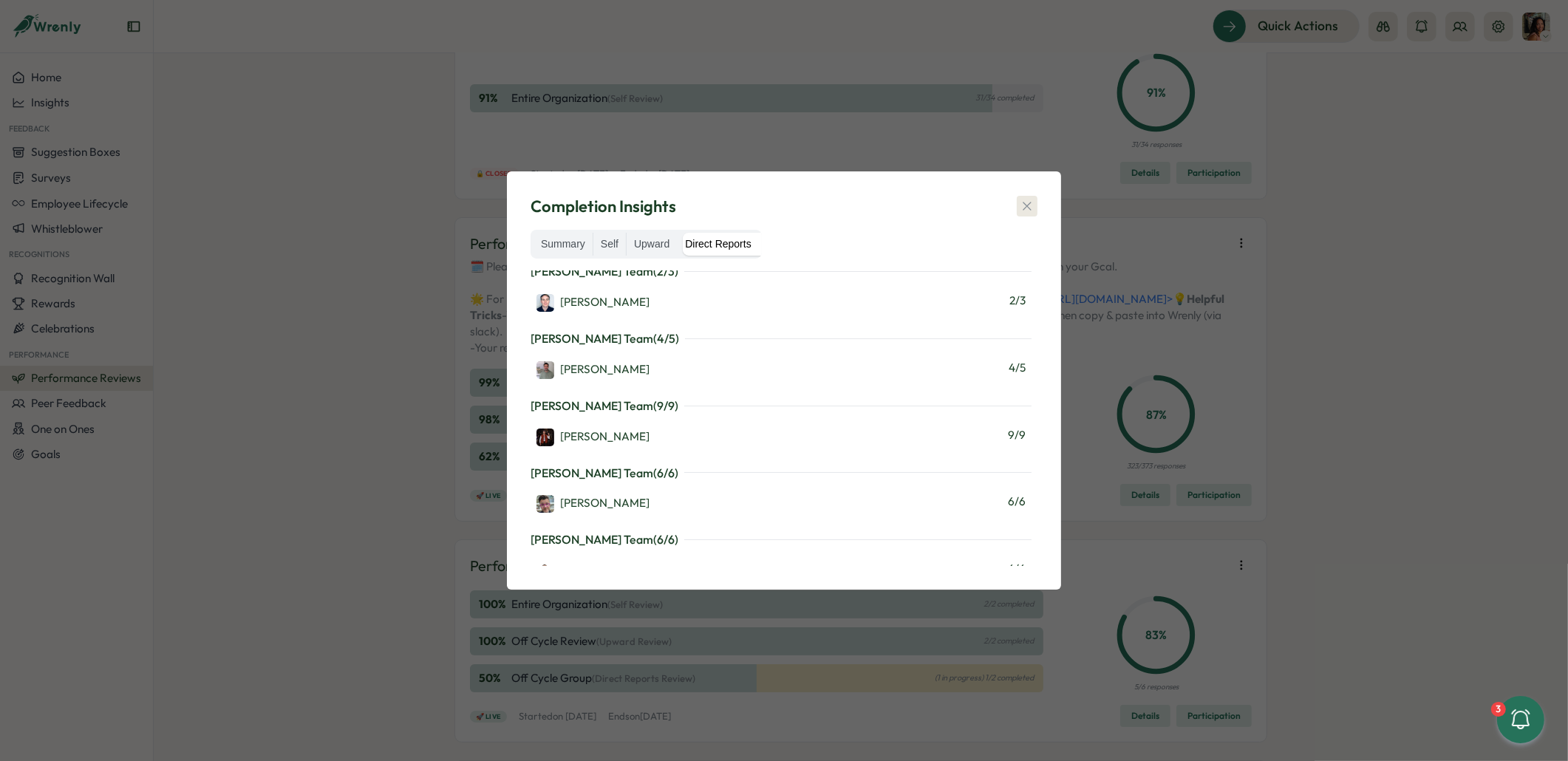
click at [1032, 204] on icon "button" at bounding box center [1026, 206] width 15 height 15
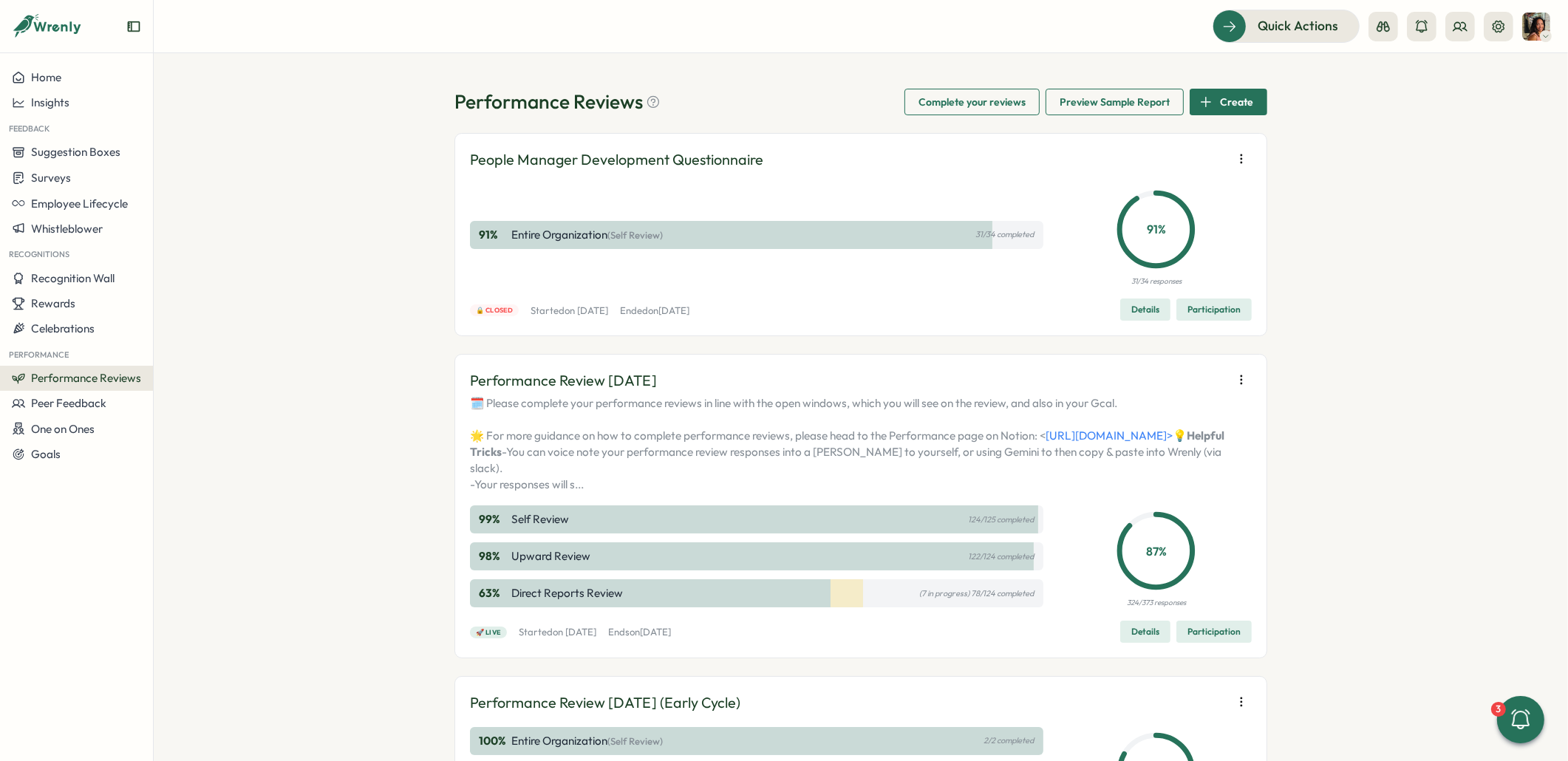
drag, startPoint x: 1250, startPoint y: 660, endPoint x: 1203, endPoint y: 668, distance: 47.7
click at [1212, 658] on div "Performance Review July 2025 🗓️ Please complete your performance reviews in lin…" at bounding box center [860, 505] width 812 height 304
click at [1203, 642] on span "Participation" at bounding box center [1214, 631] width 53 height 21
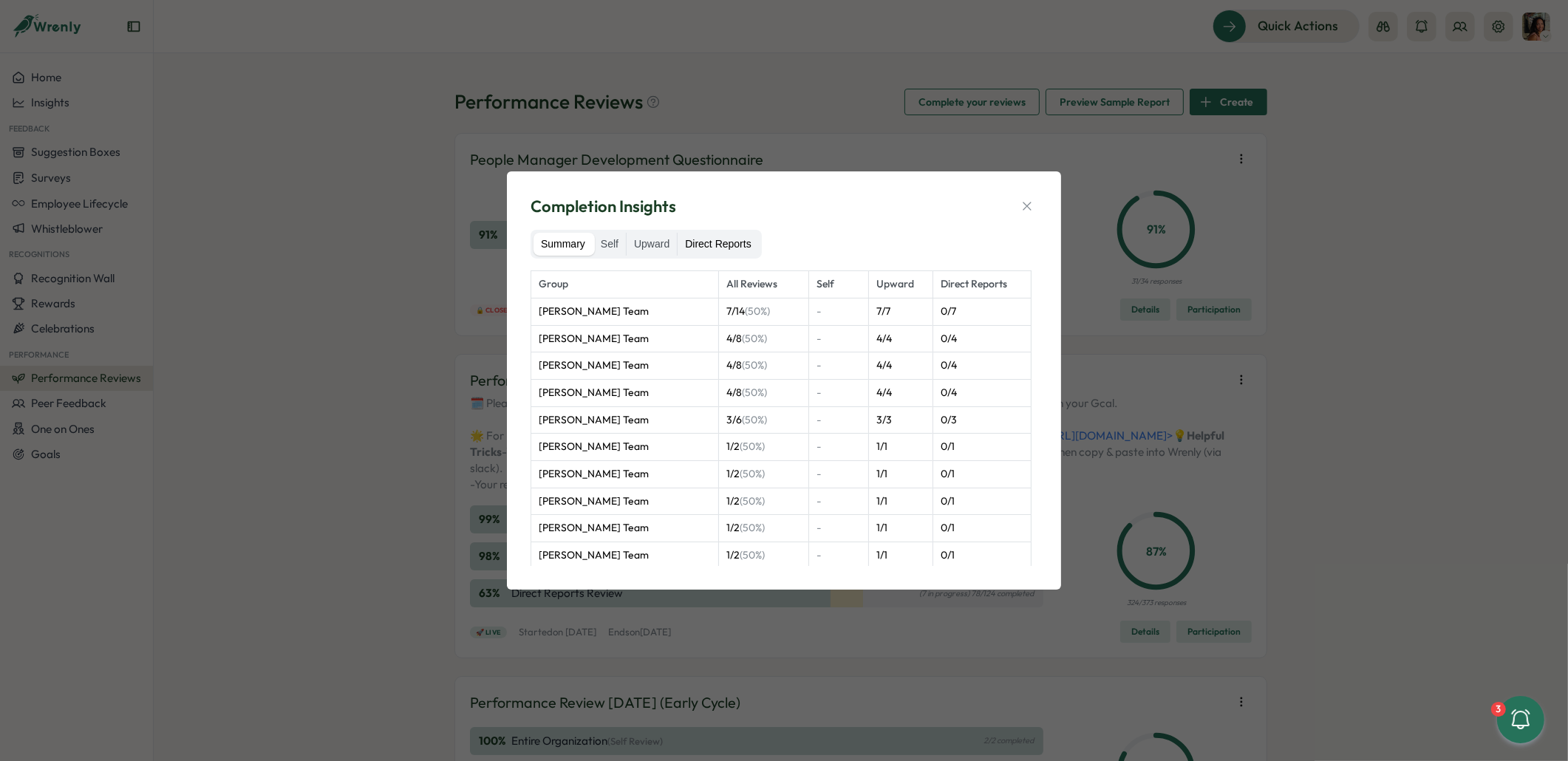
click at [715, 247] on label "Direct Reports" at bounding box center [718, 244] width 81 height 23
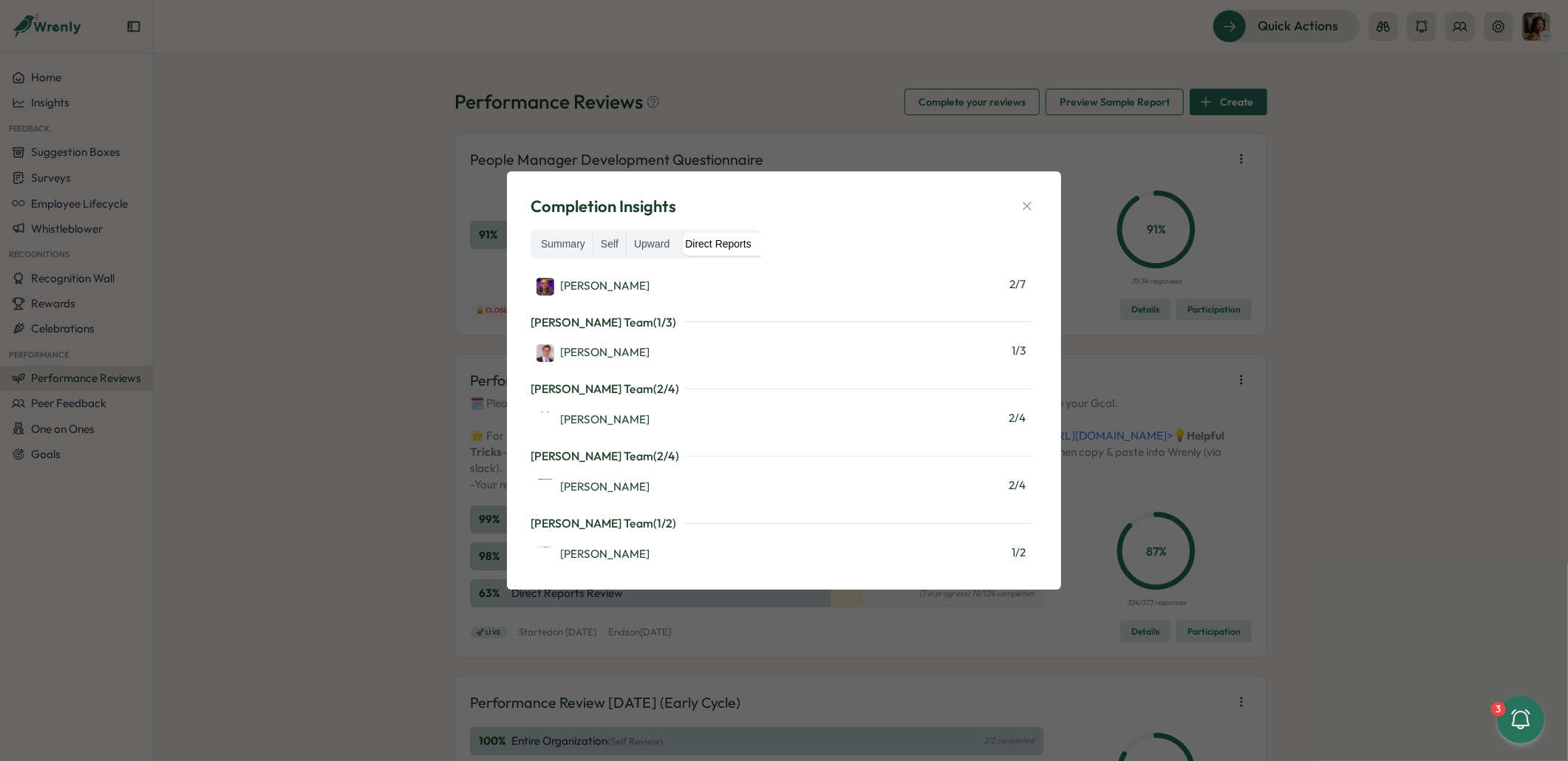
scroll to position [787, 0]
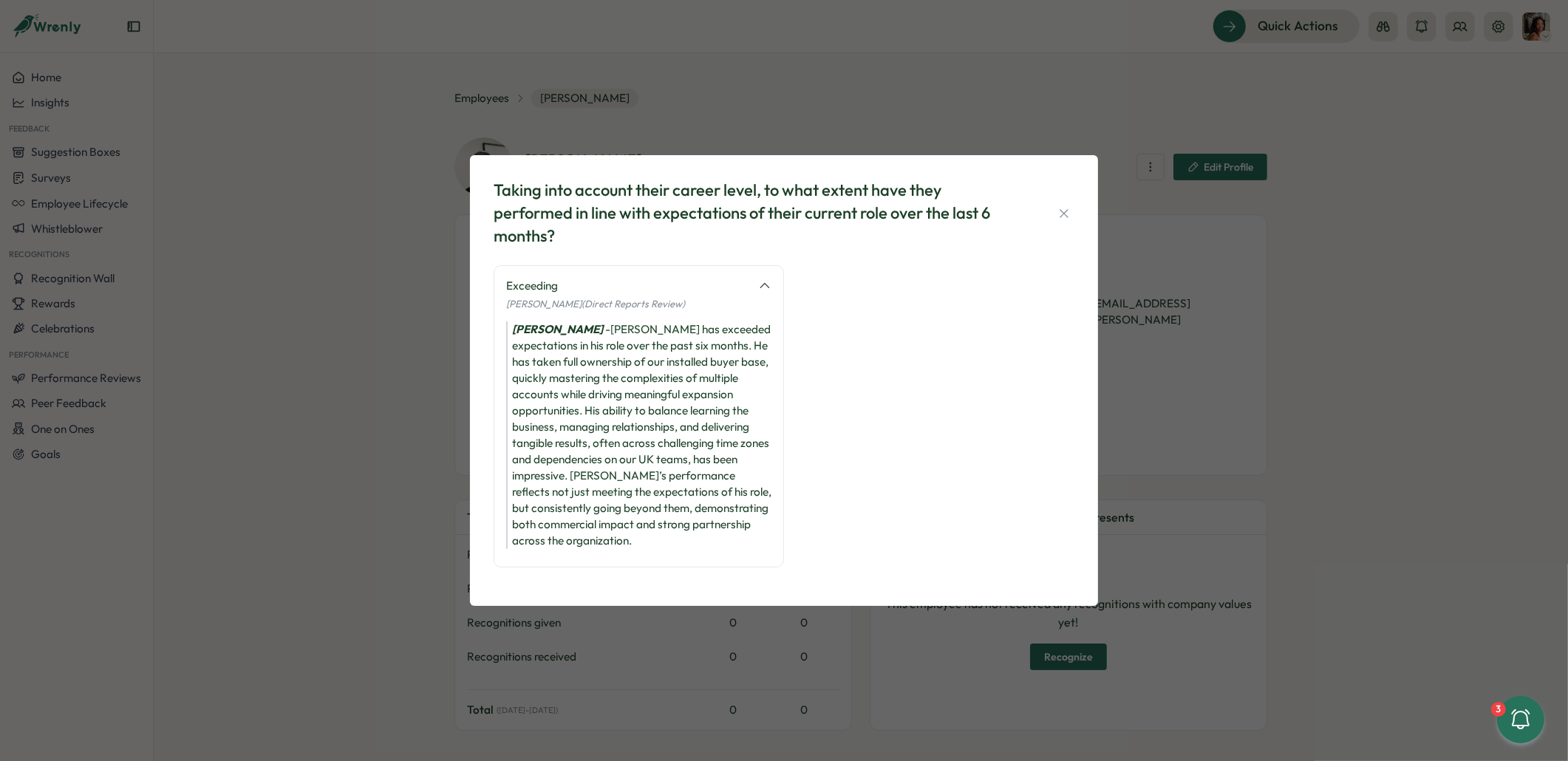
scroll to position [1055, 0]
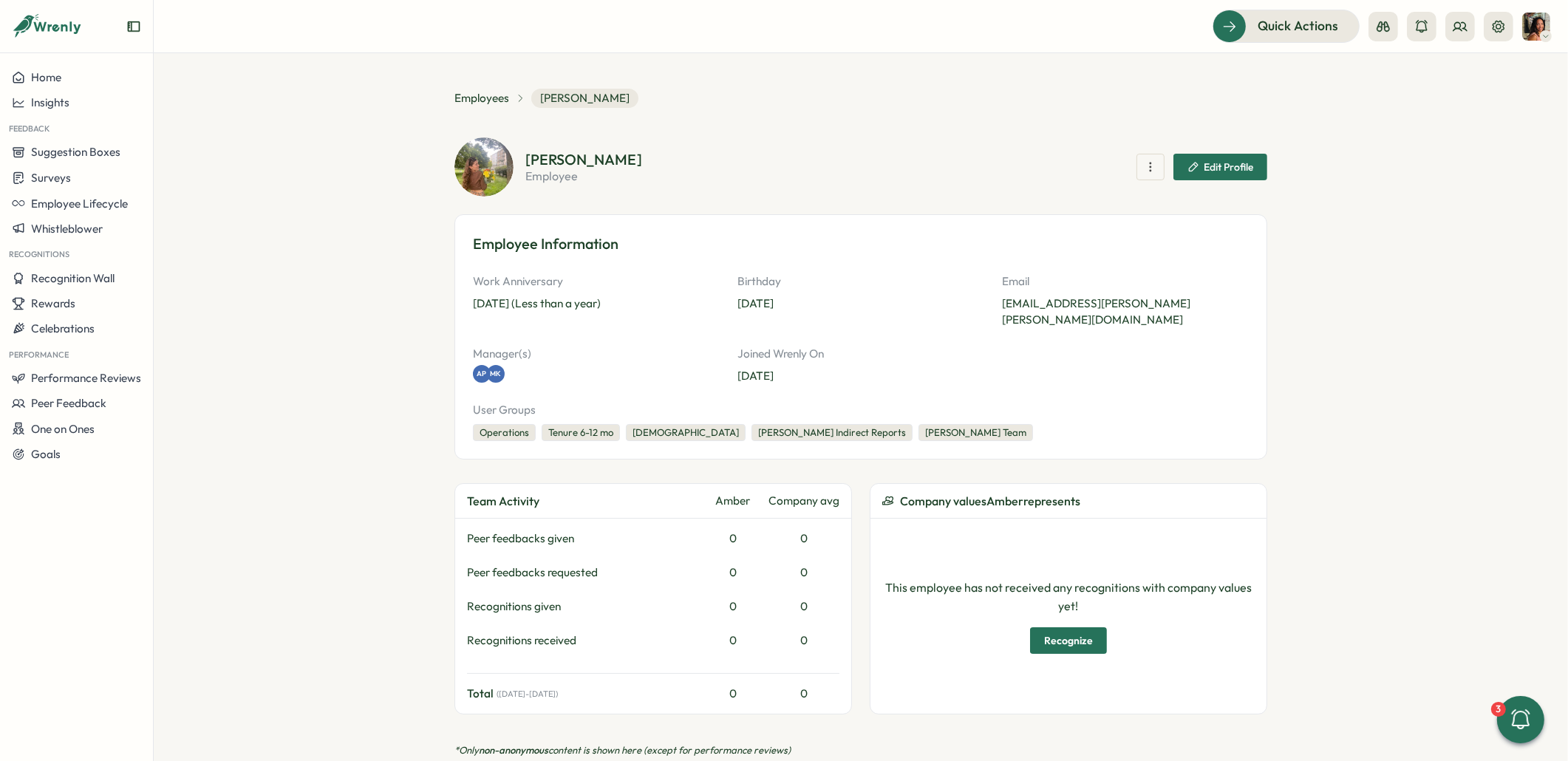
scroll to position [572, 0]
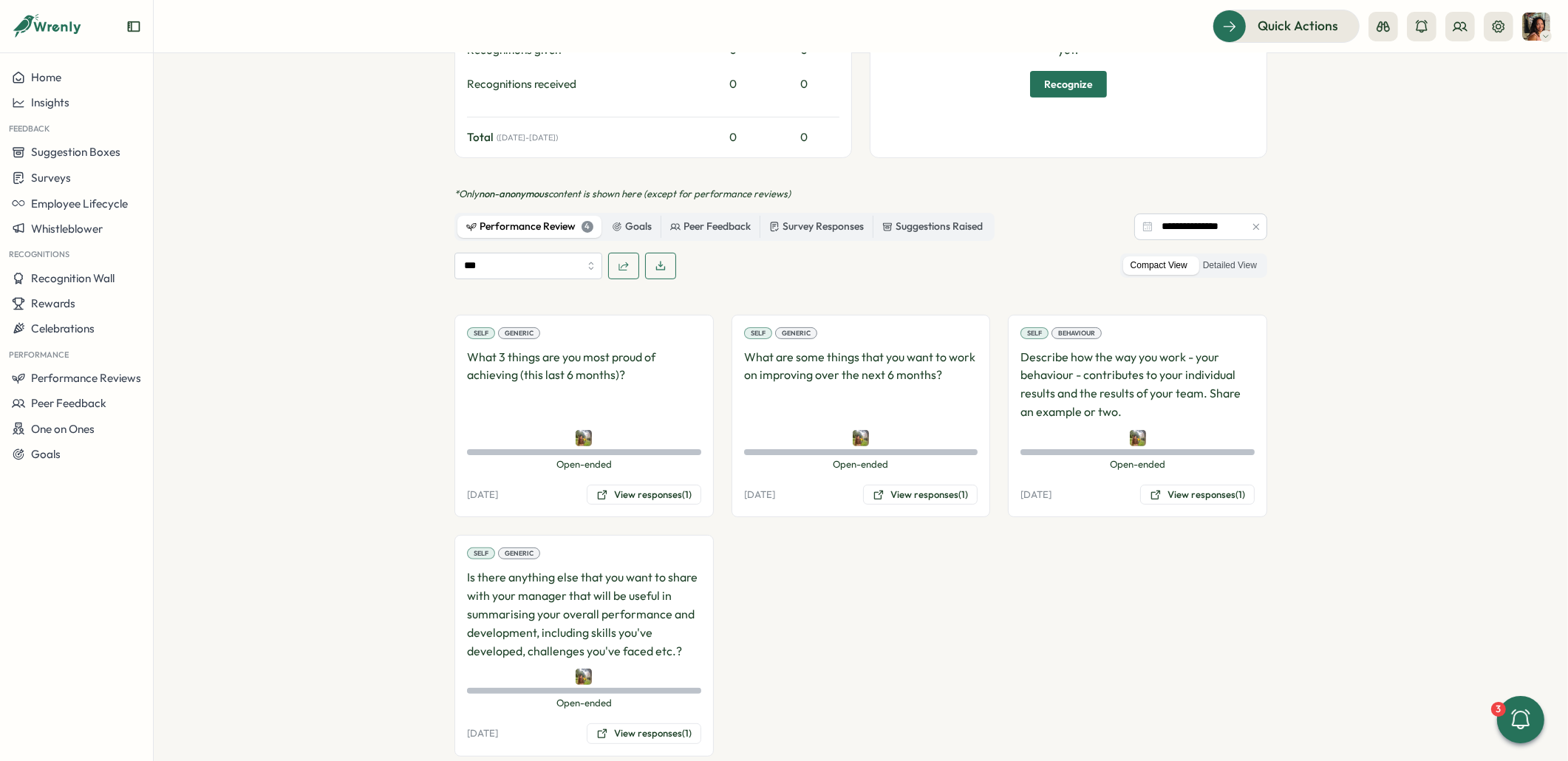
scroll to position [572, 0]
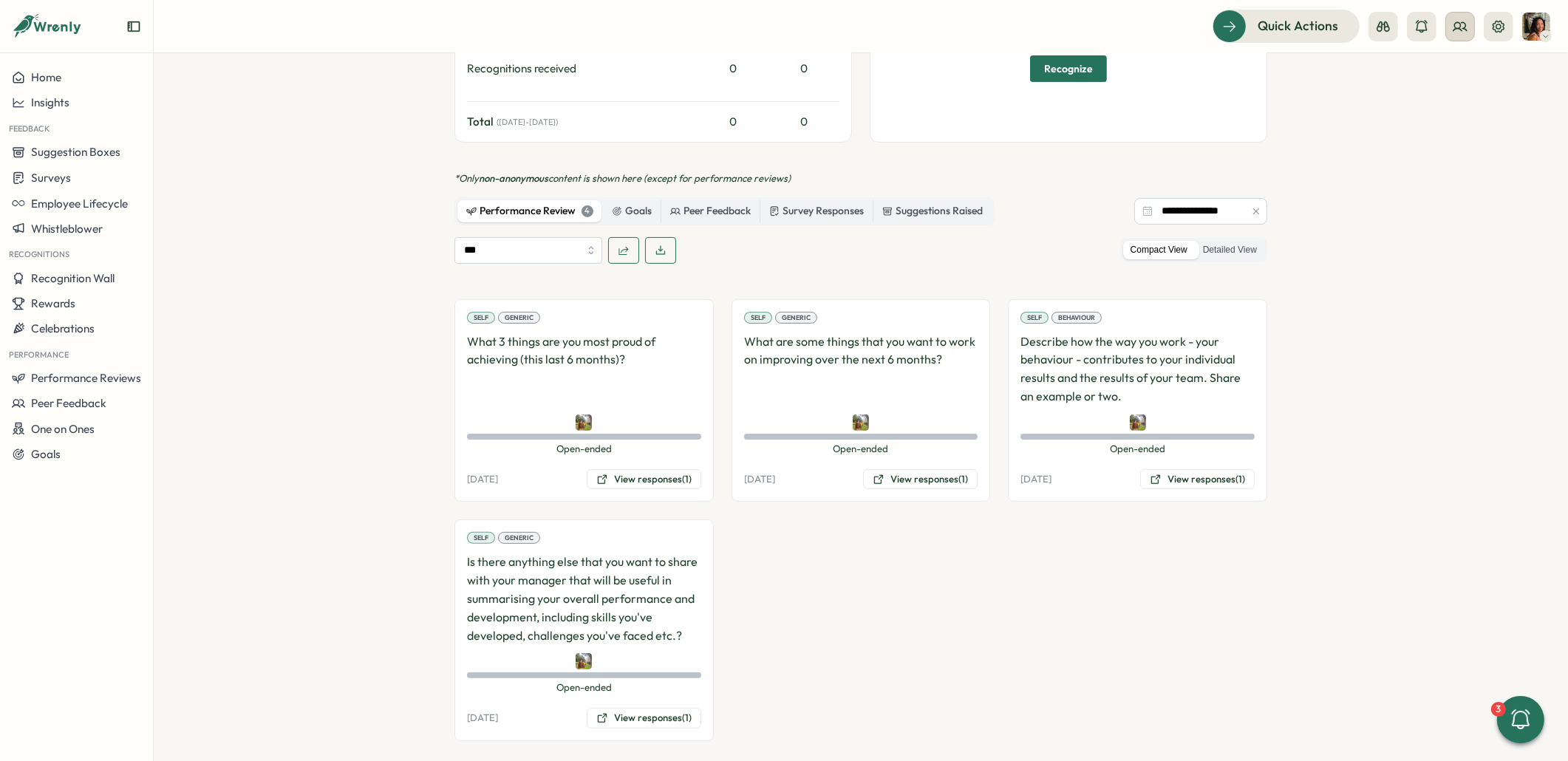
click at [1451, 37] on button at bounding box center [1460, 26] width 30 height 30
click at [1451, 76] on div "Org Members" at bounding box center [1461, 73] width 93 height 16
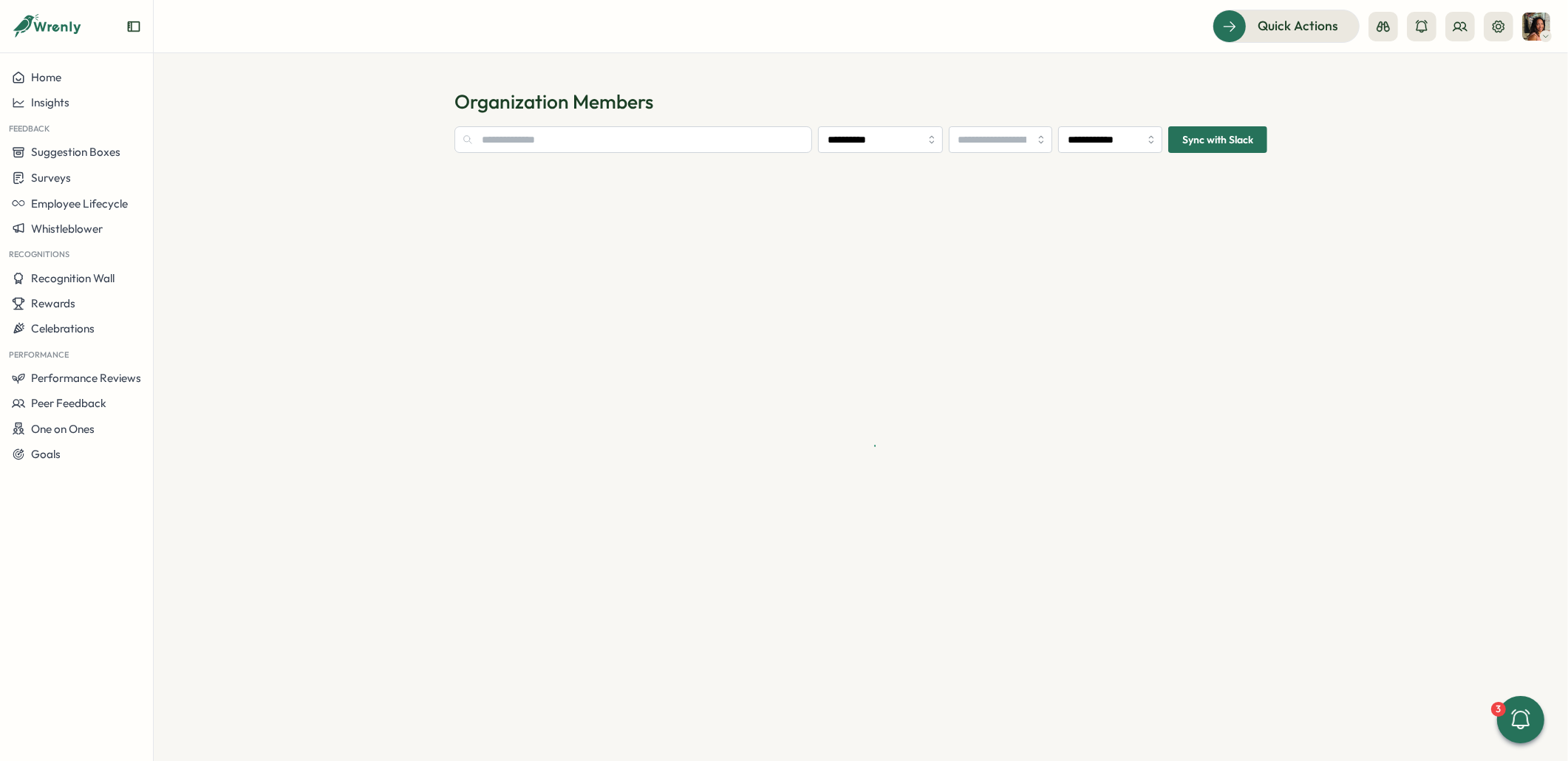
type input "**********"
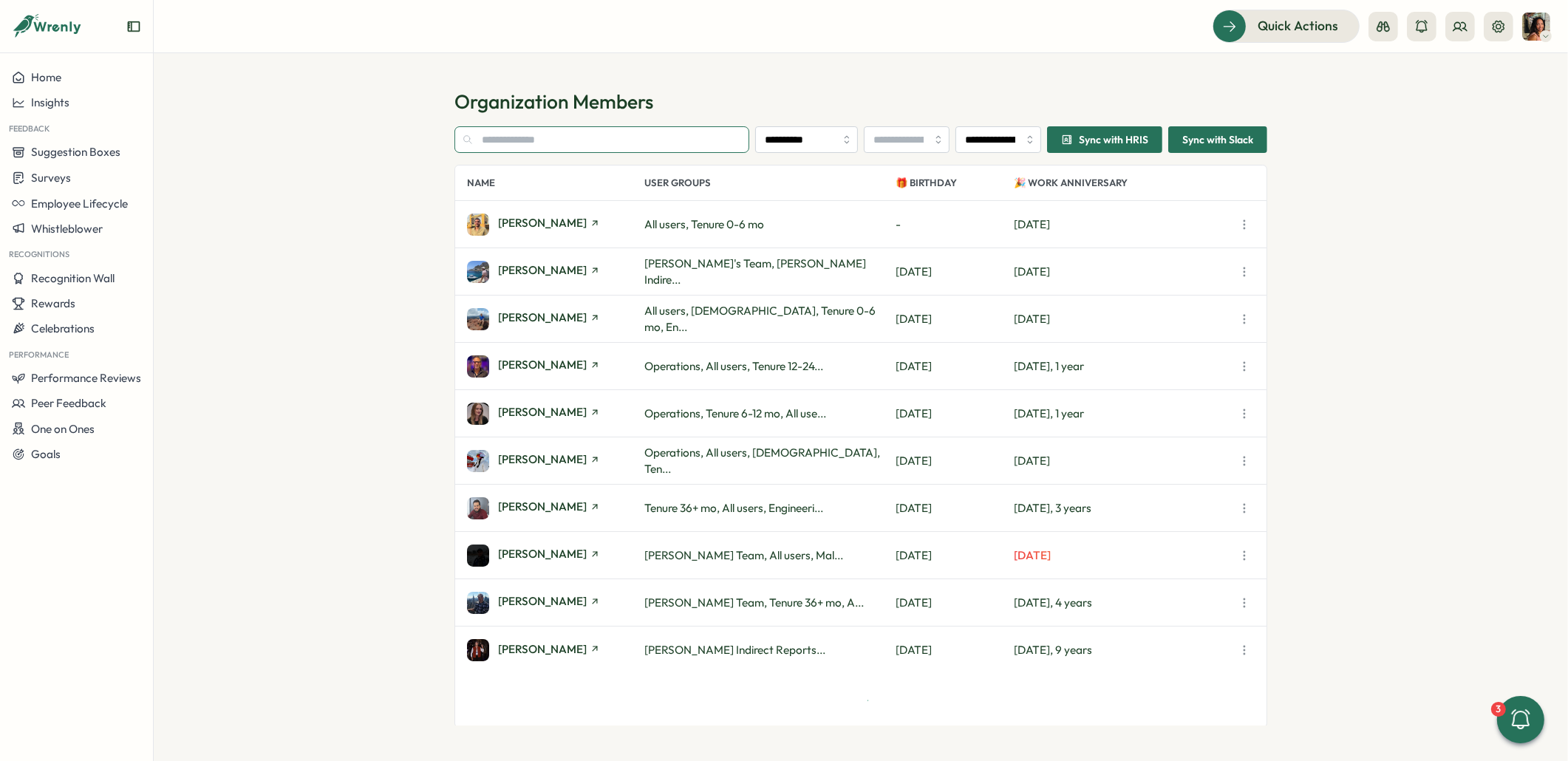
click at [571, 145] on input "text" at bounding box center [601, 140] width 295 height 26
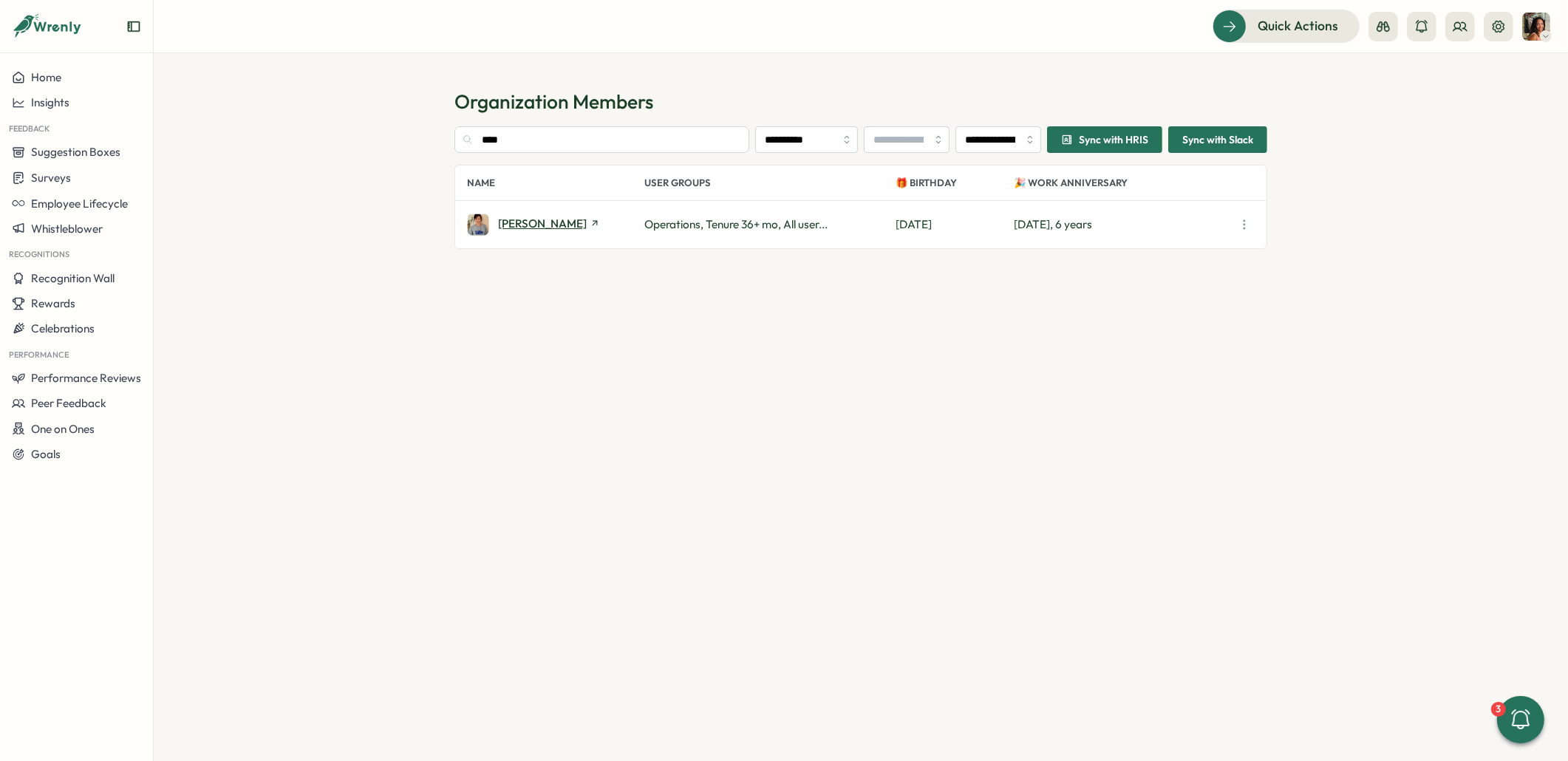
click at [524, 220] on span "Samantha Broomfield" at bounding box center [543, 223] width 89 height 11
click at [568, 145] on input "****" at bounding box center [601, 140] width 295 height 26
click at [513, 222] on span "Steven" at bounding box center [543, 223] width 89 height 11
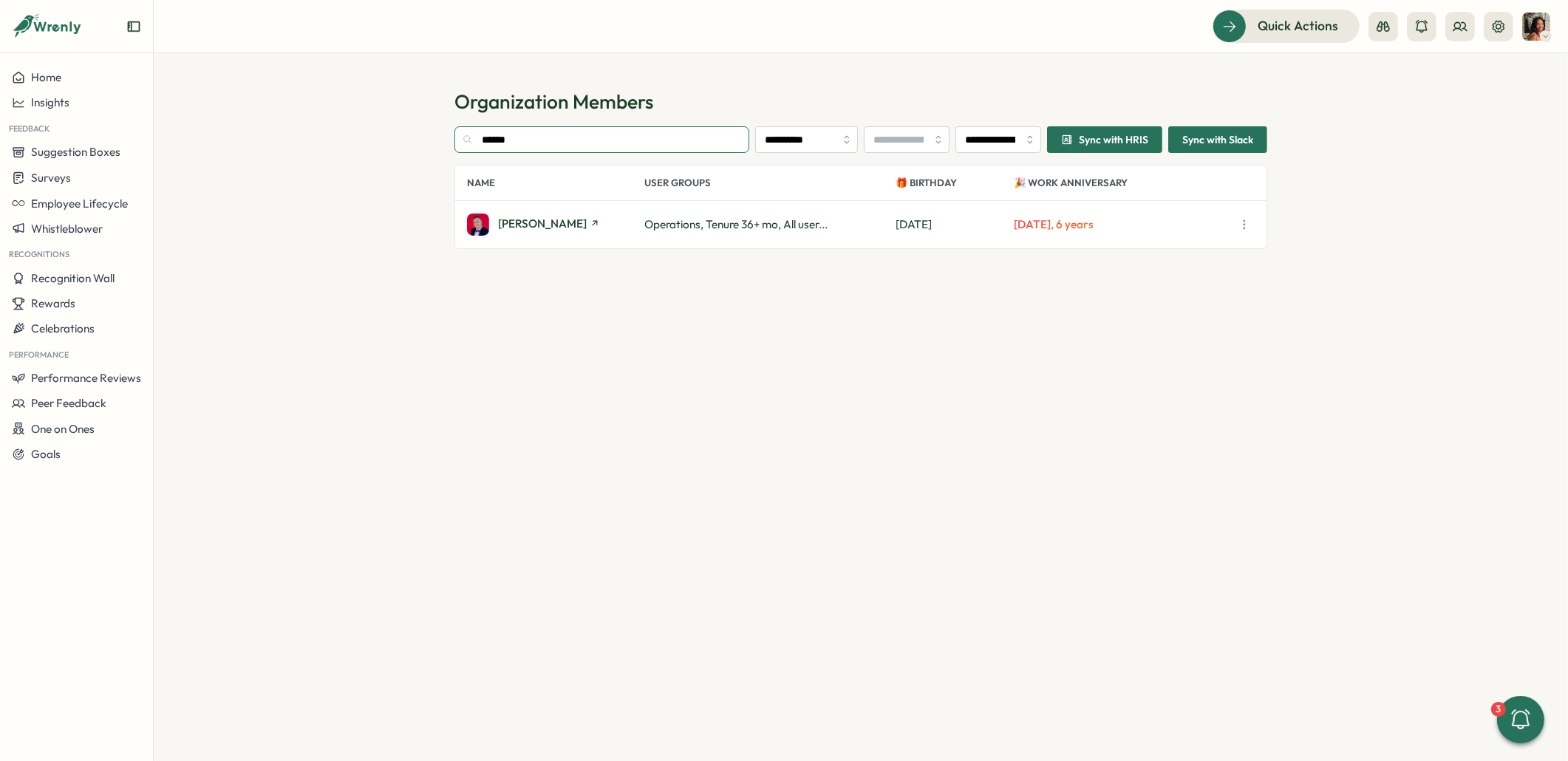
click at [522, 131] on input "******" at bounding box center [601, 140] width 295 height 26
click at [515, 228] on span "Kate Blackburn" at bounding box center [543, 223] width 89 height 11
click at [533, 134] on input "****" at bounding box center [601, 140] width 295 height 26
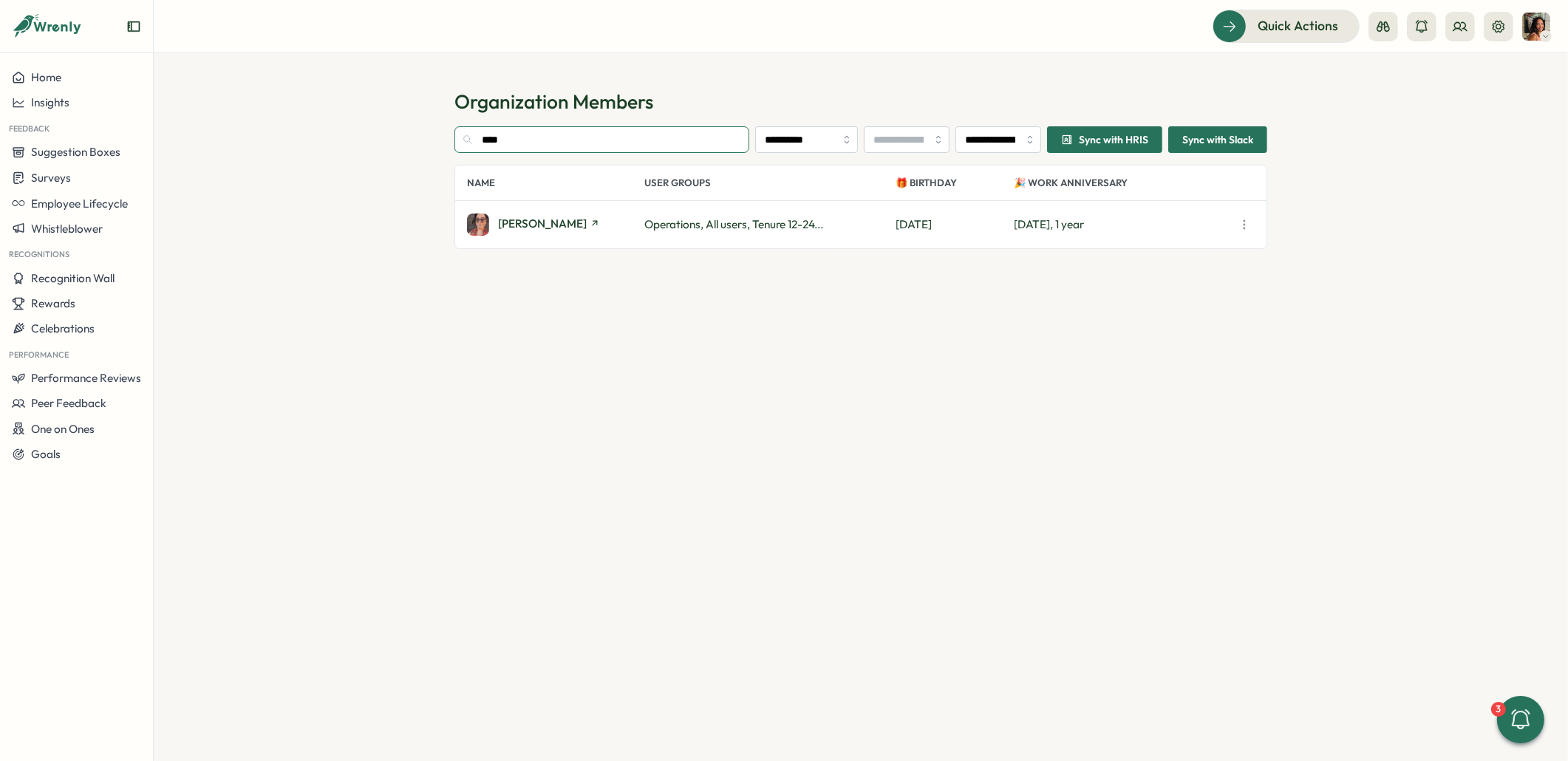
click at [533, 134] on input "****" at bounding box center [601, 140] width 295 height 26
type input "*****"
click at [529, 224] on span "Angel Yebra" at bounding box center [543, 223] width 89 height 11
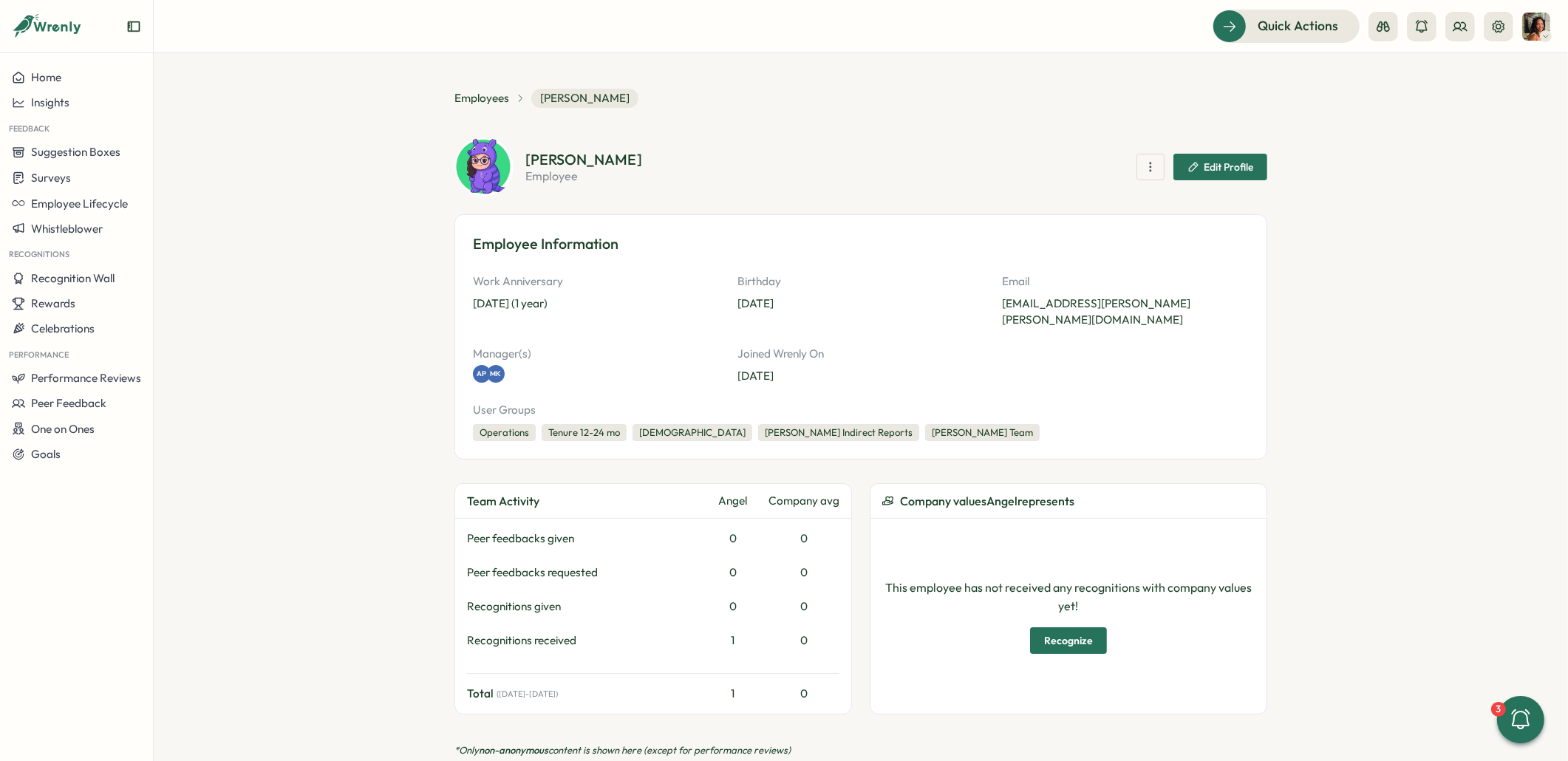
scroll to position [572, 0]
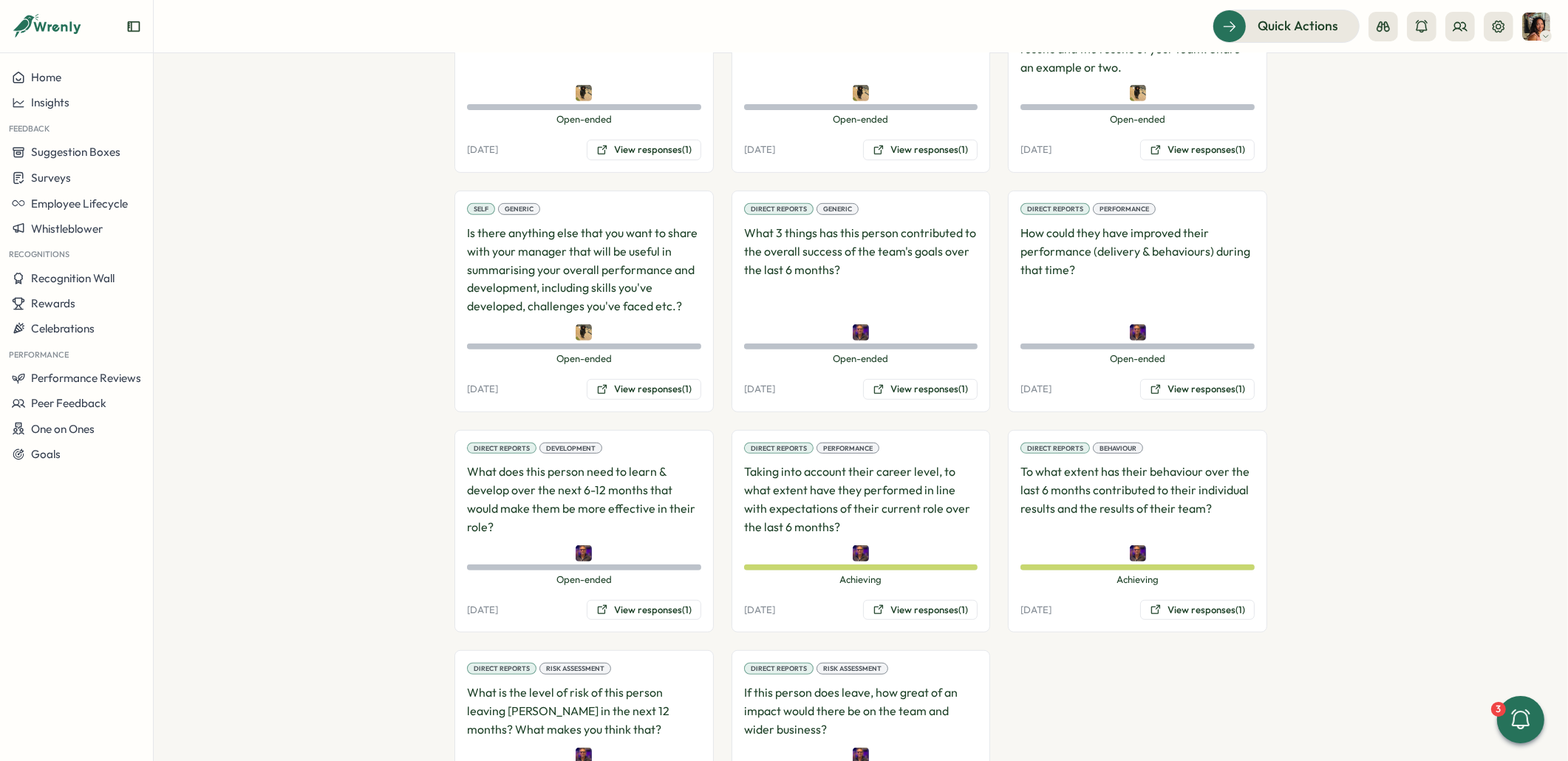
scroll to position [1054, 0]
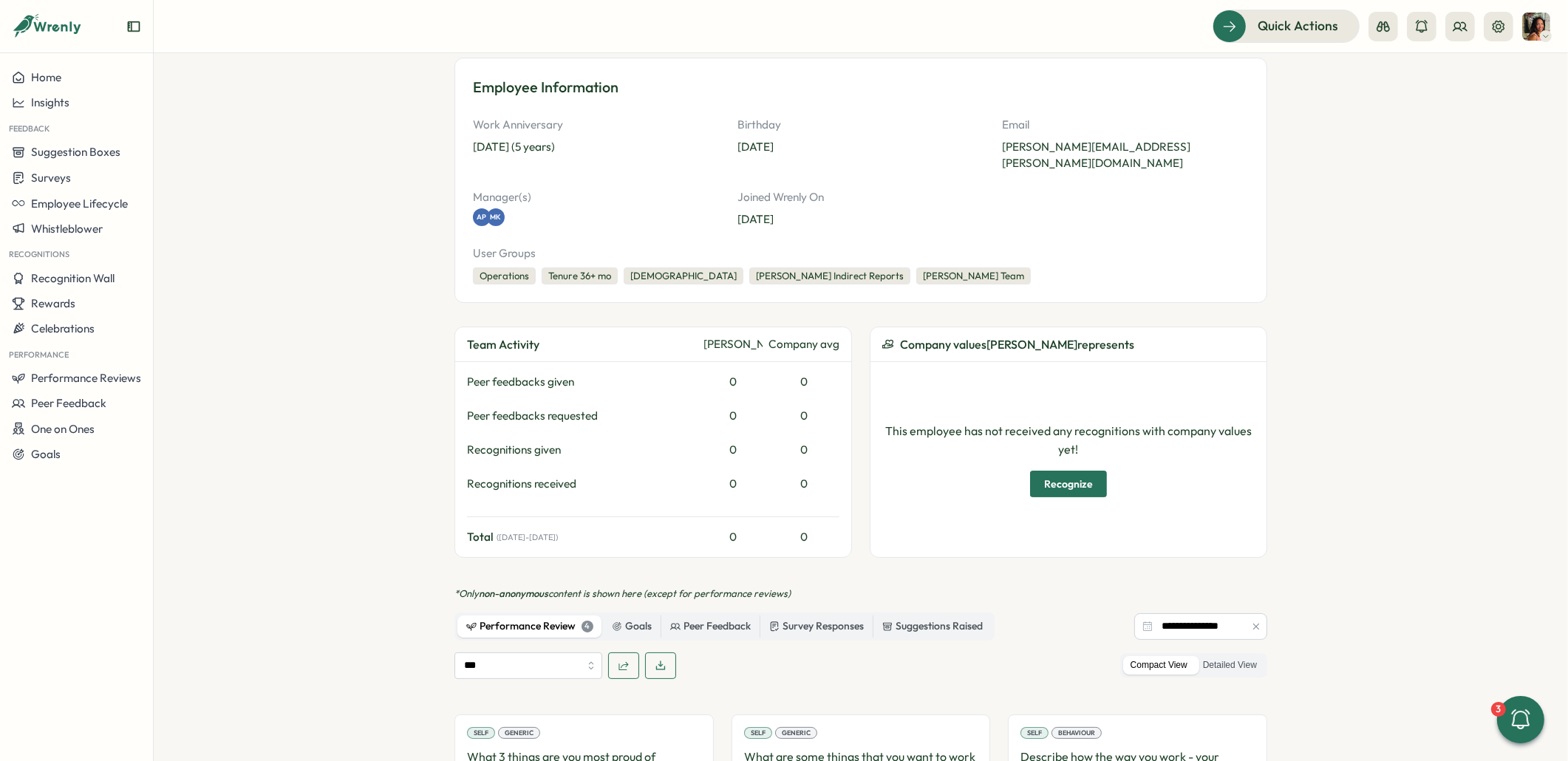
scroll to position [572, 0]
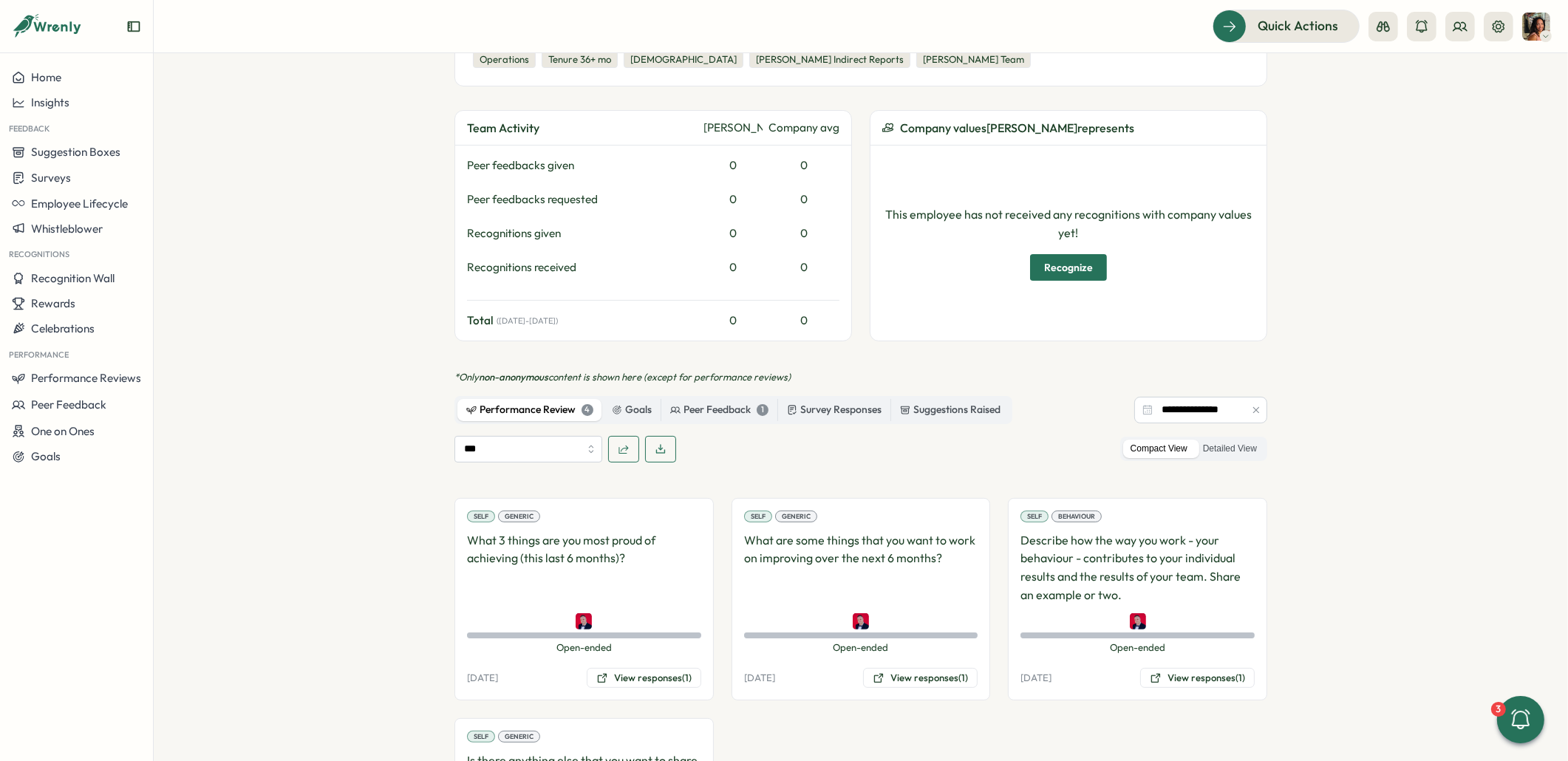
scroll to position [572, 0]
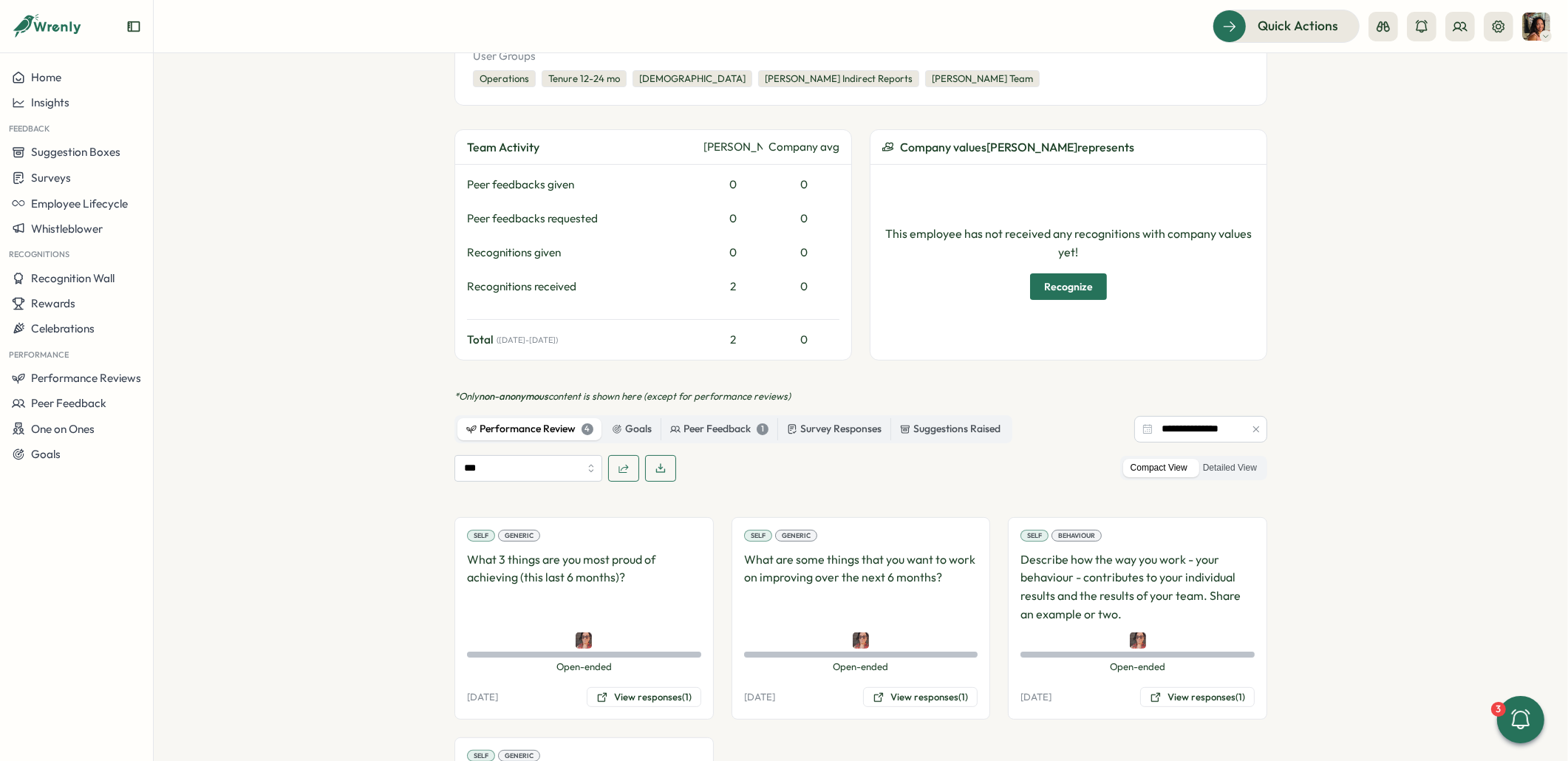
scroll to position [572, 0]
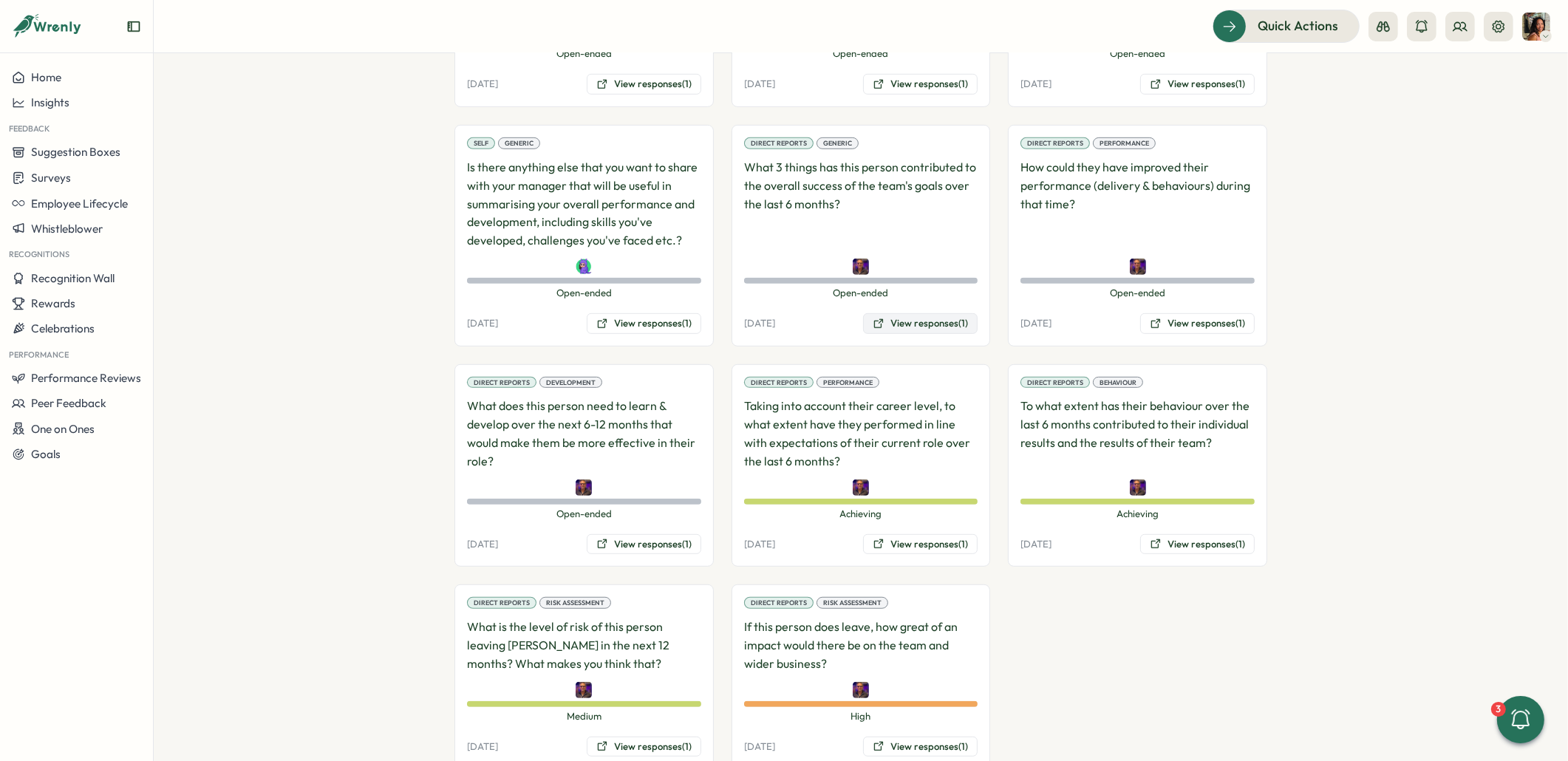
scroll to position [1028, 0]
click at [885, 285] on div "Direct Reports Generic What 3 things has this person contributed to the overall…" at bounding box center [861, 233] width 260 height 222
click at [885, 311] on button "View responses (1)" at bounding box center [920, 321] width 114 height 21
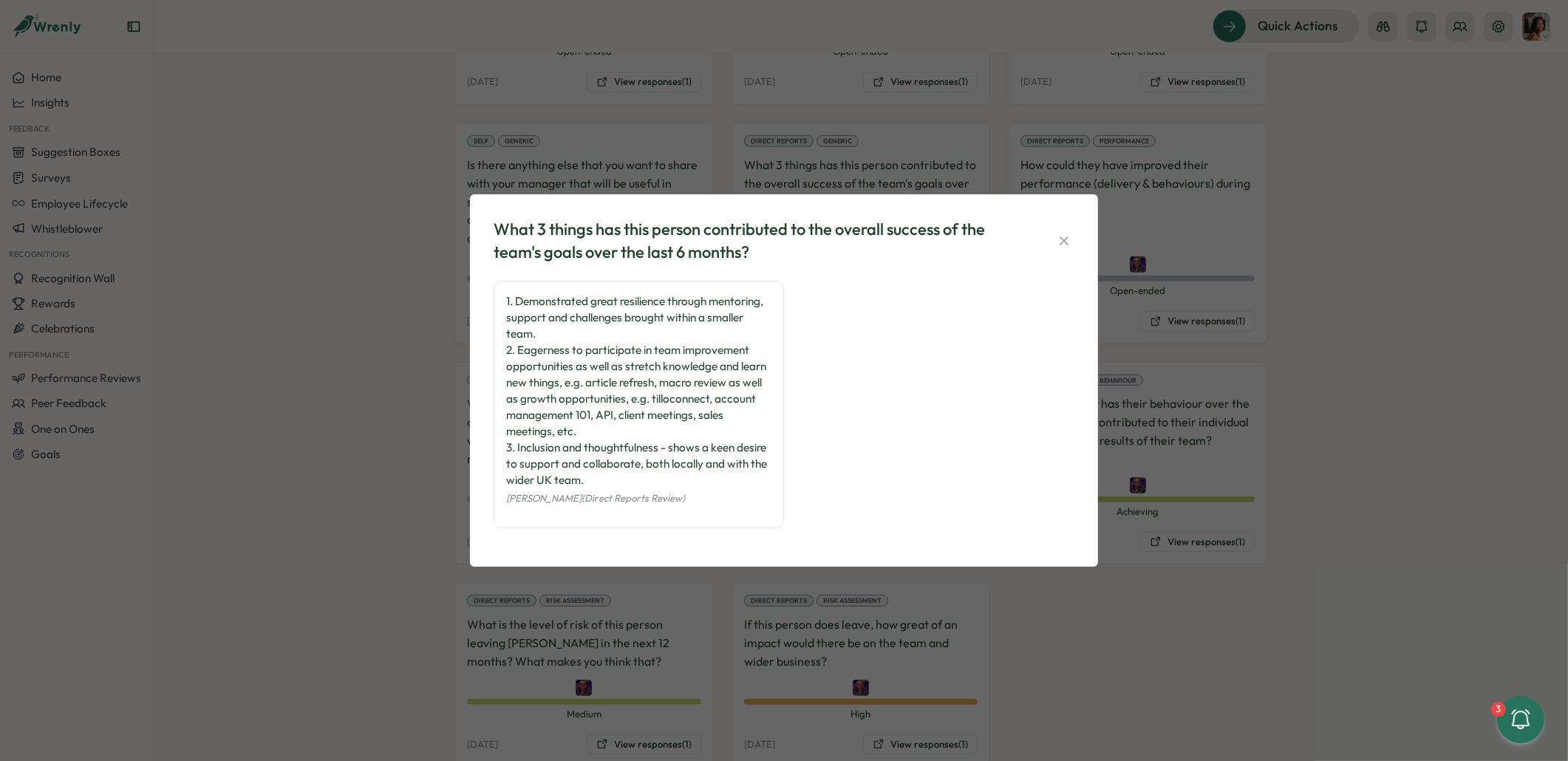
click at [1262, 317] on div "What 3 things has this person contributed to the overall success of the team's …" at bounding box center [784, 380] width 1568 height 761
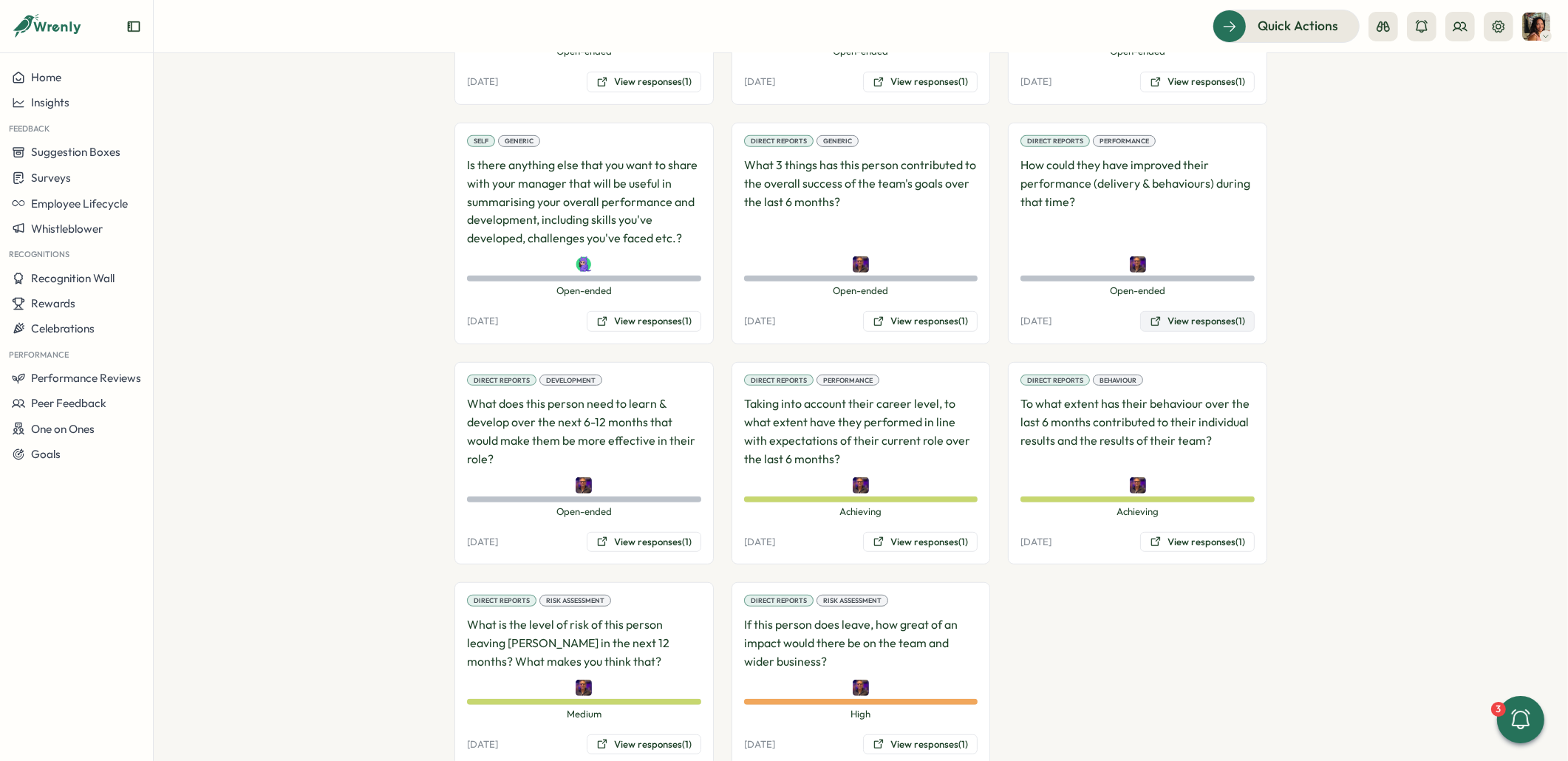
click at [1179, 311] on button "View responses (1)" at bounding box center [1196, 321] width 114 height 21
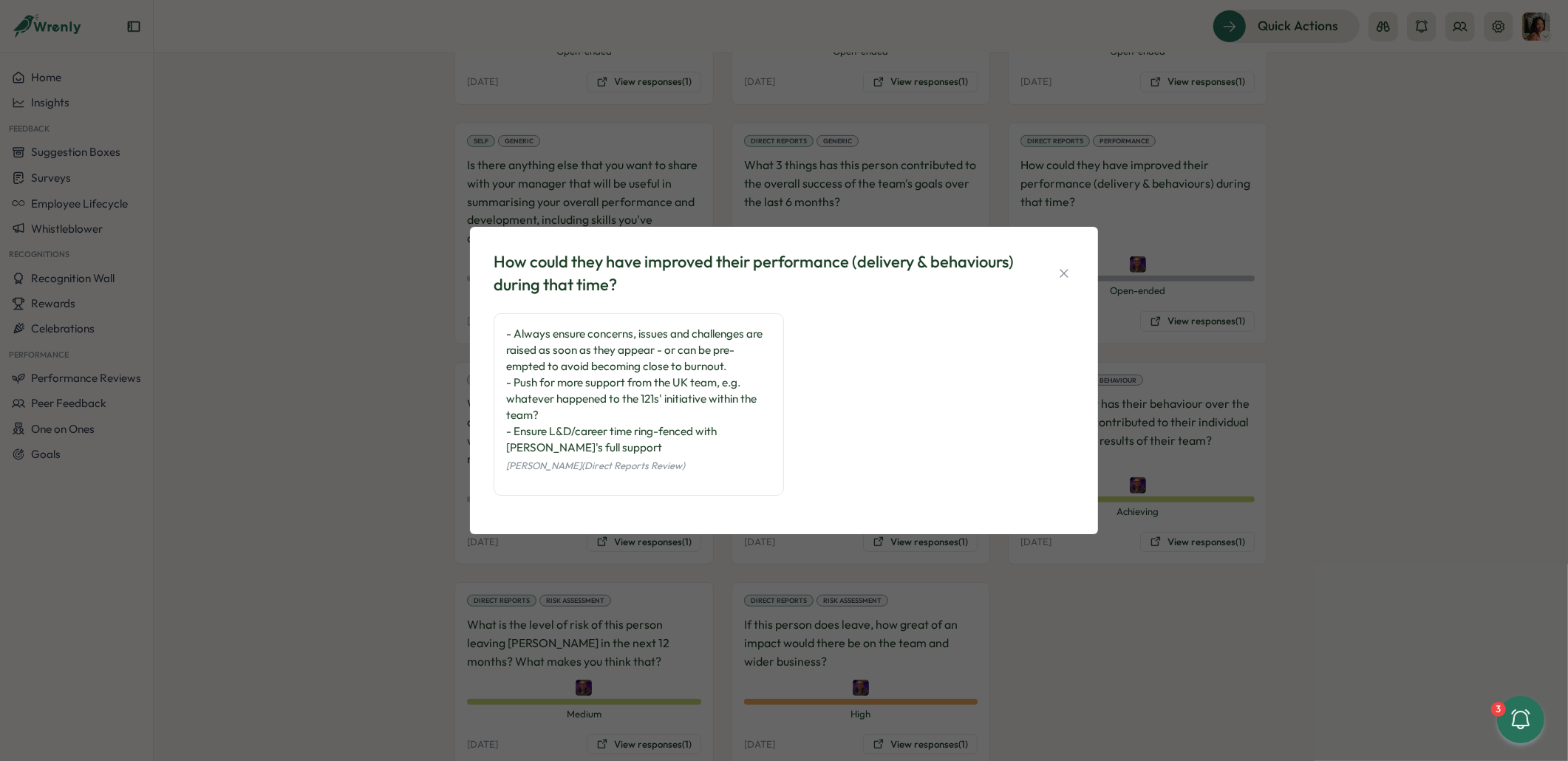
click at [420, 482] on div "How could they have improved their performance (delivery & behaviours) during t…" at bounding box center [784, 380] width 1568 height 761
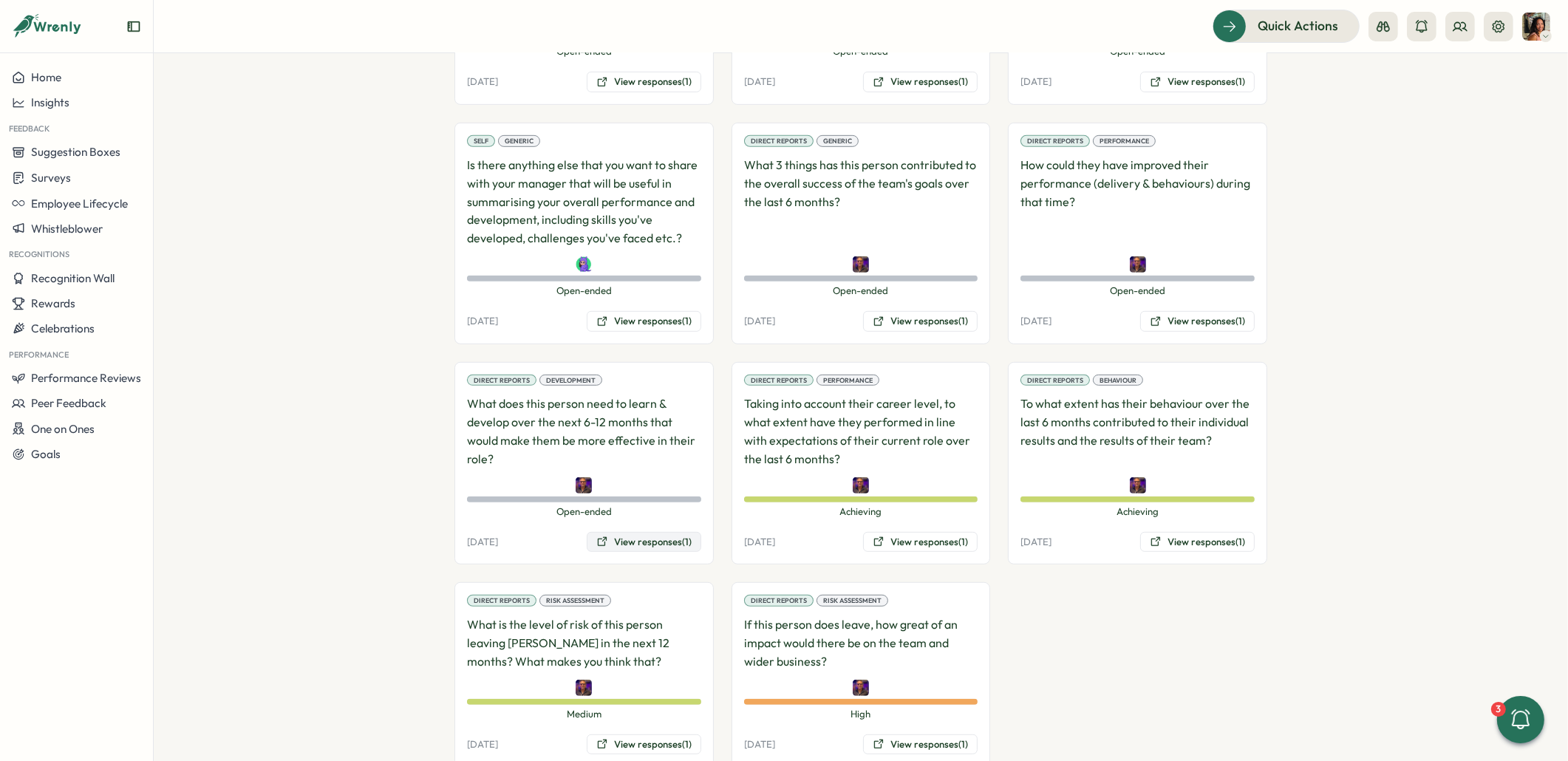
click at [649, 532] on button "View responses (1)" at bounding box center [644, 542] width 114 height 21
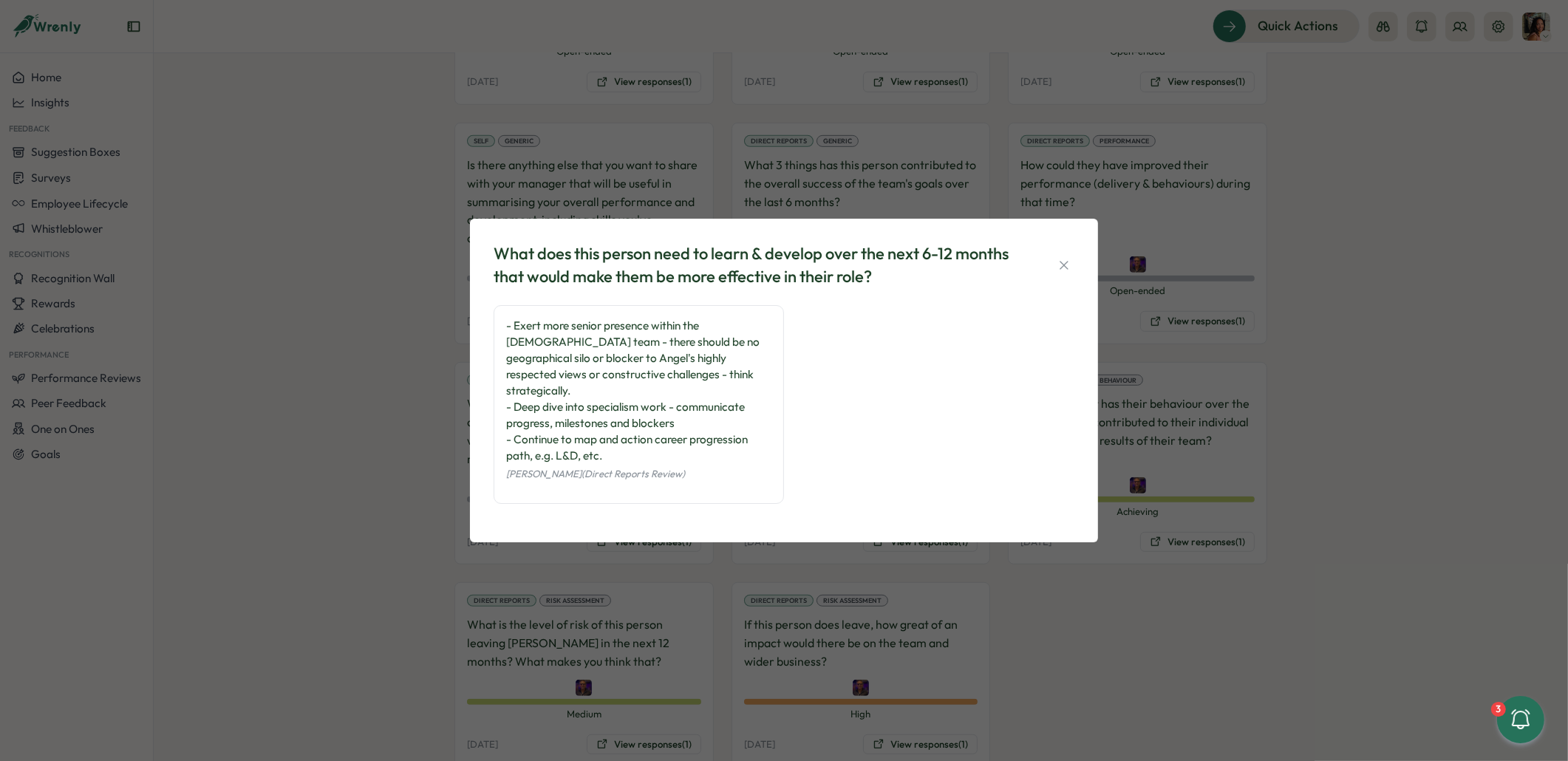
click at [1045, 568] on div "What does this person need to learn & develop over the next 6-12 months that wo…" at bounding box center [784, 380] width 1568 height 761
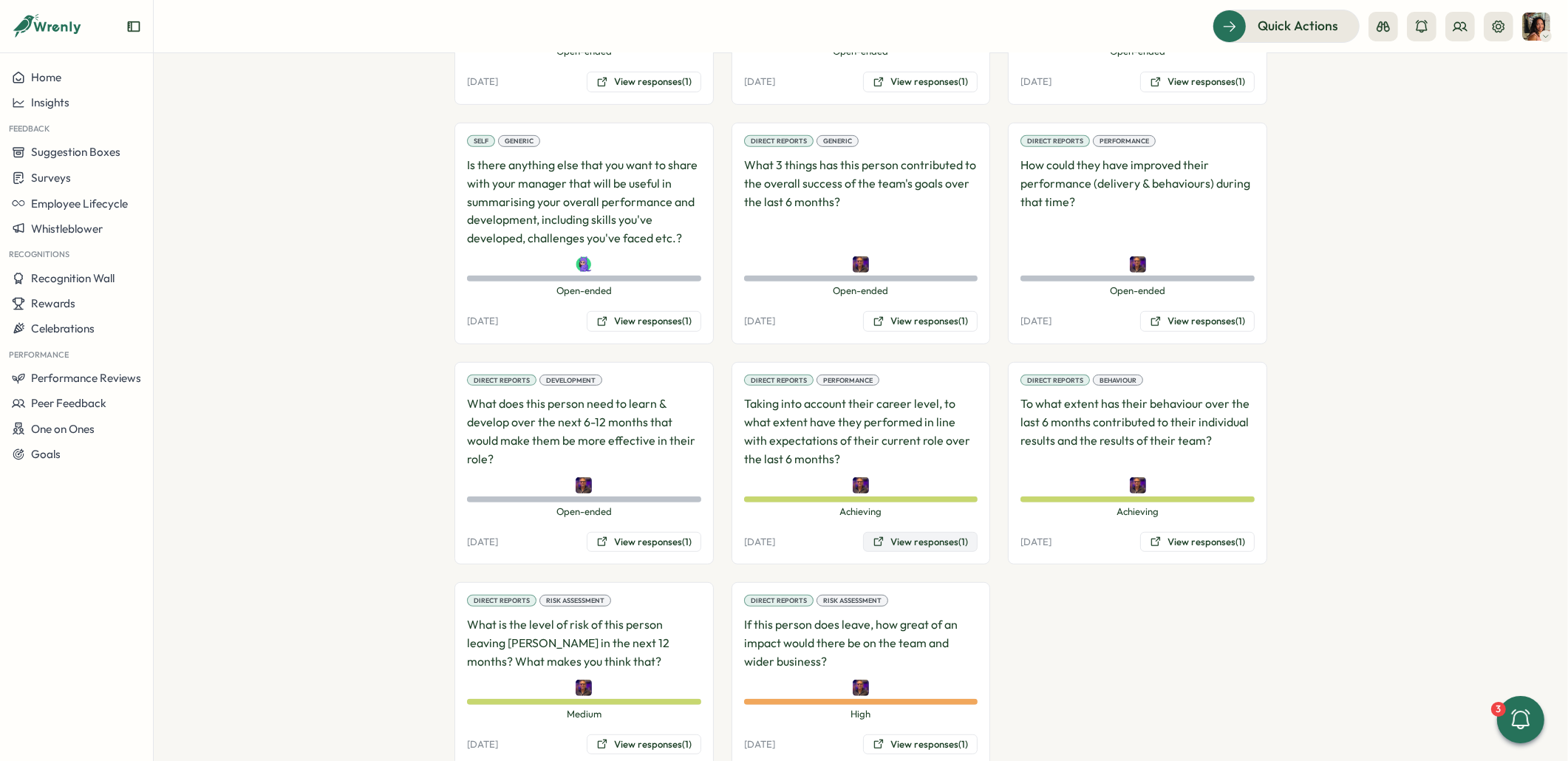
click at [952, 532] on button "View responses (1)" at bounding box center [920, 542] width 114 height 21
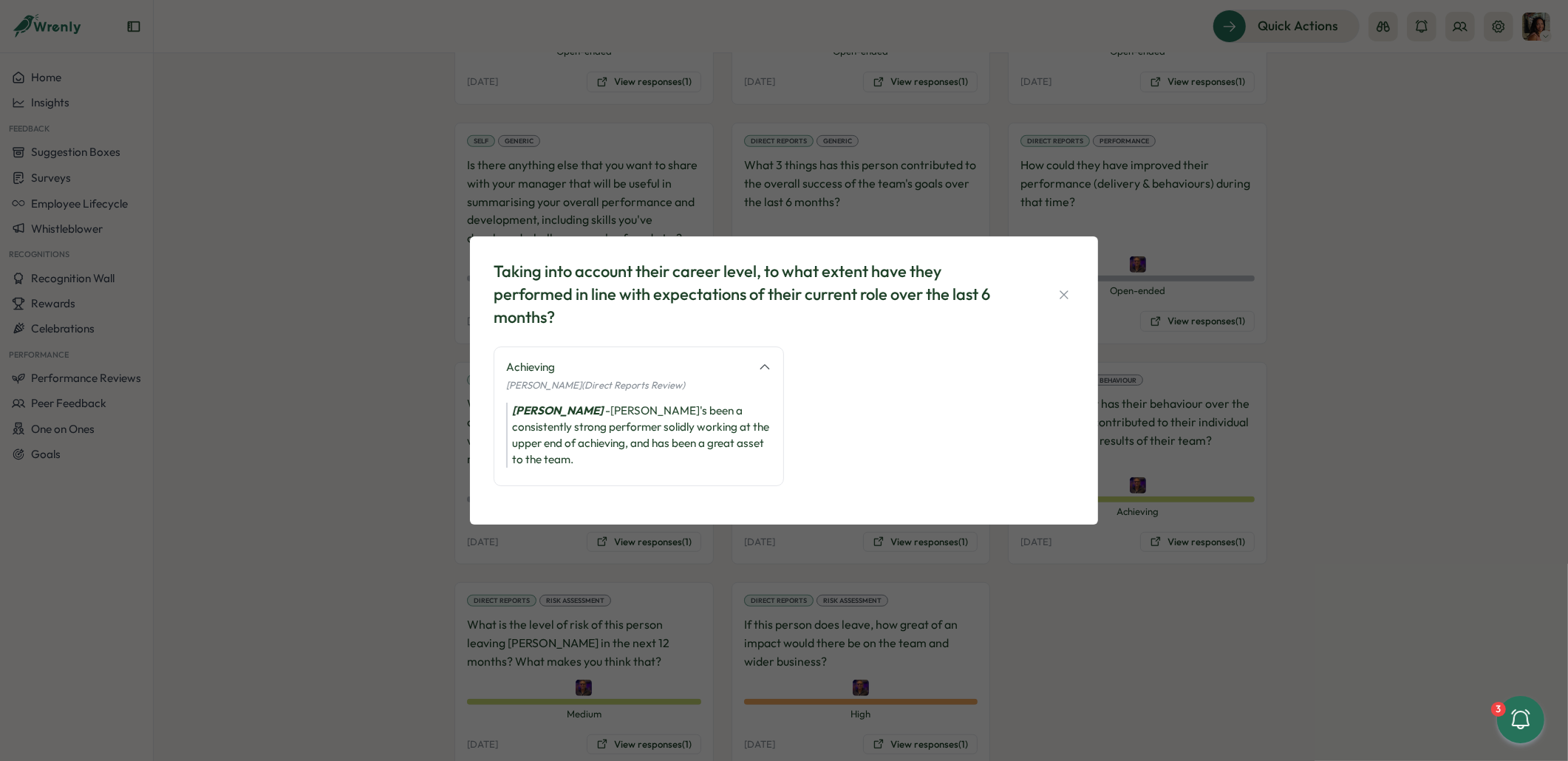
click at [1128, 579] on div "Taking into account their career level, to what extent have they performed in l…" at bounding box center [784, 380] width 1568 height 761
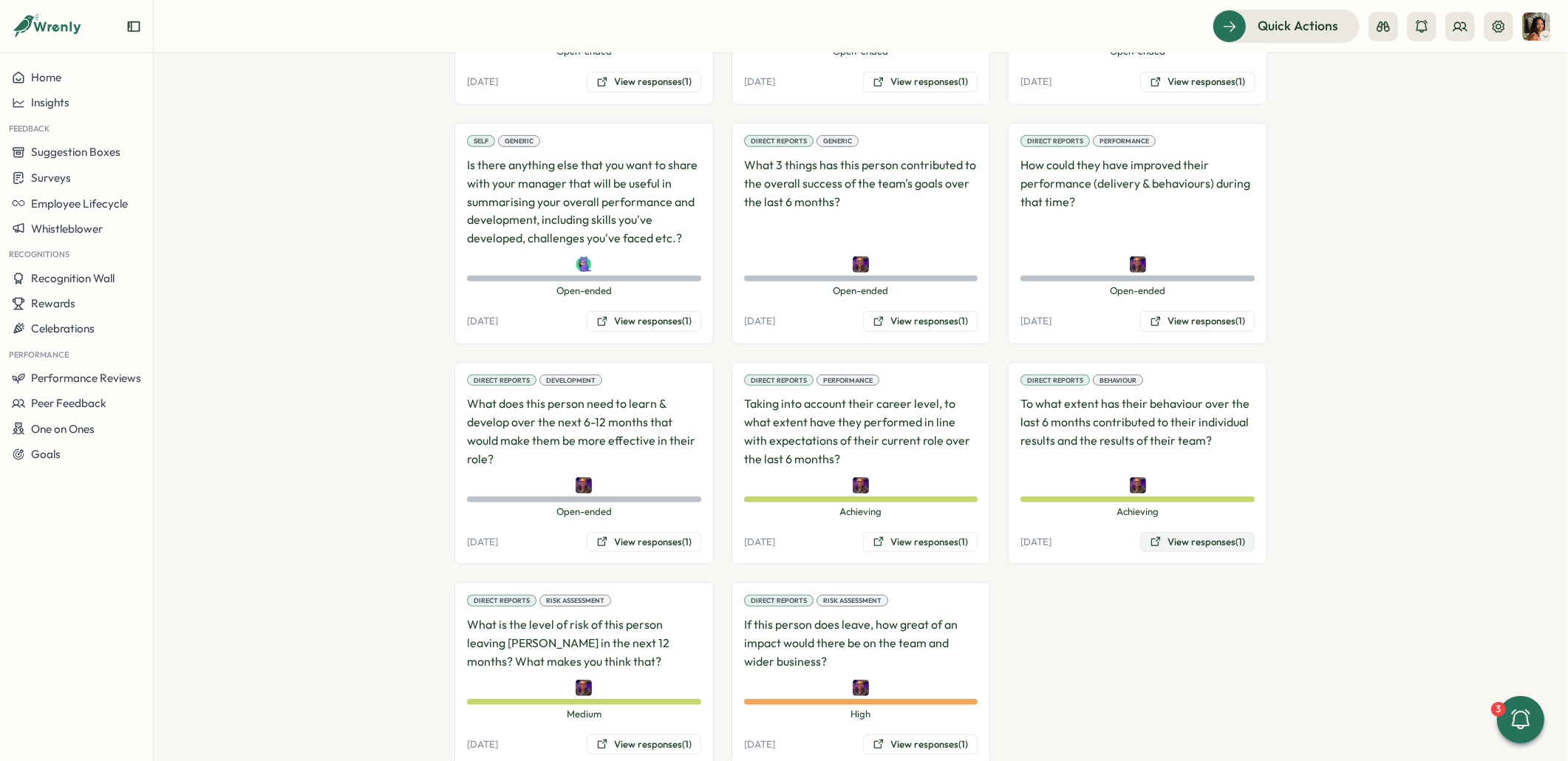
click at [1179, 532] on button "View responses (1)" at bounding box center [1196, 542] width 114 height 21
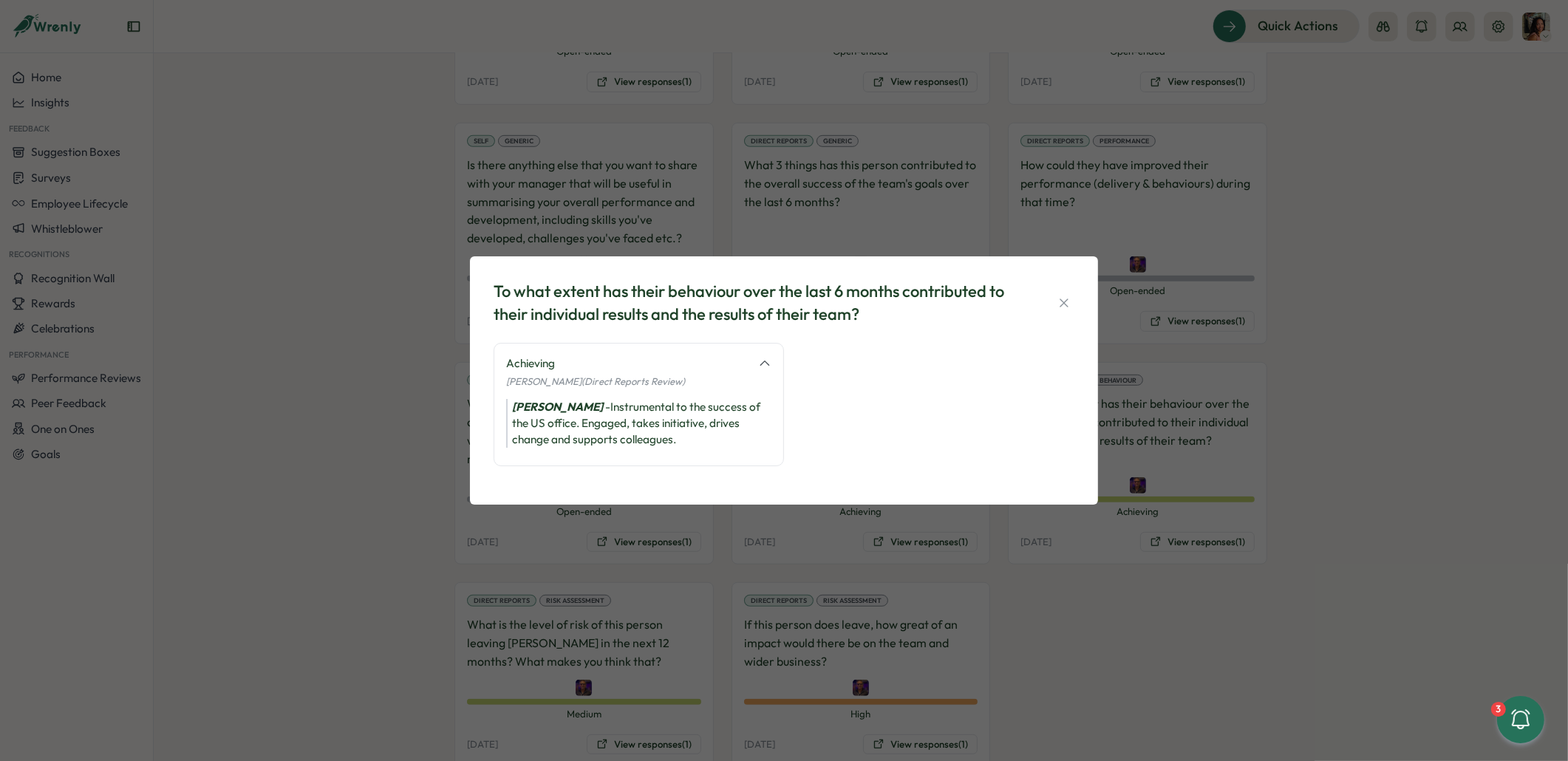
click at [328, 438] on div "To what extent has their behaviour over the last 6 months contributed to their …" at bounding box center [784, 380] width 1568 height 761
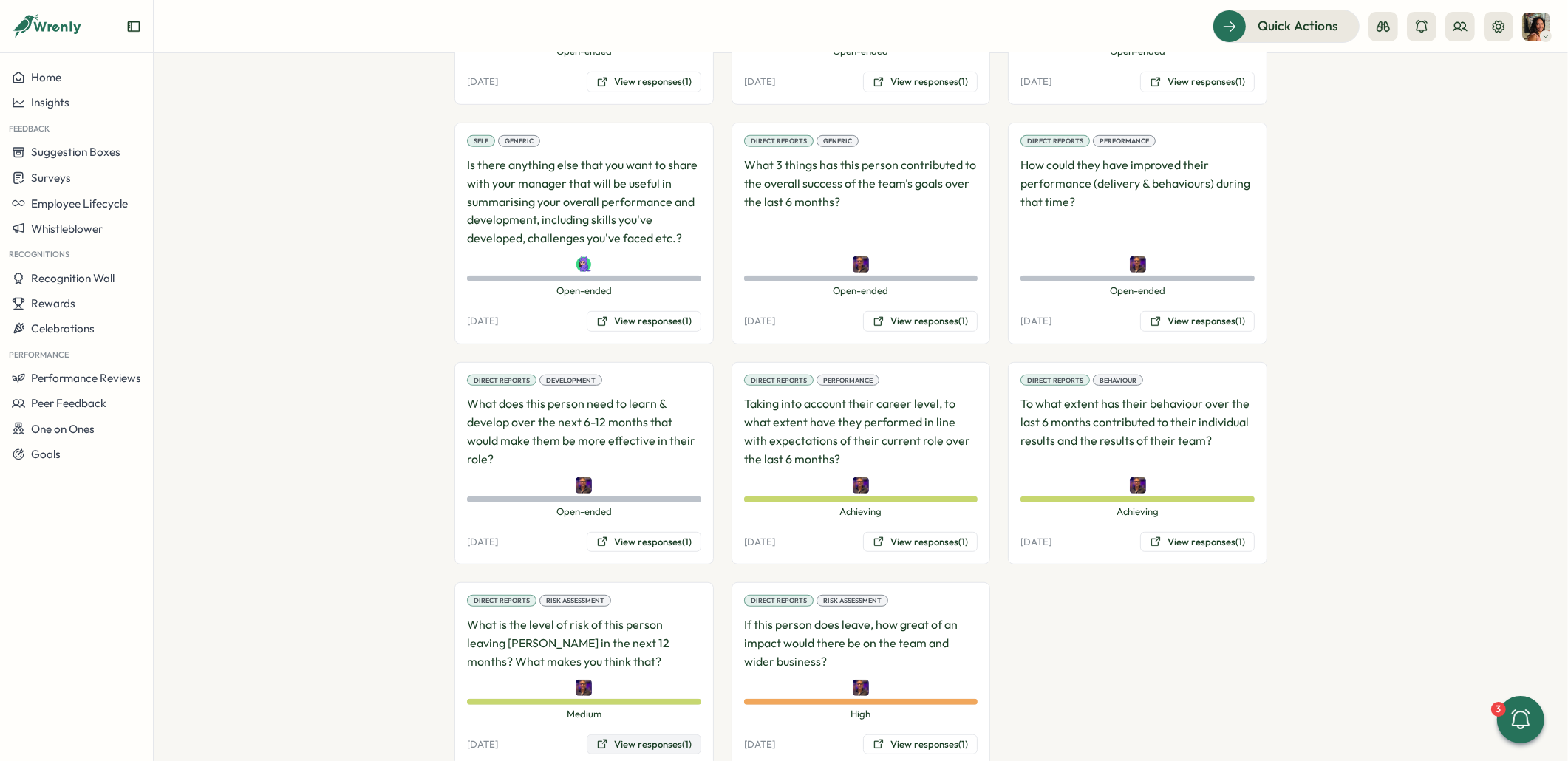
click at [647, 735] on button "View responses (1)" at bounding box center [644, 745] width 114 height 21
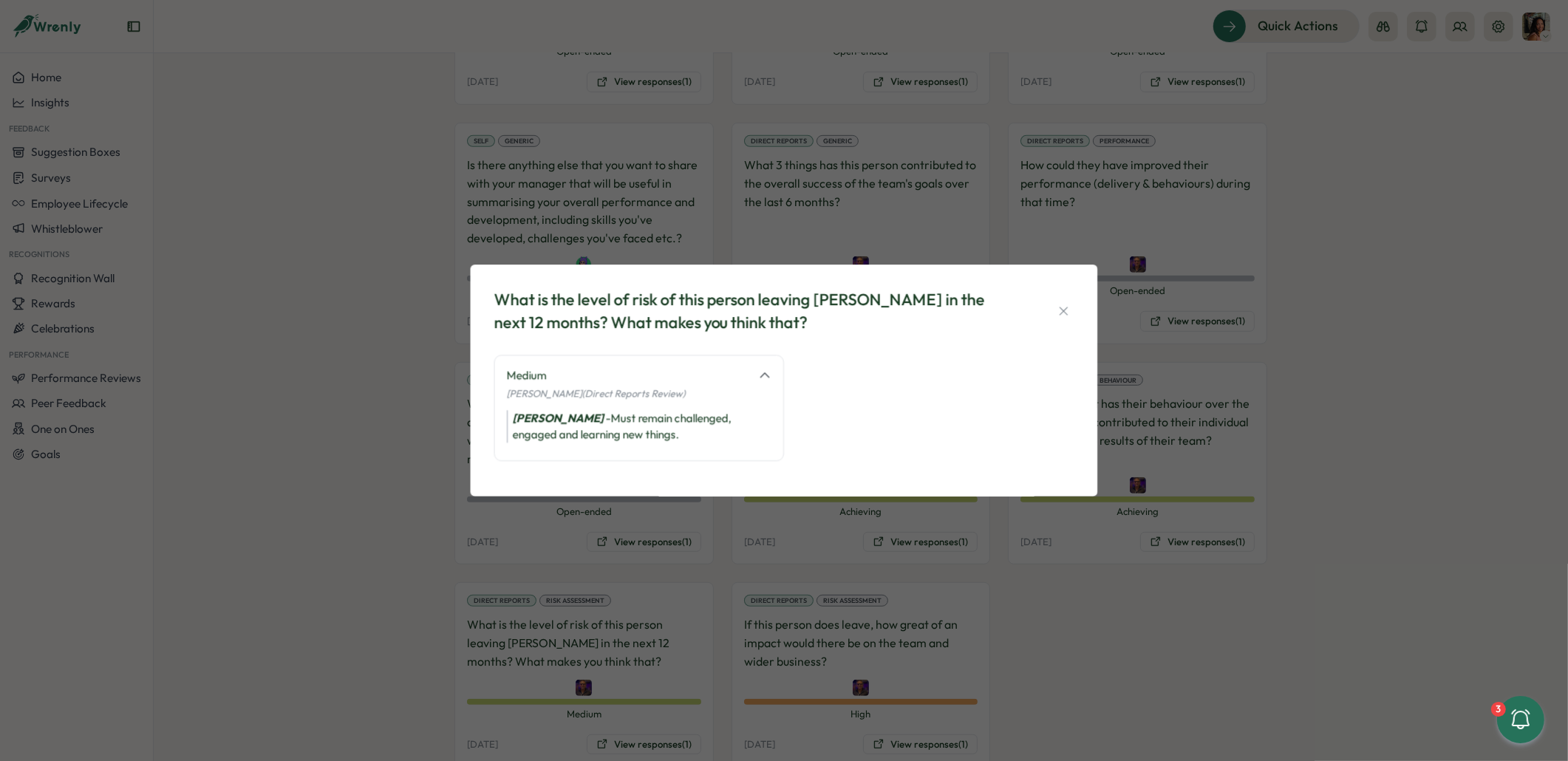
click at [654, 728] on div "What is the level of risk of this person leaving Tillo in the next 12 months? W…" at bounding box center [784, 380] width 1568 height 761
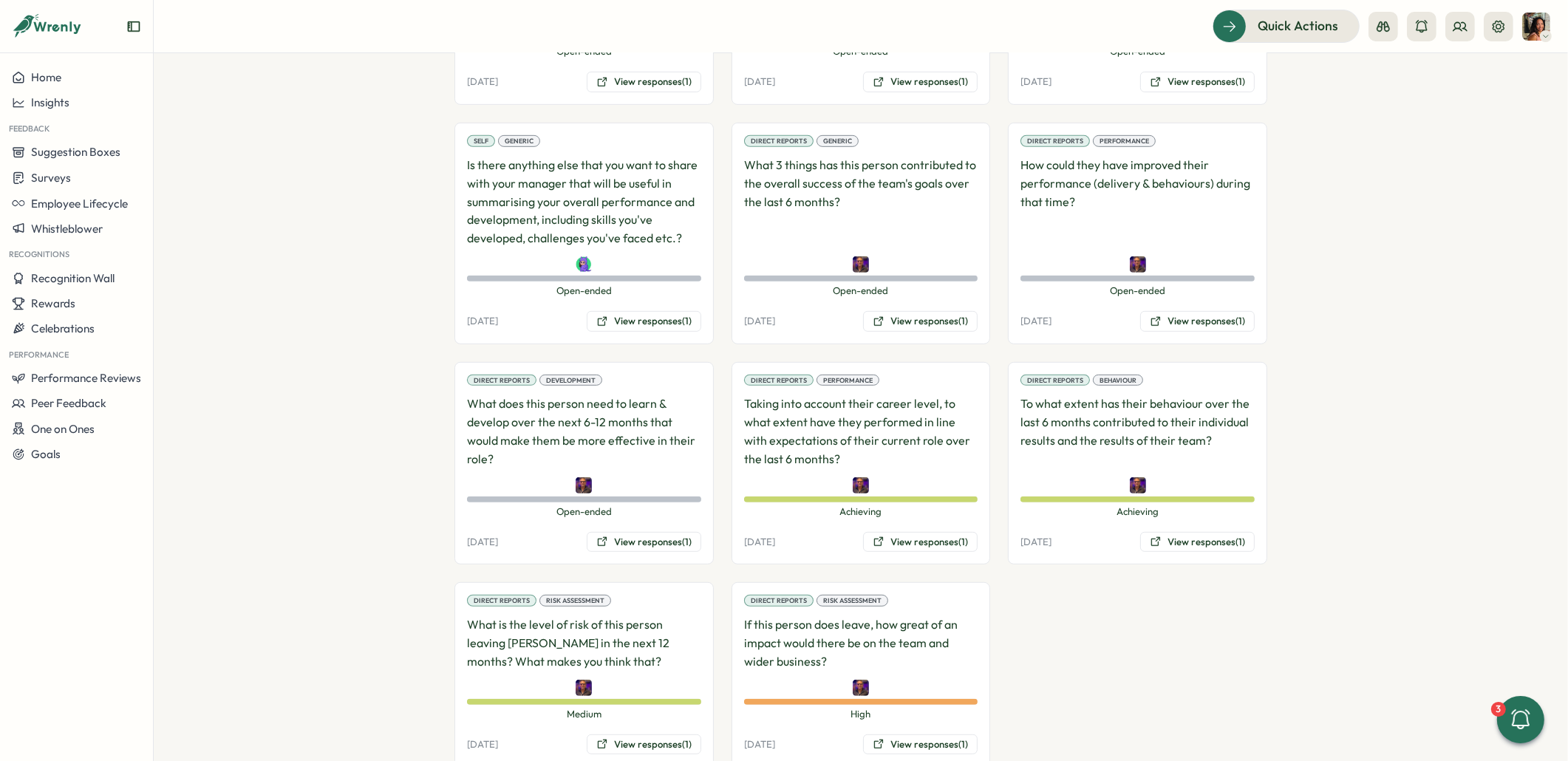
click at [654, 735] on button "View responses (1)" at bounding box center [644, 745] width 114 height 21
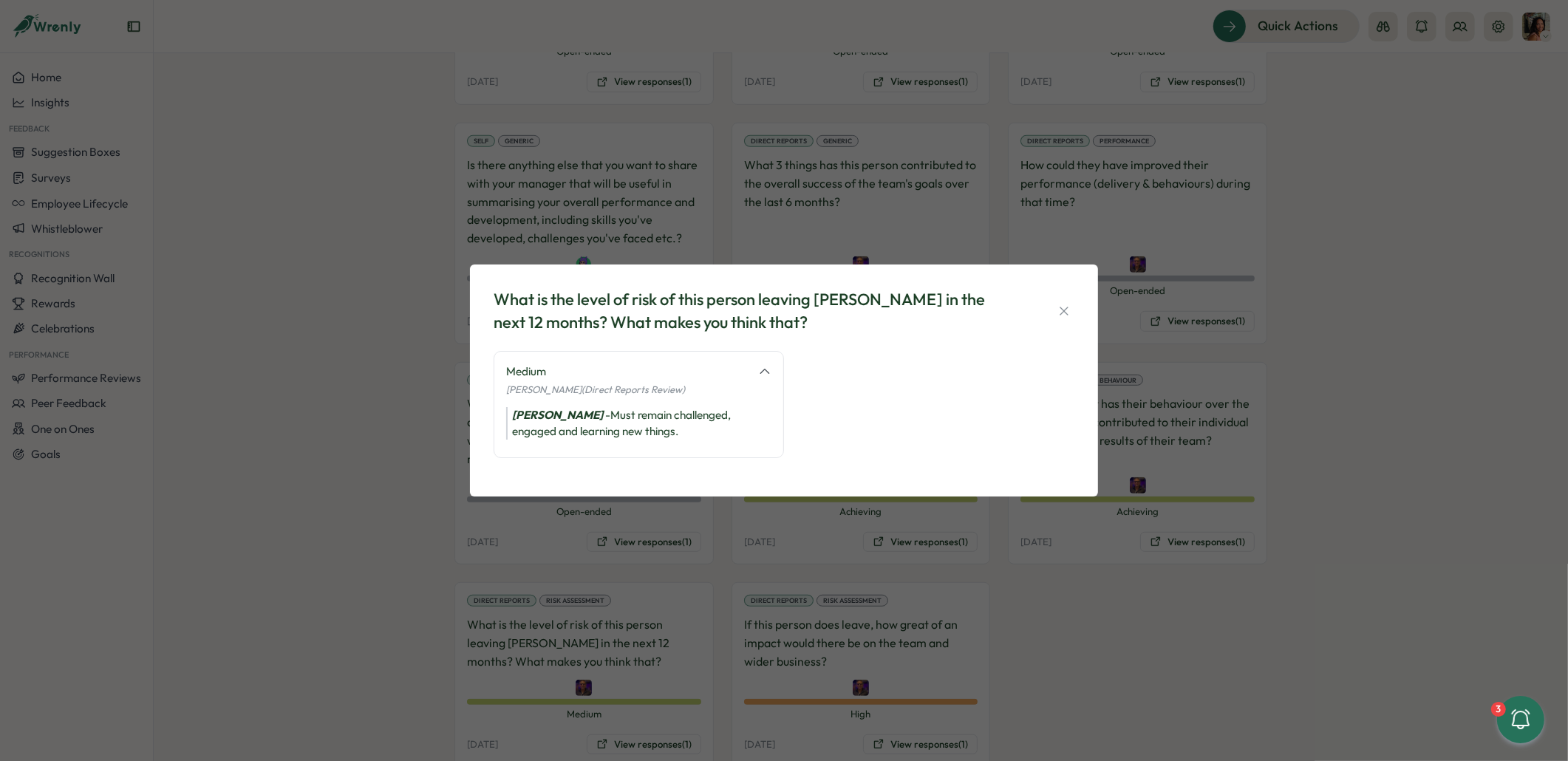
drag, startPoint x: 1073, startPoint y: 684, endPoint x: 1042, endPoint y: 690, distance: 31.6
click at [1058, 688] on div "What is the level of risk of this person leaving Tillo in the next 12 months? W…" at bounding box center [784, 380] width 1568 height 761
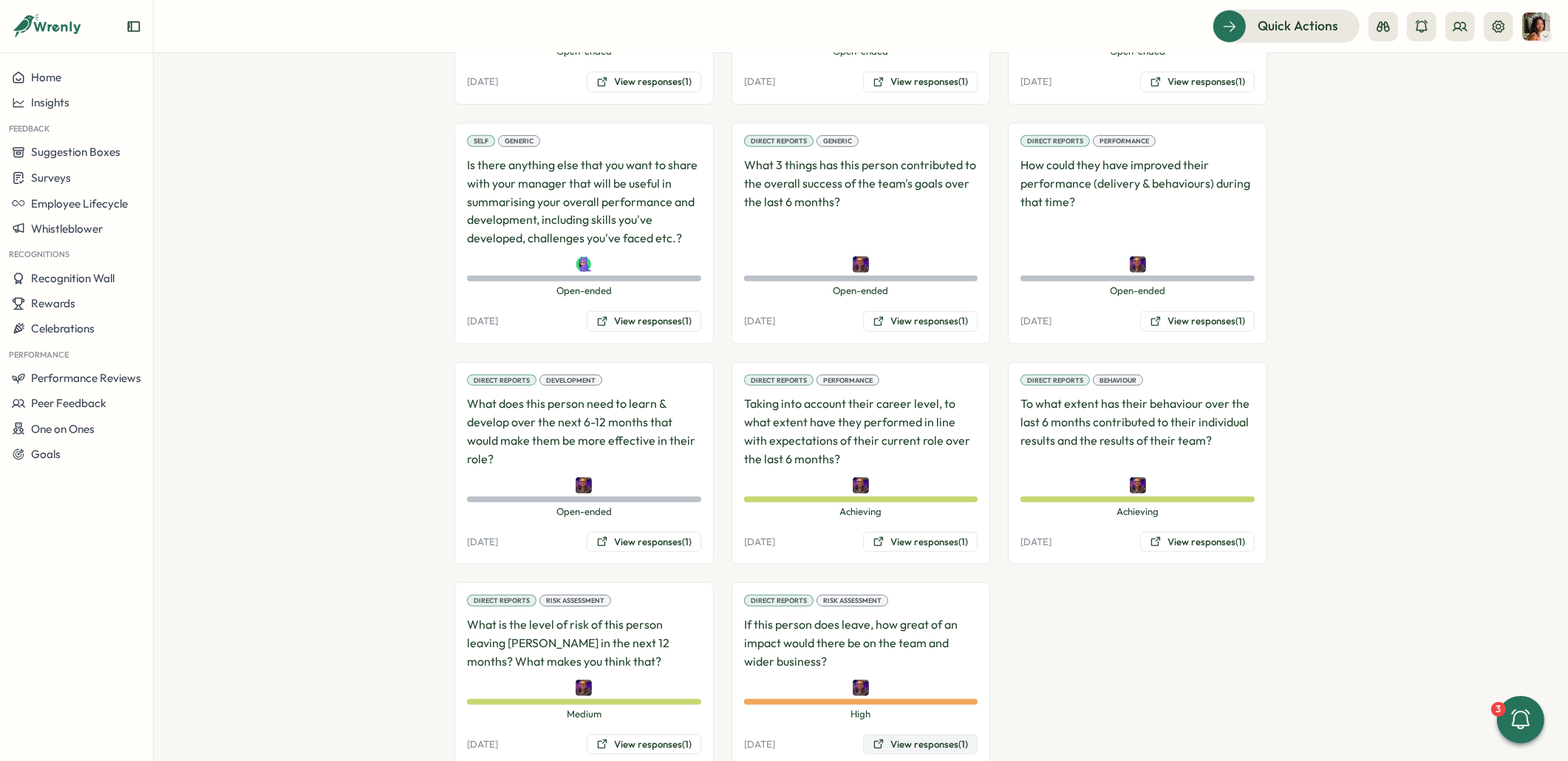
click at [912, 735] on button "View responses (1)" at bounding box center [920, 745] width 114 height 21
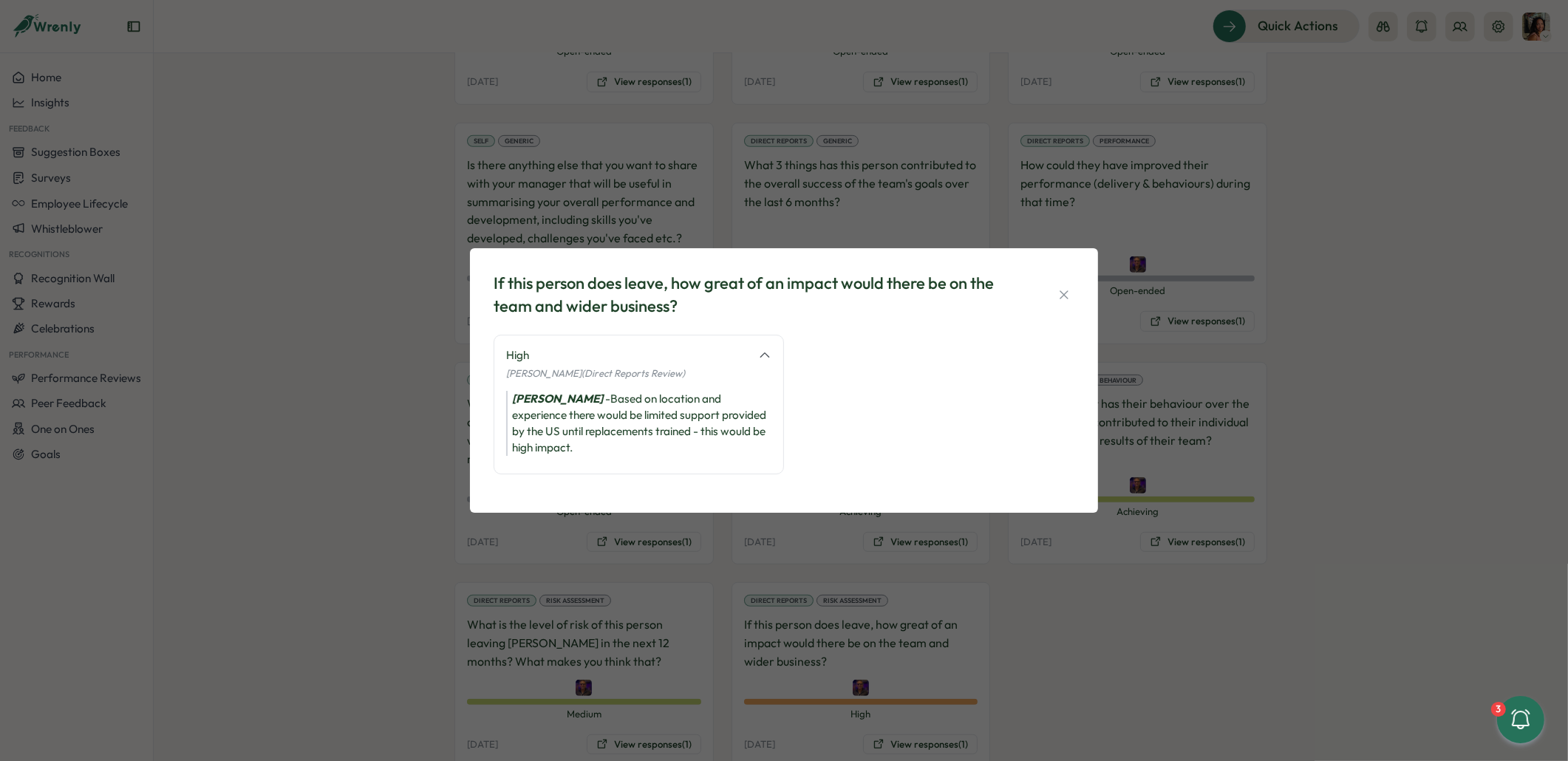
click at [1068, 687] on div "If this person does leave, how great of an impact would there be on the team an…" at bounding box center [784, 380] width 1568 height 761
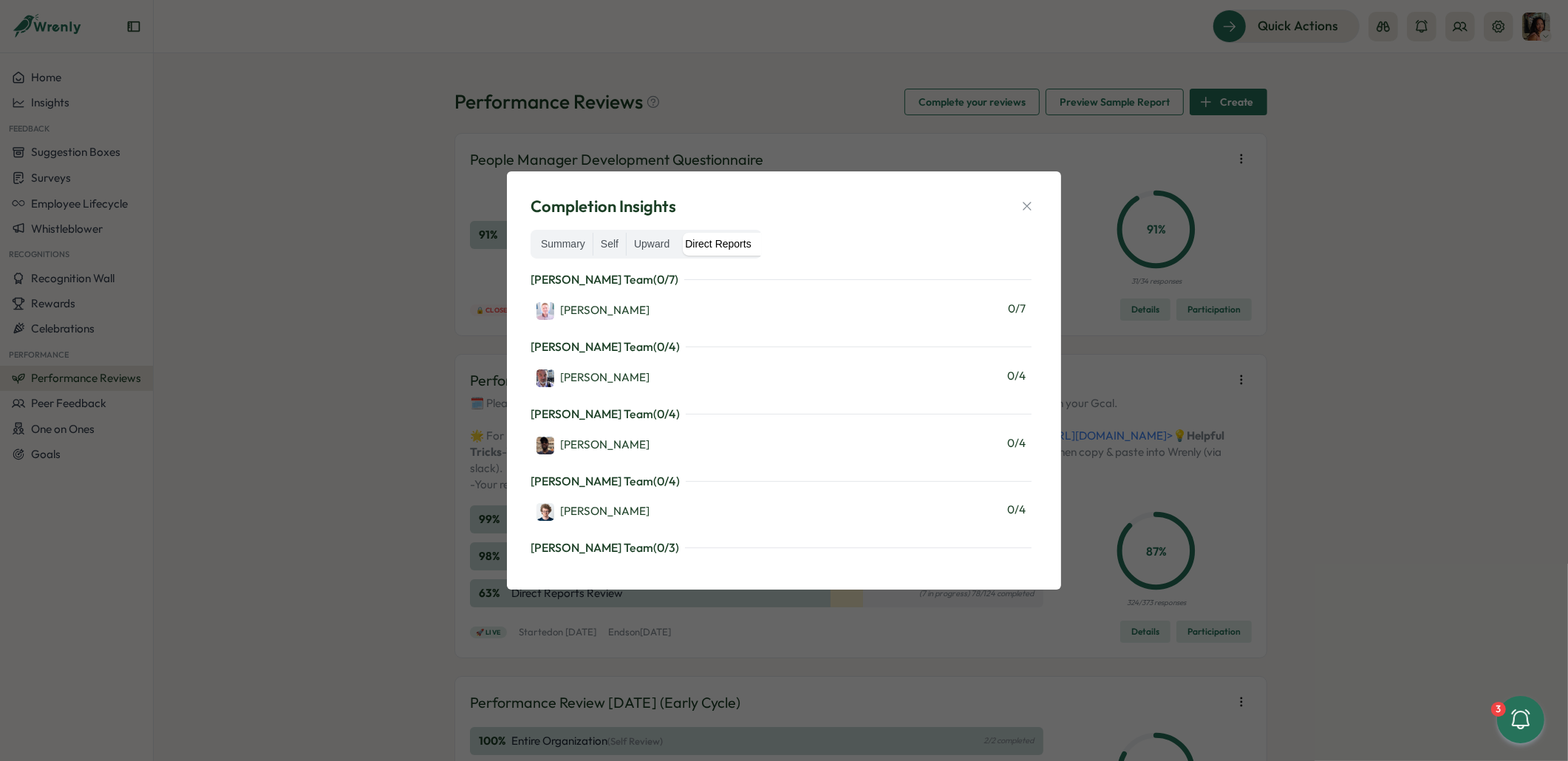
scroll to position [787, 0]
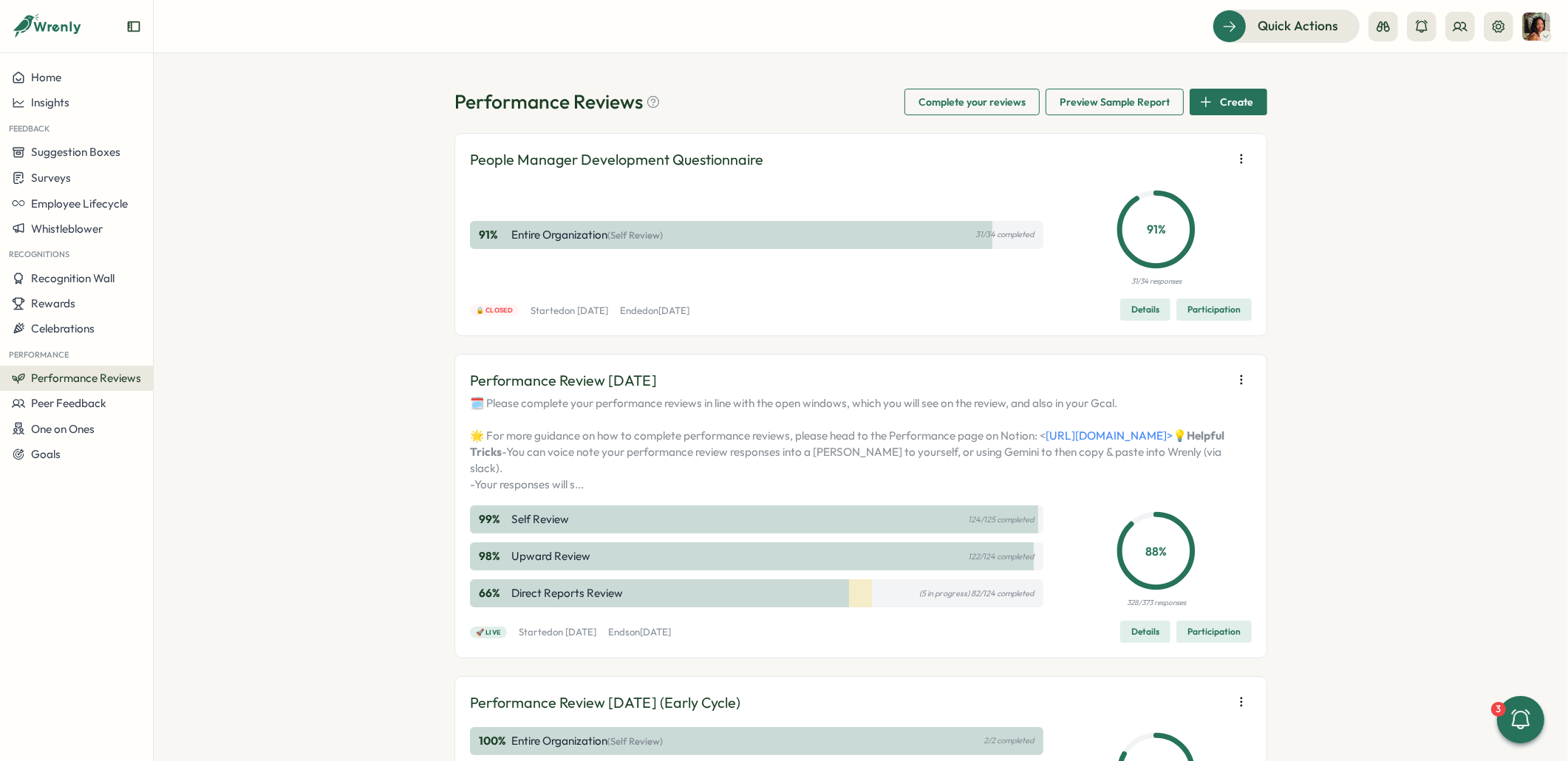
scroll to position [62, 0]
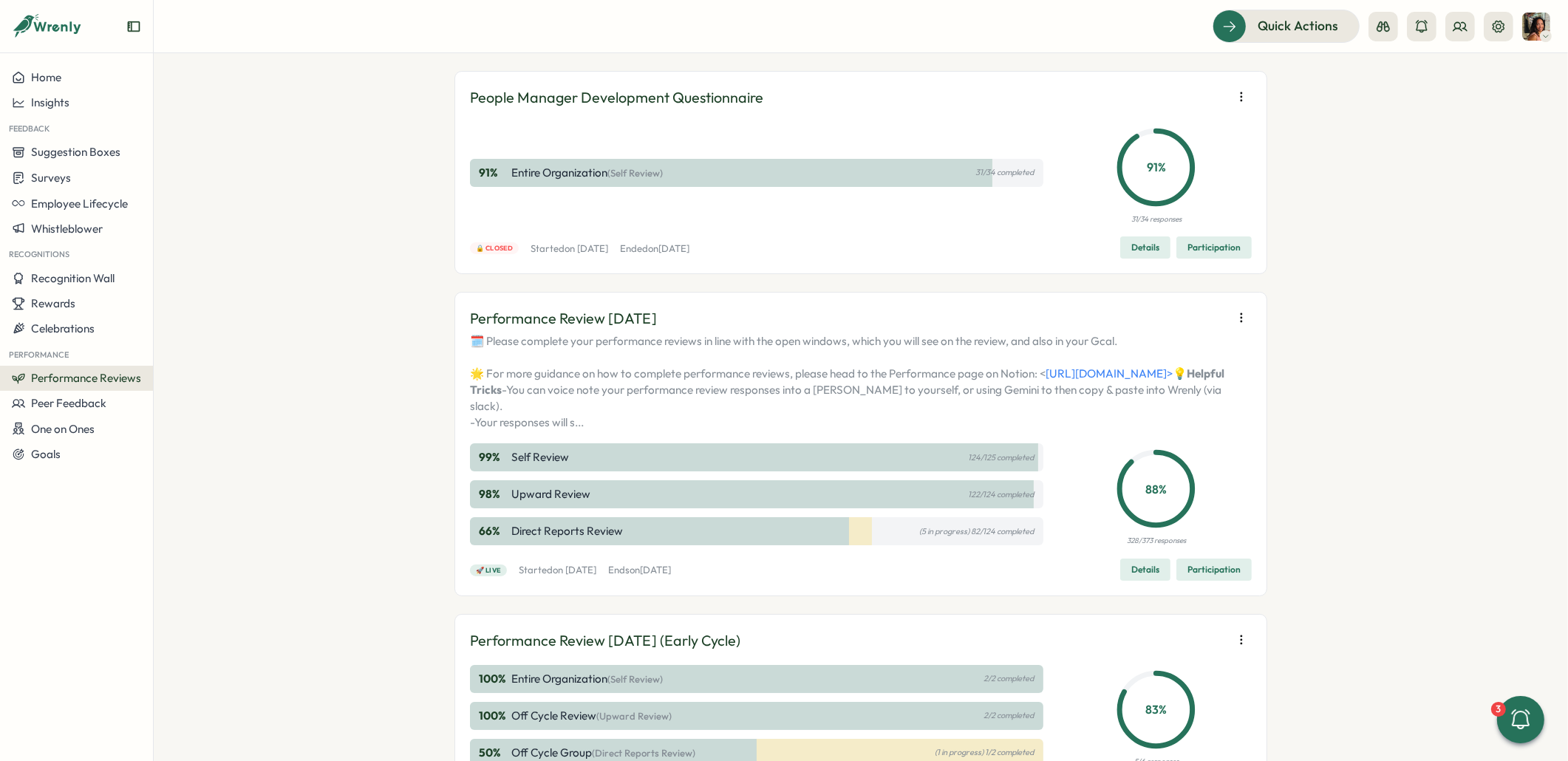
click at [1207, 580] on span "Participation" at bounding box center [1214, 569] width 53 height 21
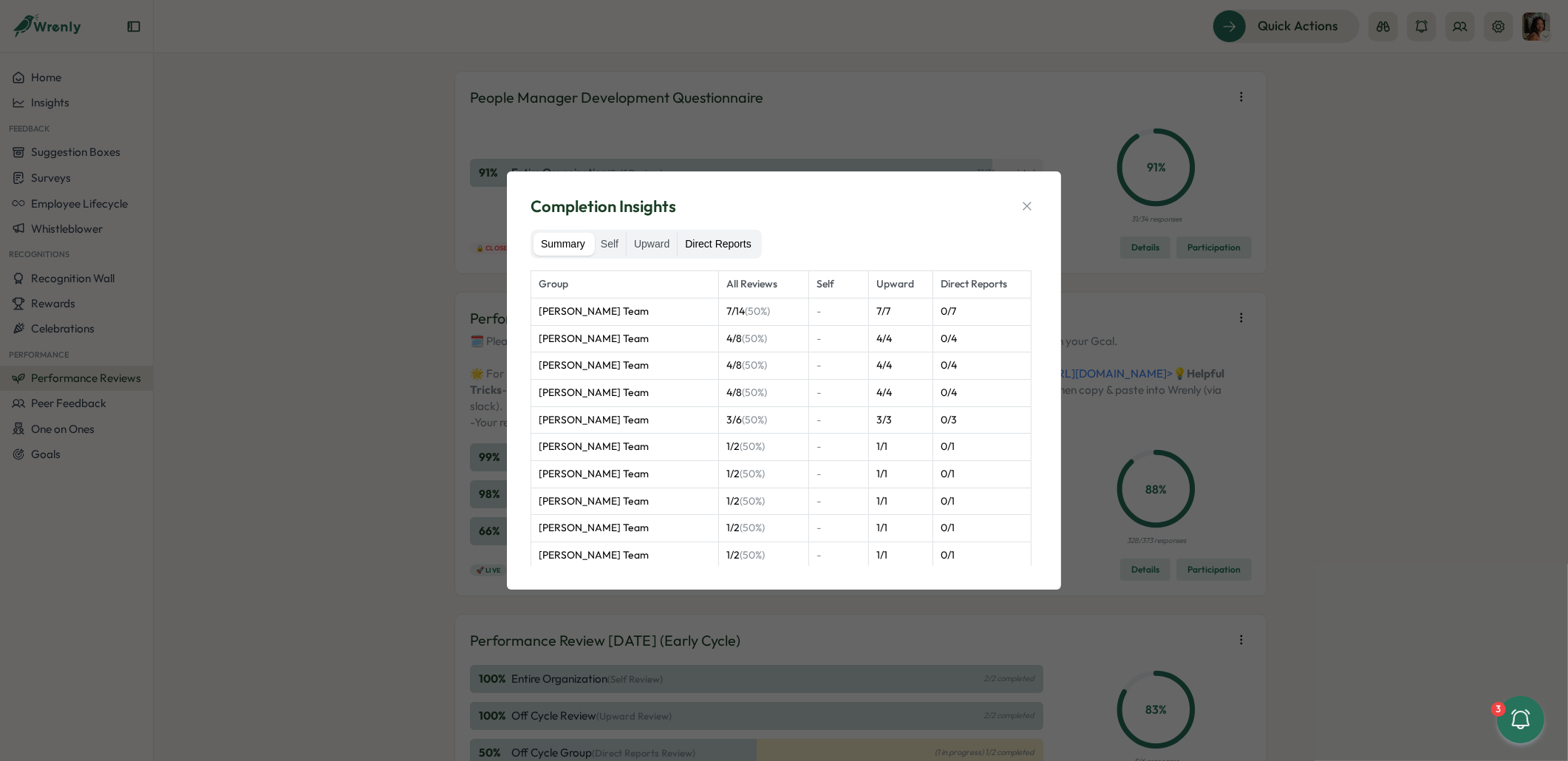
click at [732, 239] on label "Direct Reports" at bounding box center [718, 244] width 81 height 23
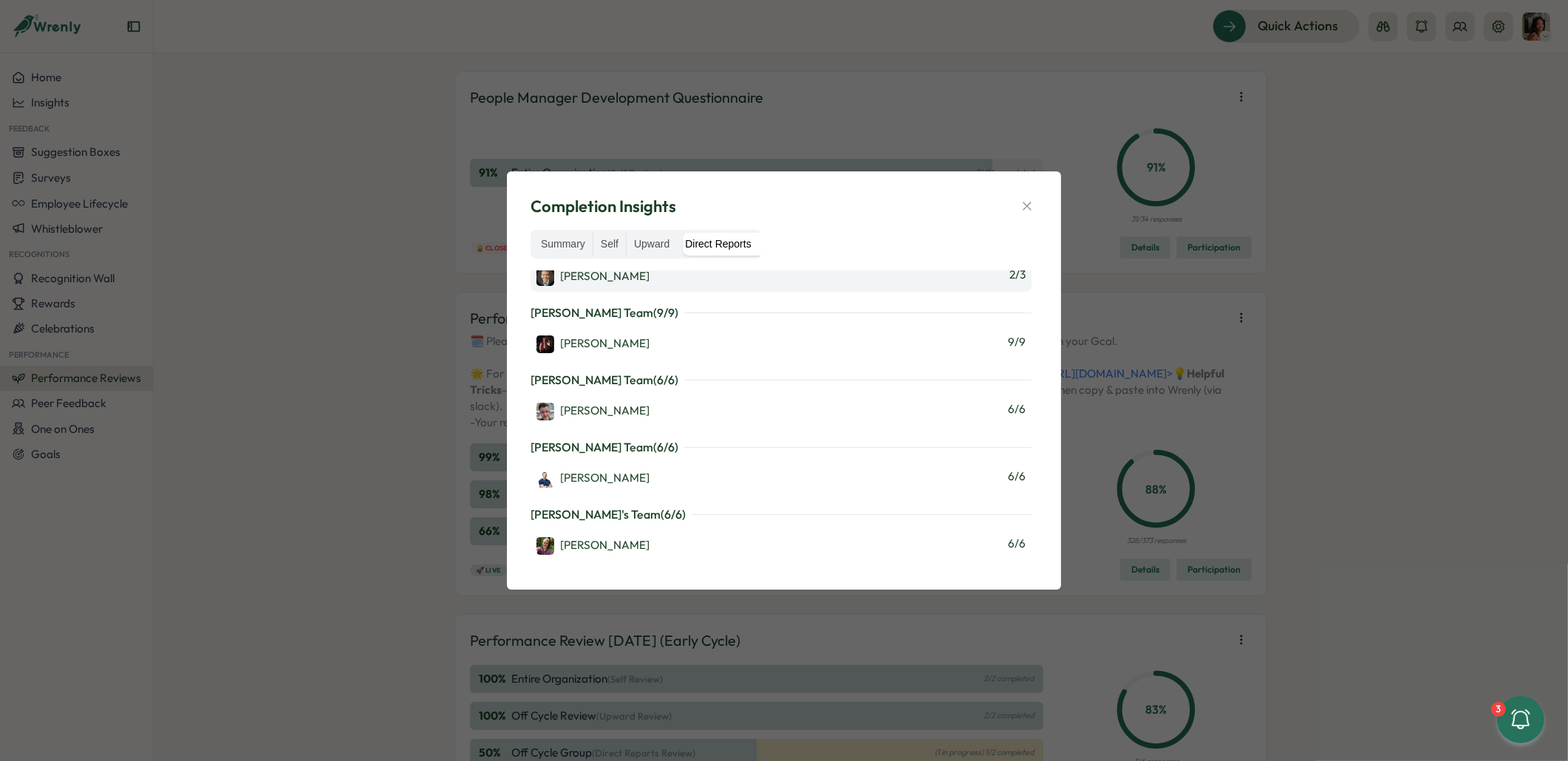
scroll to position [1249, 0]
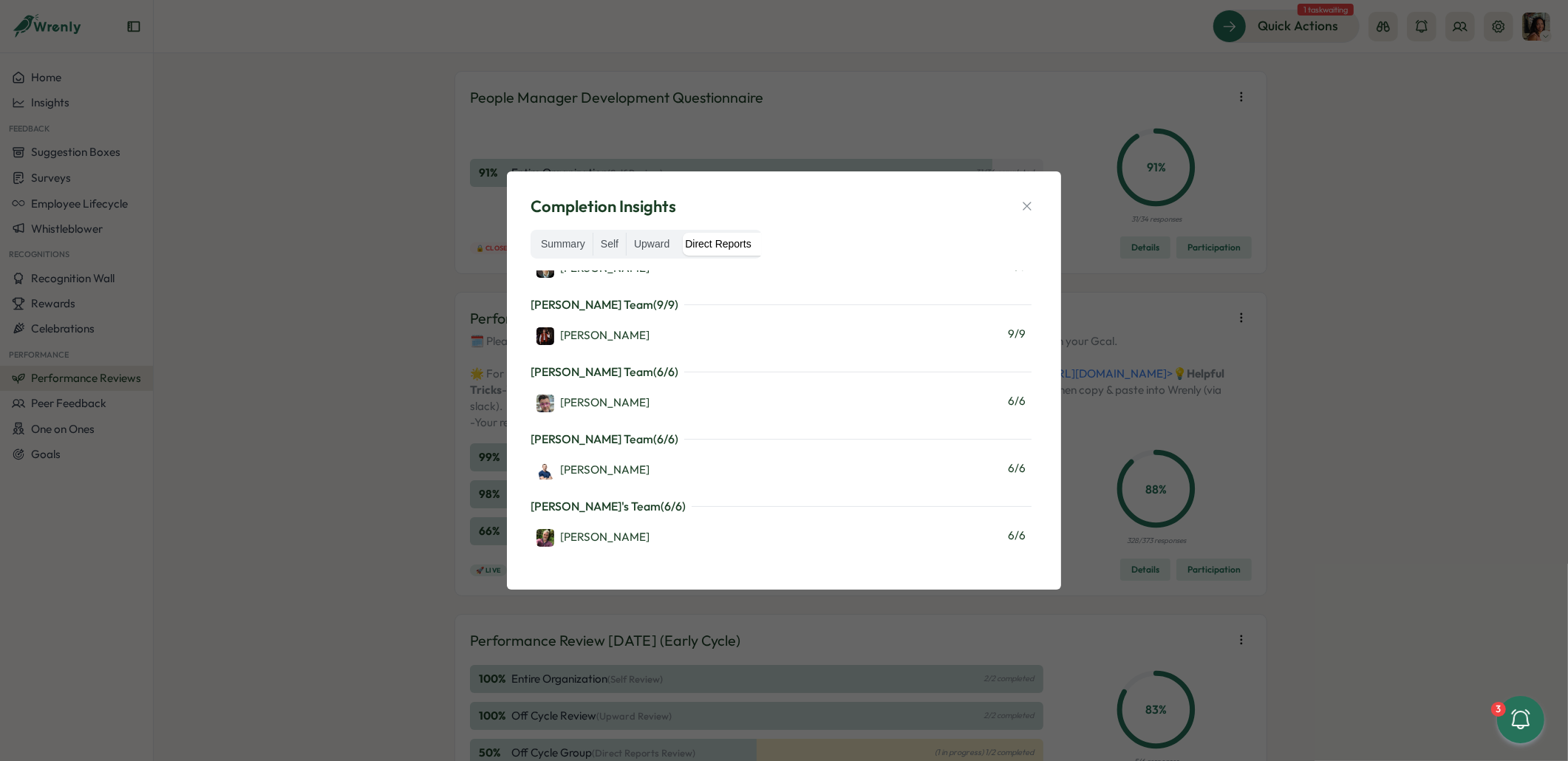
click at [324, 105] on div "Completion Insights Summary Self Upward Direct Reports Martyn Fagg's Team ( 0 /…" at bounding box center [784, 380] width 1568 height 761
click at [1025, 208] on icon "button" at bounding box center [1026, 206] width 15 height 15
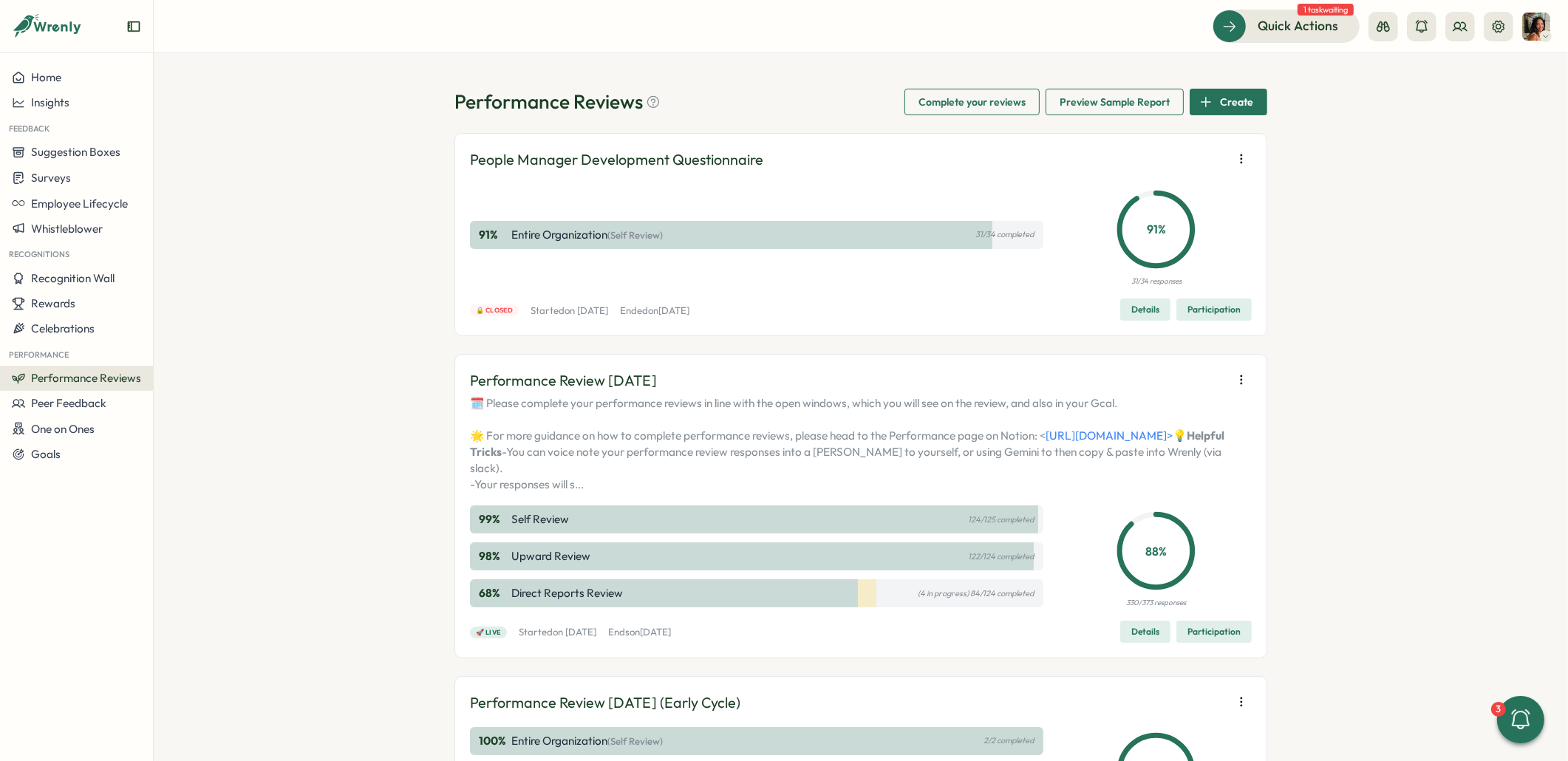
scroll to position [186, 0]
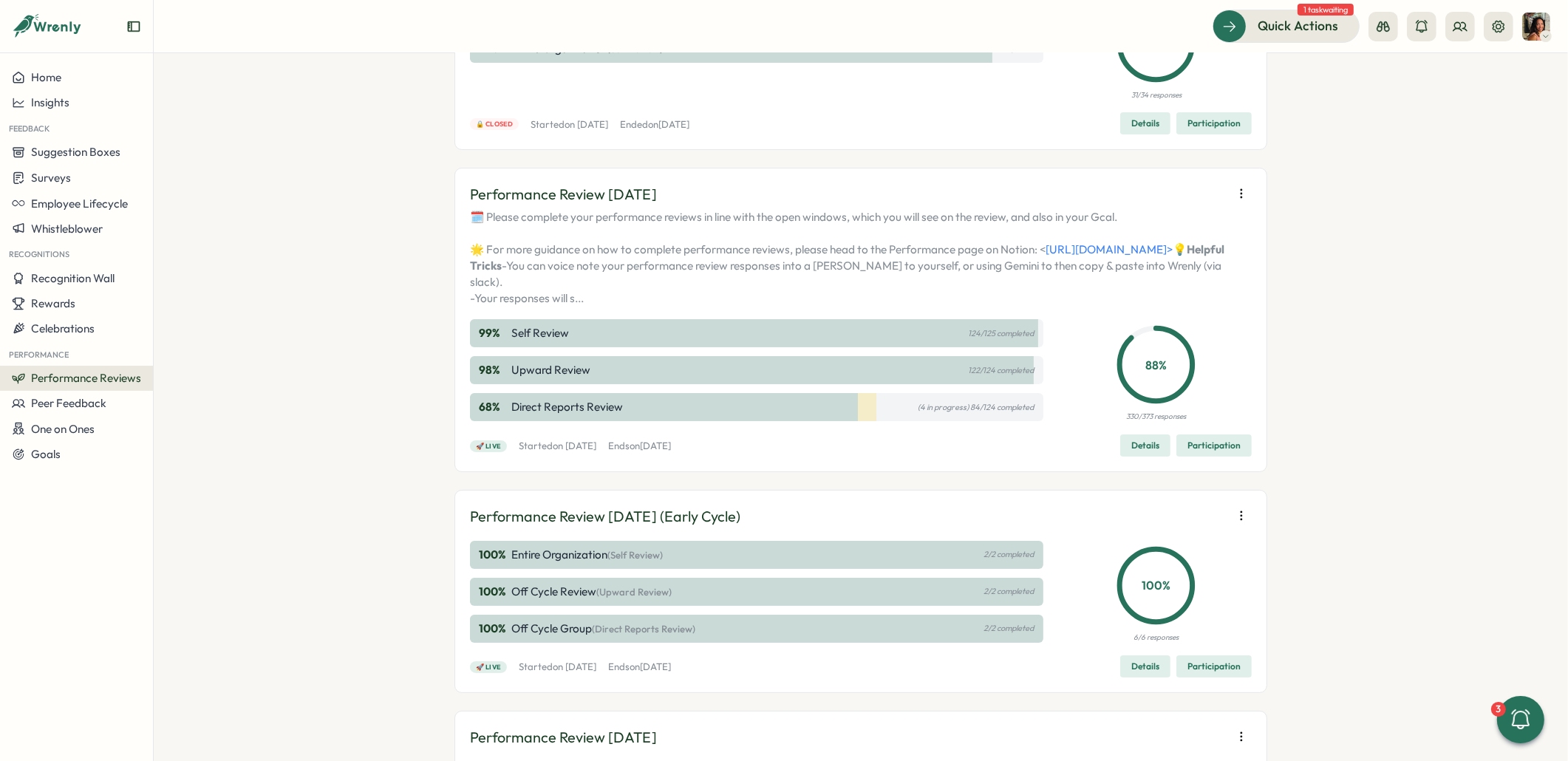
click at [1221, 471] on div "Performance Review [DATE] 🗓️ Please complete your performance reviews in line w…" at bounding box center [860, 319] width 812 height 304
click at [1217, 456] on span "Participation" at bounding box center [1214, 445] width 53 height 21
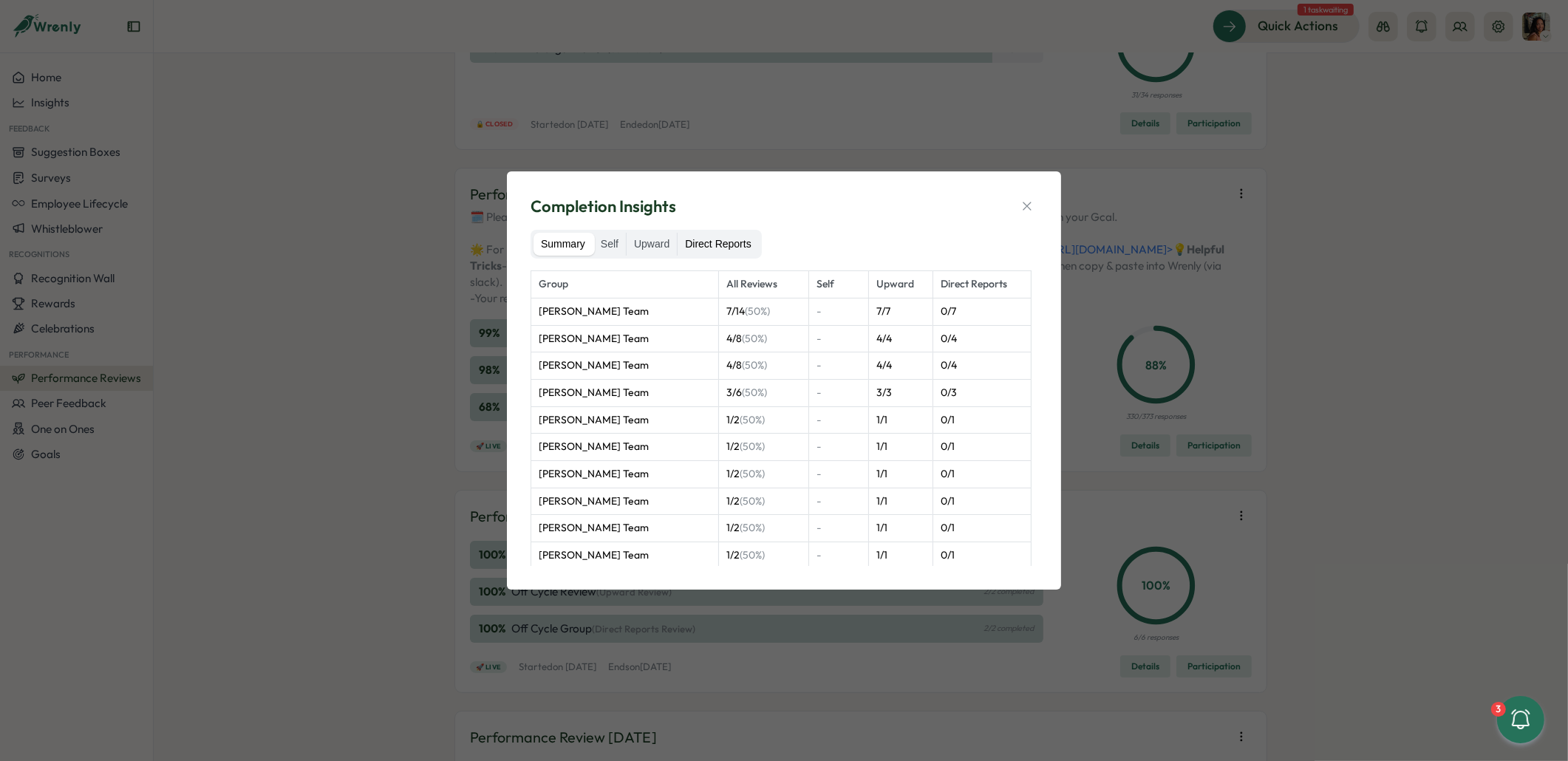
click at [725, 244] on label "Direct Reports" at bounding box center [718, 244] width 81 height 23
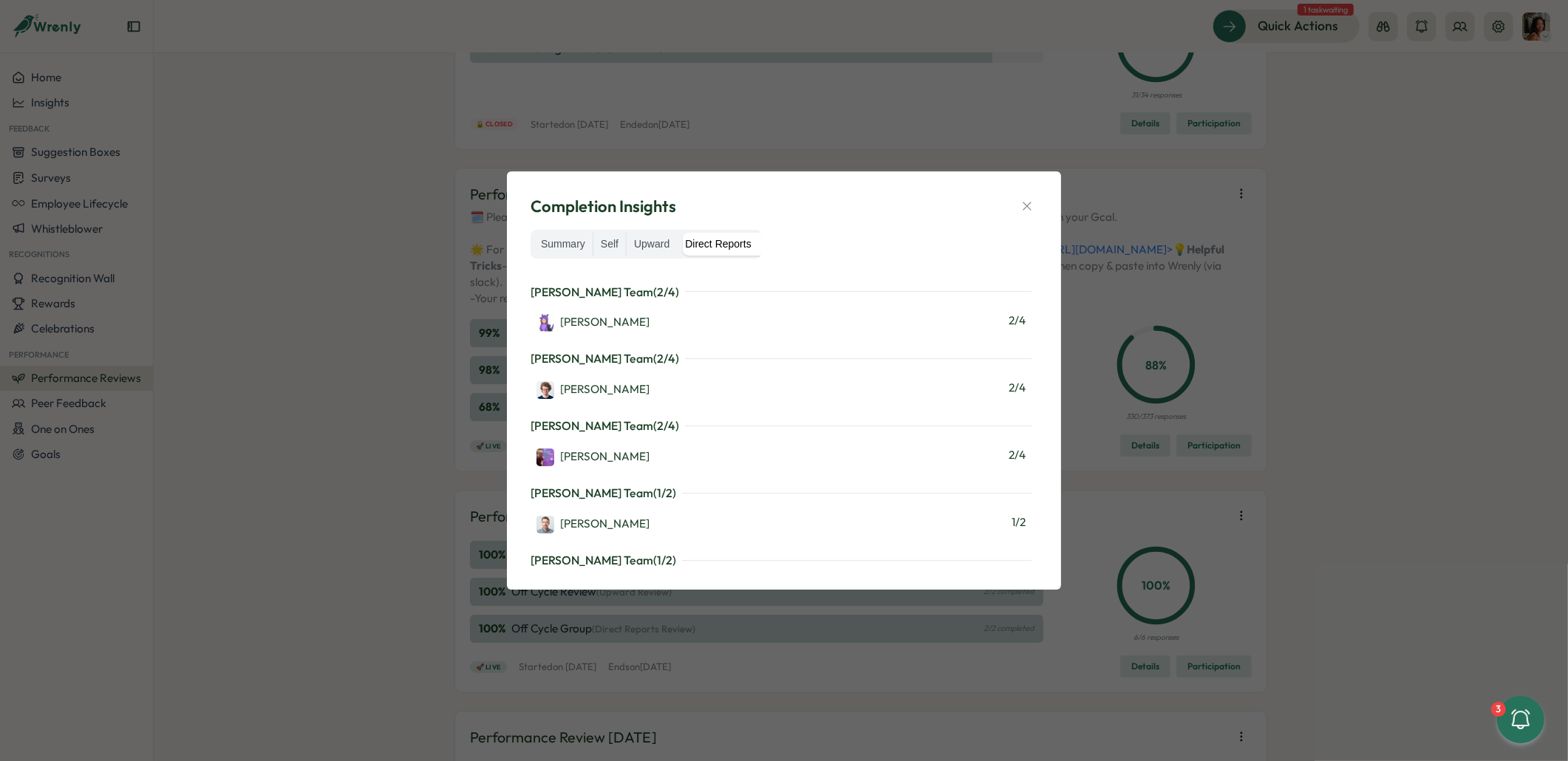
scroll to position [860, 0]
click at [1031, 207] on icon "button" at bounding box center [1026, 206] width 15 height 15
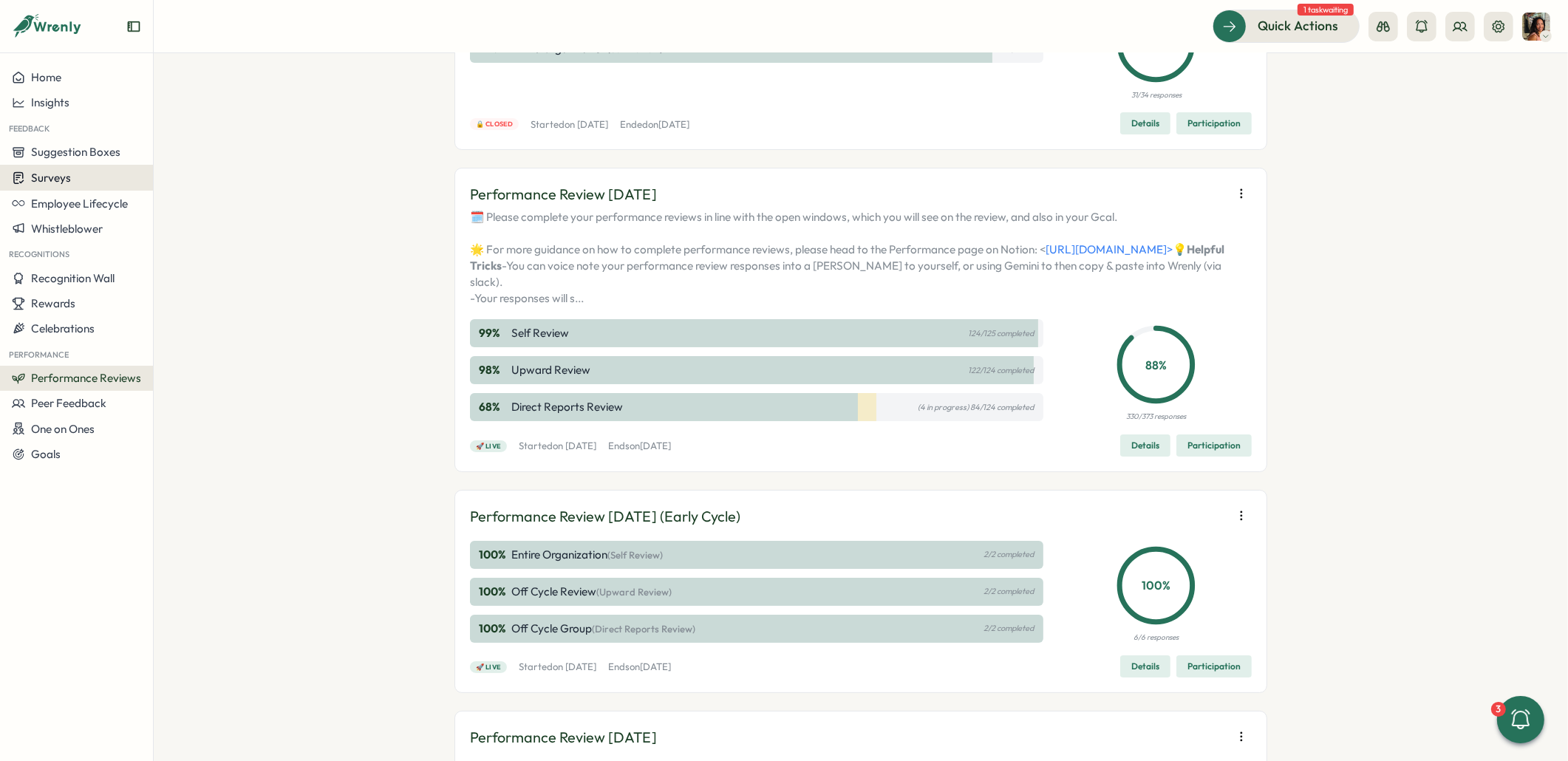
click at [77, 171] on div "Surveys" at bounding box center [76, 178] width 129 height 14
click at [183, 155] on div "Insights" at bounding box center [211, 149] width 110 height 16
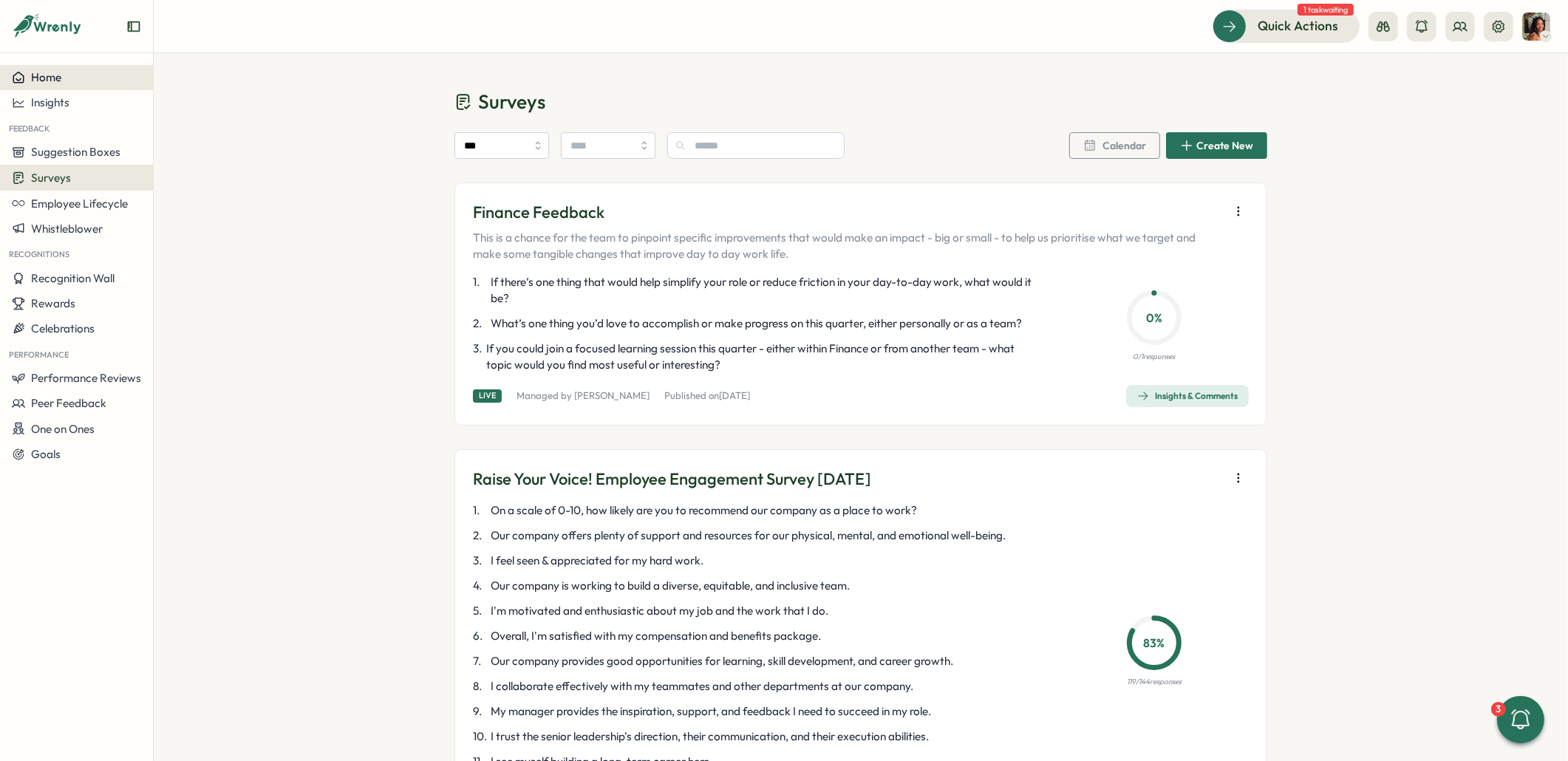
click at [61, 85] on button "Home" at bounding box center [76, 78] width 153 height 25
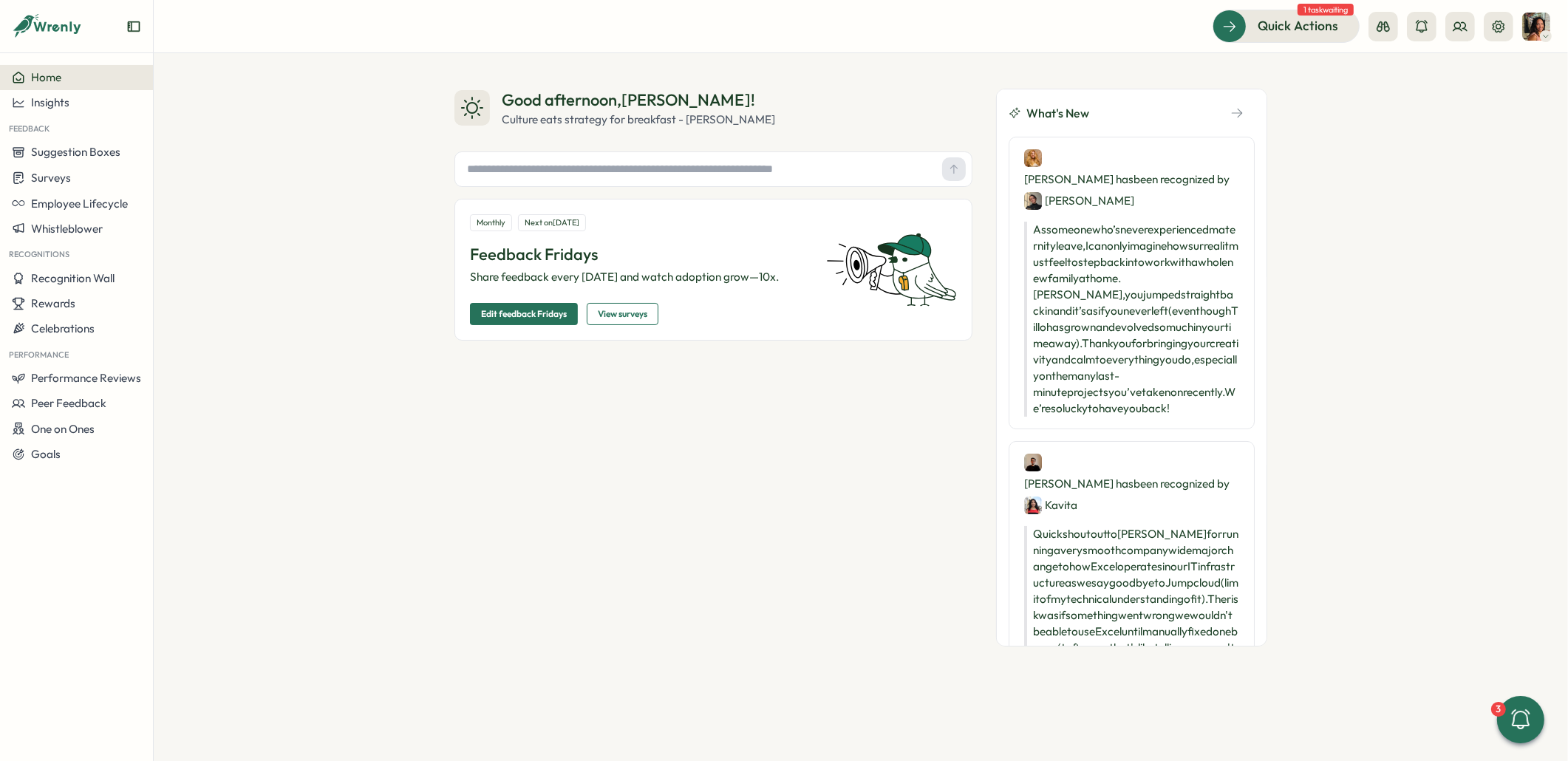
click at [519, 316] on span "Edit feedback Fridays" at bounding box center [524, 314] width 86 height 21
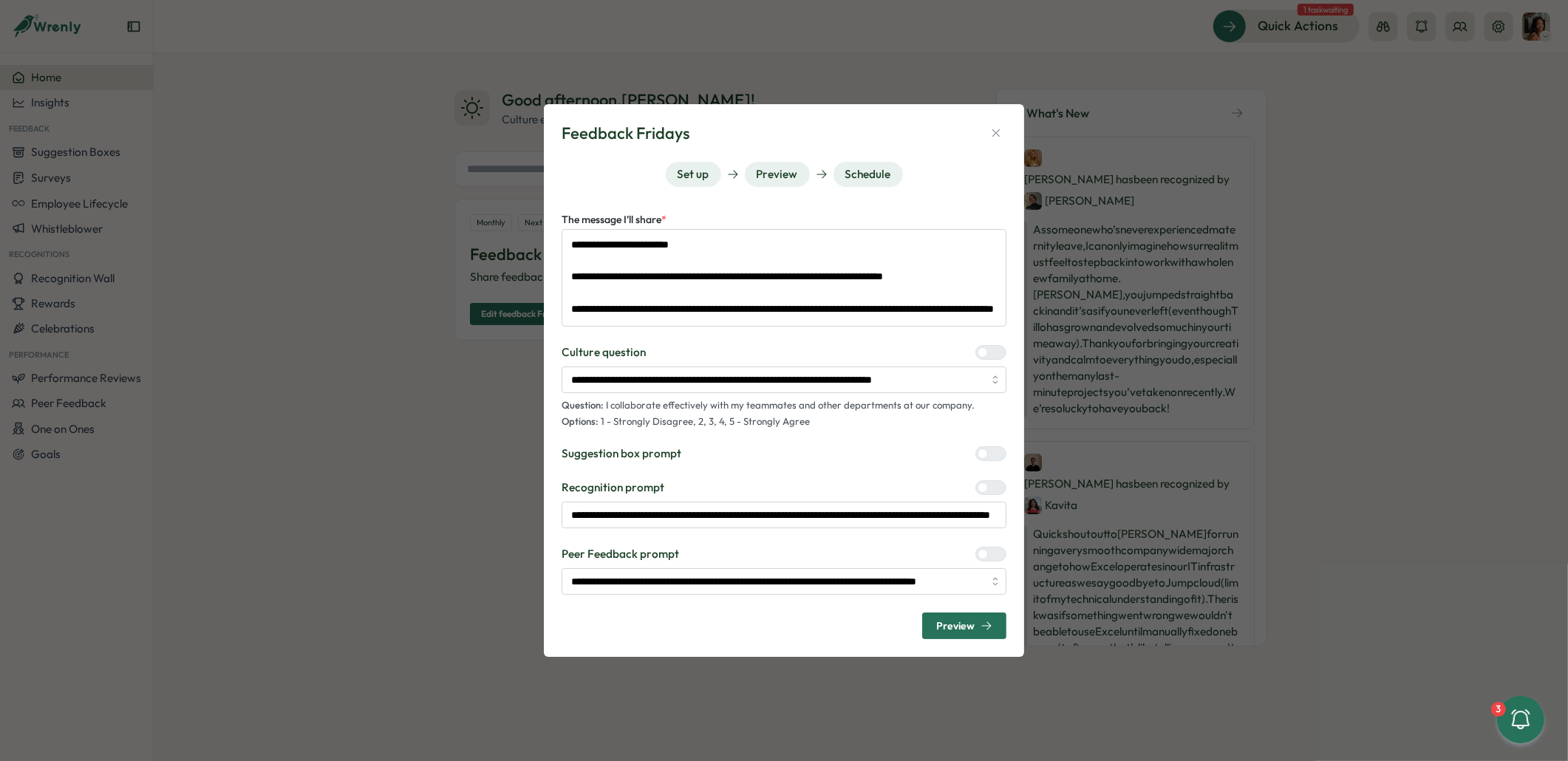
scroll to position [15, 0]
click at [990, 132] on icon "button" at bounding box center [995, 133] width 13 height 13
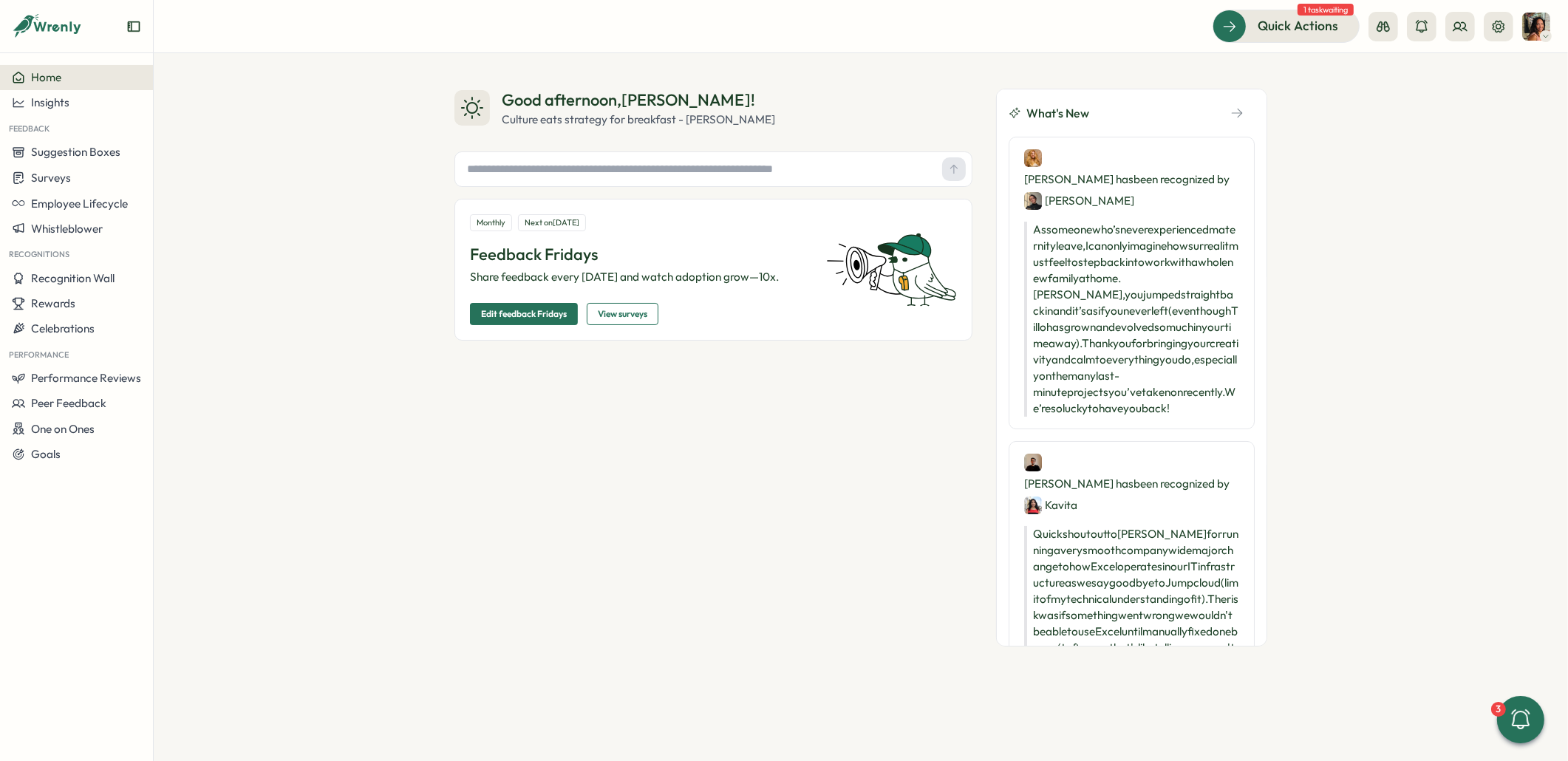
type textarea "*"
